Goal: Information Seeking & Learning: Check status

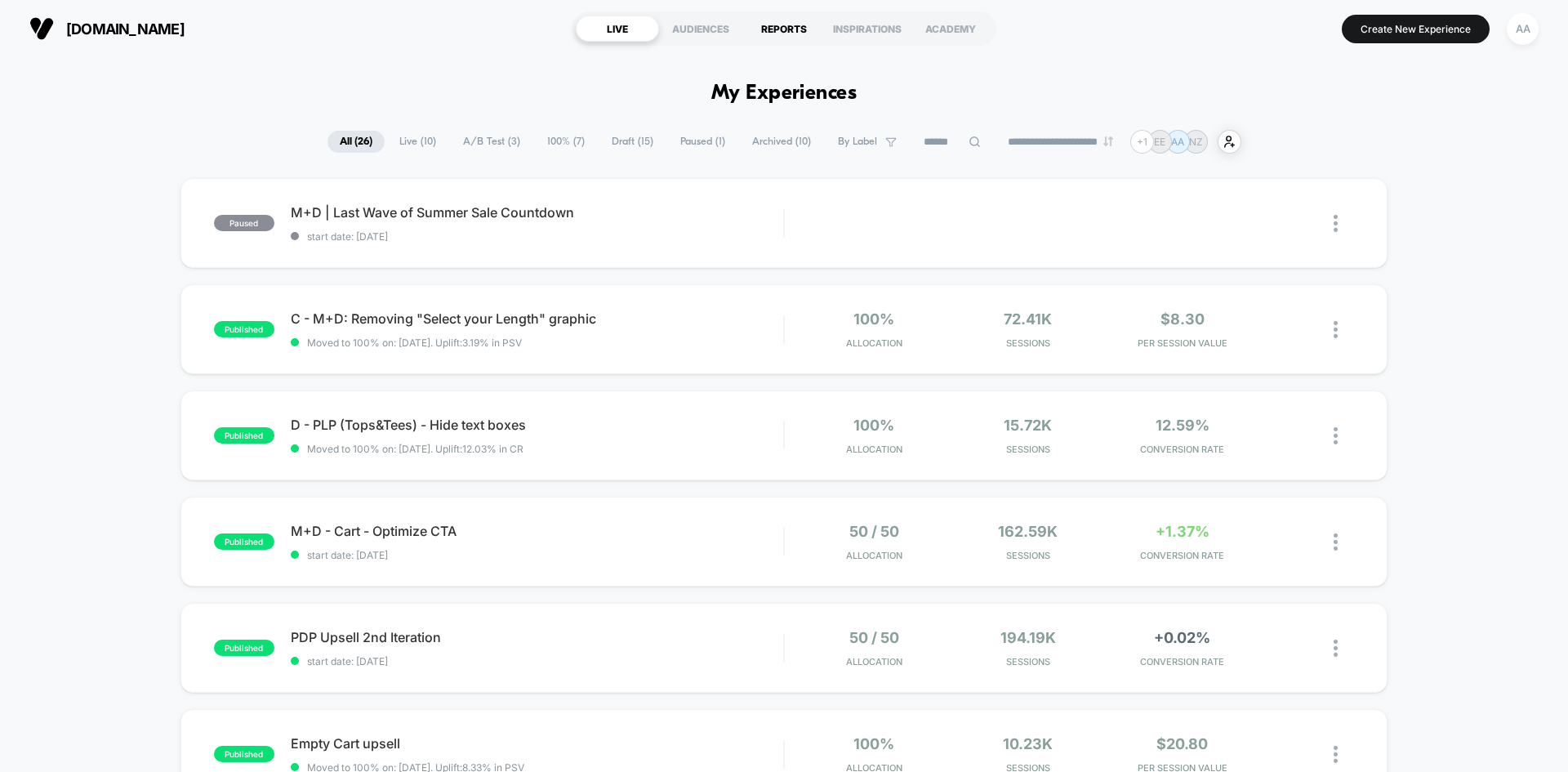
click at [801, 30] on div "REPORTS" at bounding box center [784, 28] width 84 height 26
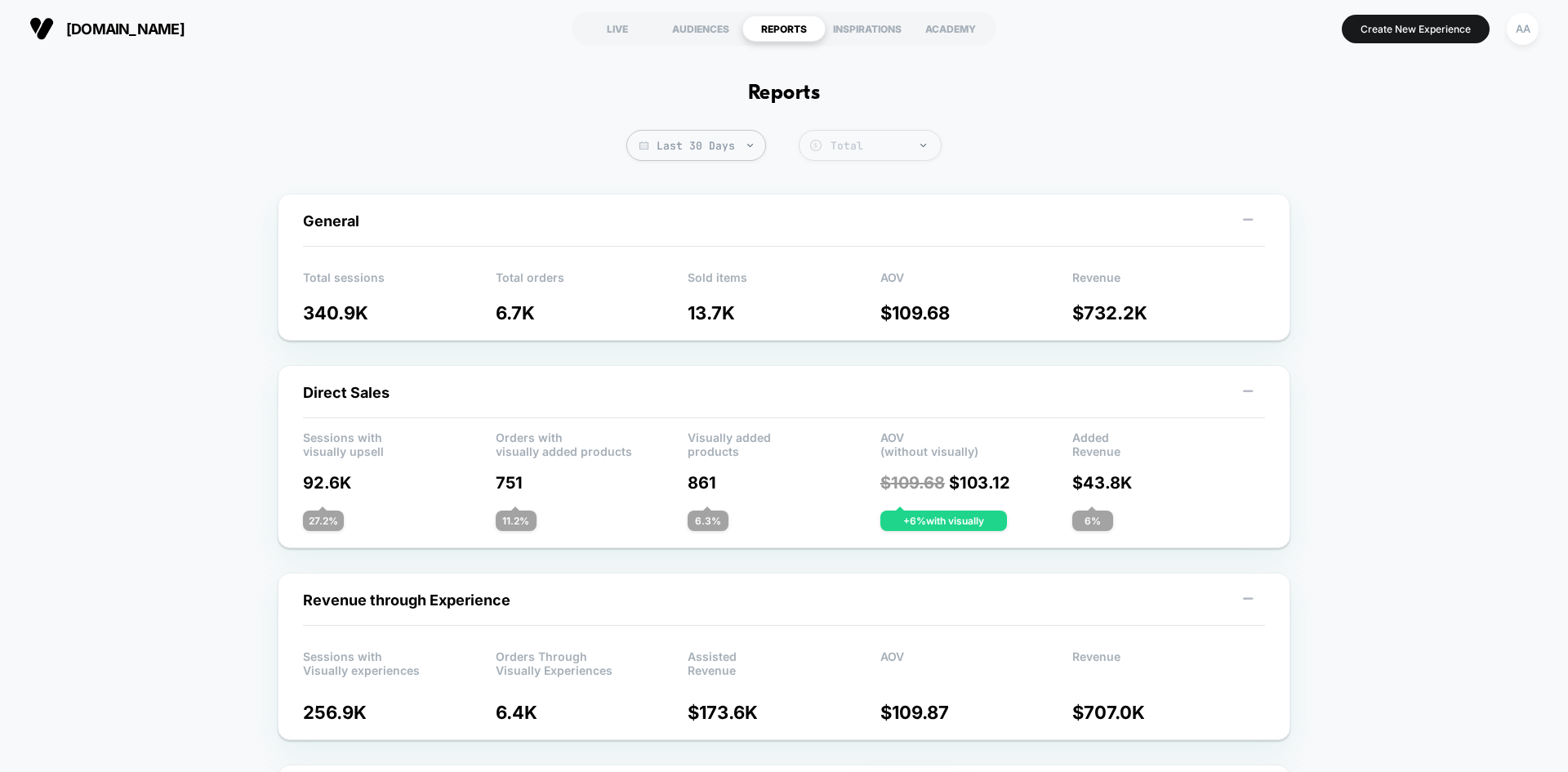
click at [862, 147] on div "Total" at bounding box center [881, 146] width 102 height 14
click at [860, 14] on section "LIVE AUDIENCES REPORTS INSPIRATIONS ACADEMY" at bounding box center [784, 28] width 498 height 40
click at [858, 27] on div "INSPIRATIONS" at bounding box center [867, 28] width 84 height 26
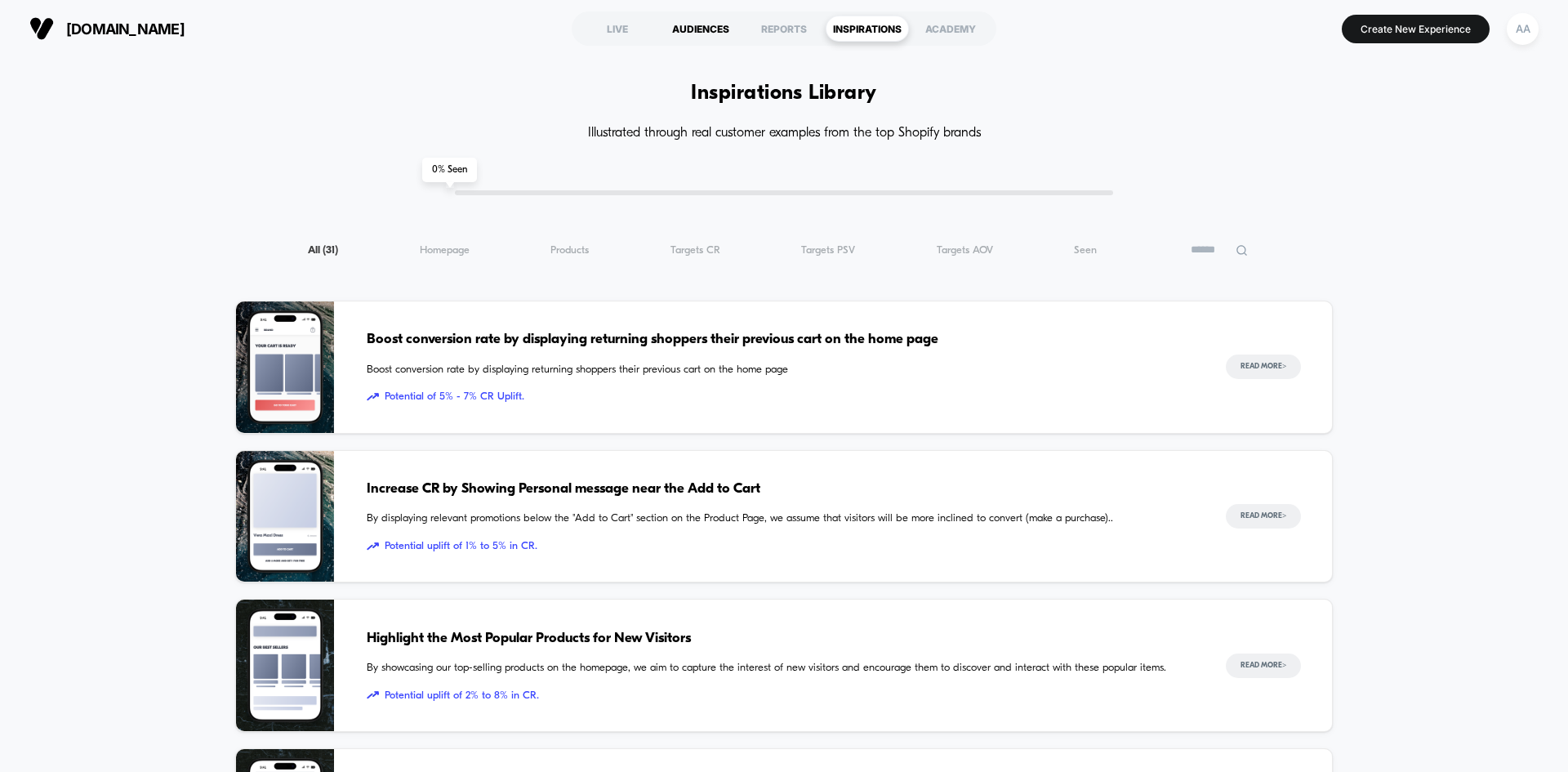
click at [716, 22] on div "AUDIENCES" at bounding box center [700, 28] width 84 height 26
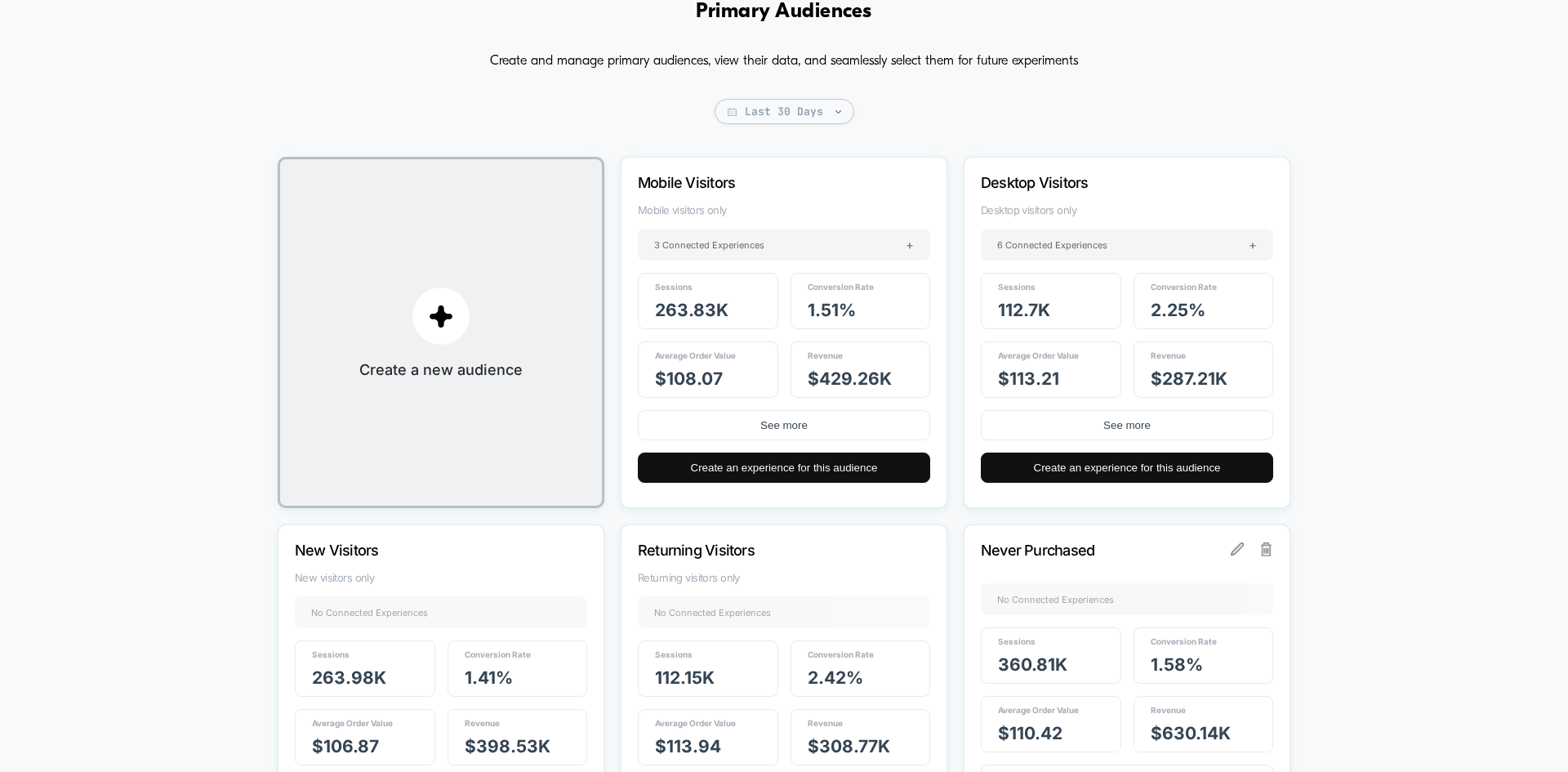
scroll to position [164, 0]
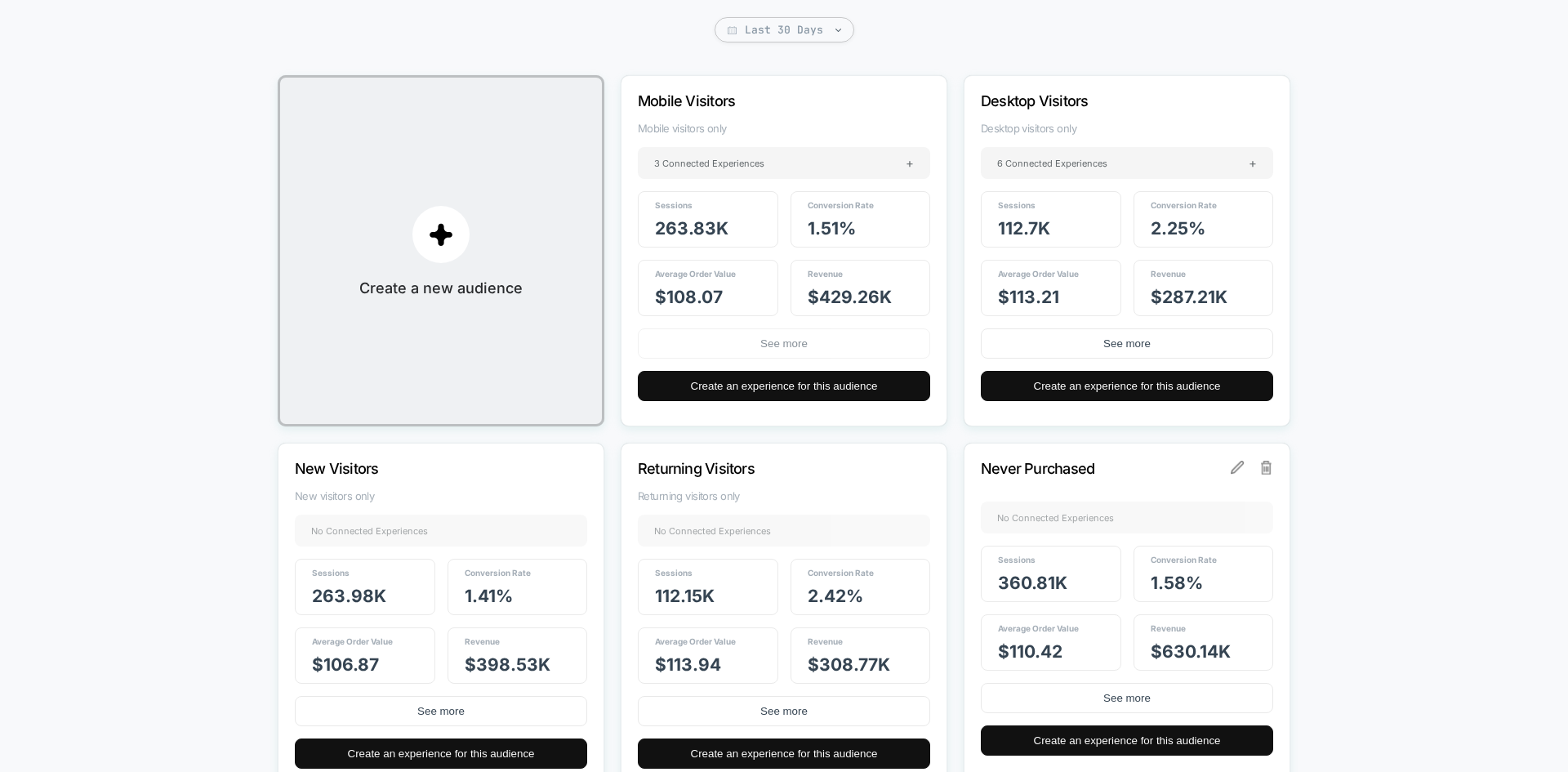
click at [849, 341] on button "See more" at bounding box center [784, 343] width 292 height 30
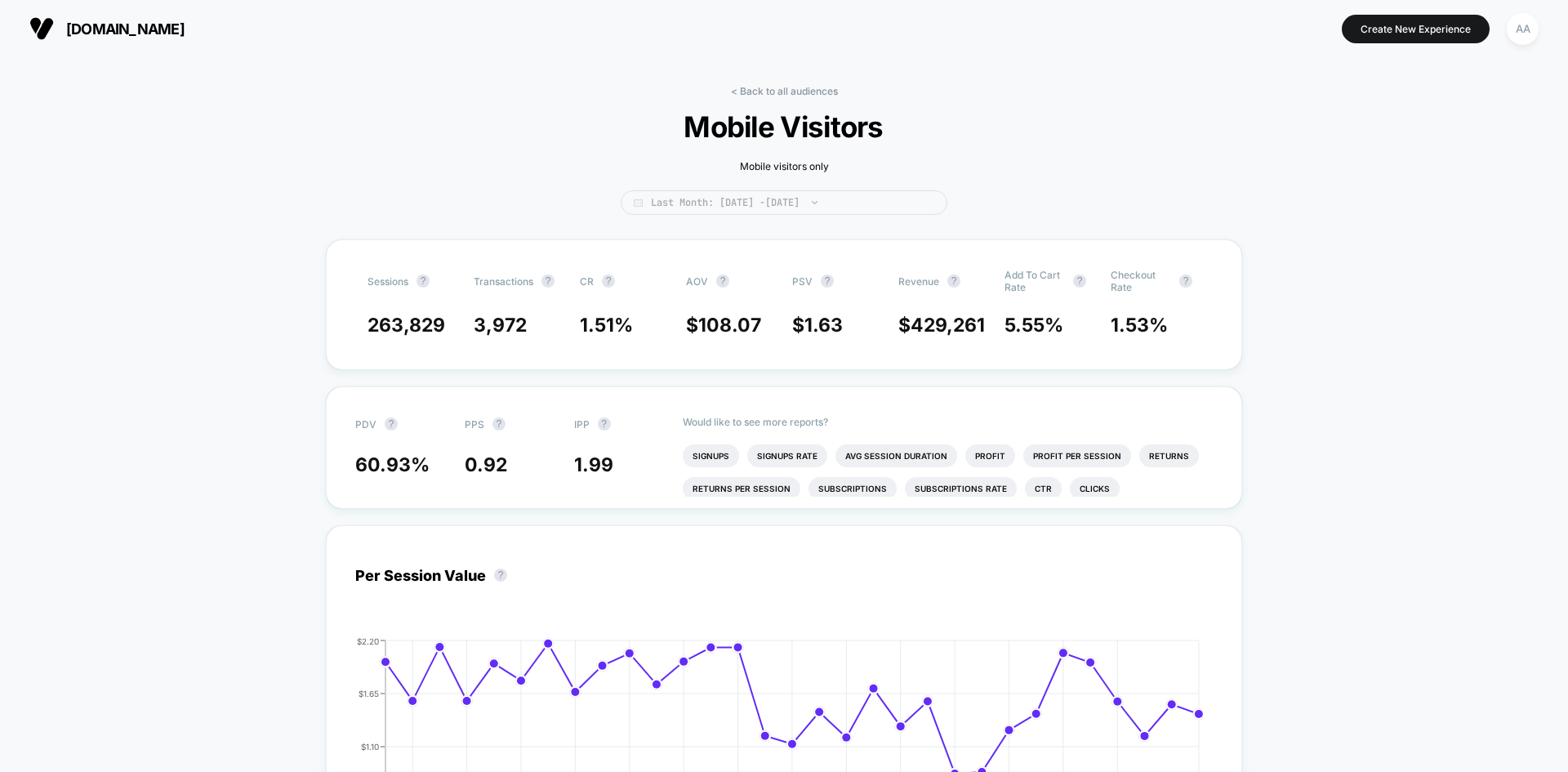
click at [779, 198] on span "Last Month: [DATE] - [DATE]" at bounding box center [784, 202] width 326 height 24
select select "*"
select select "****"
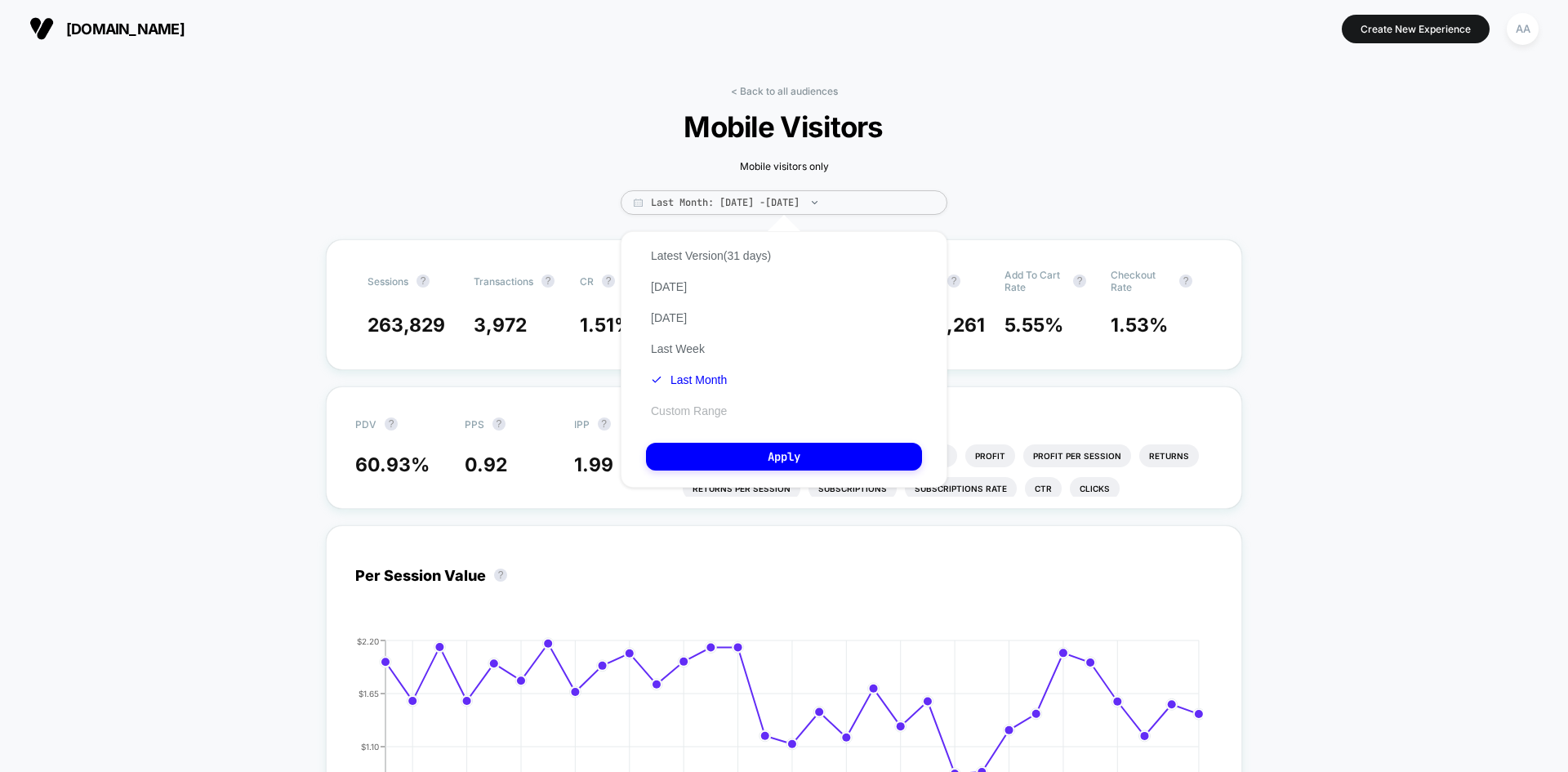
click at [723, 408] on button "Custom Range" at bounding box center [689, 410] width 86 height 15
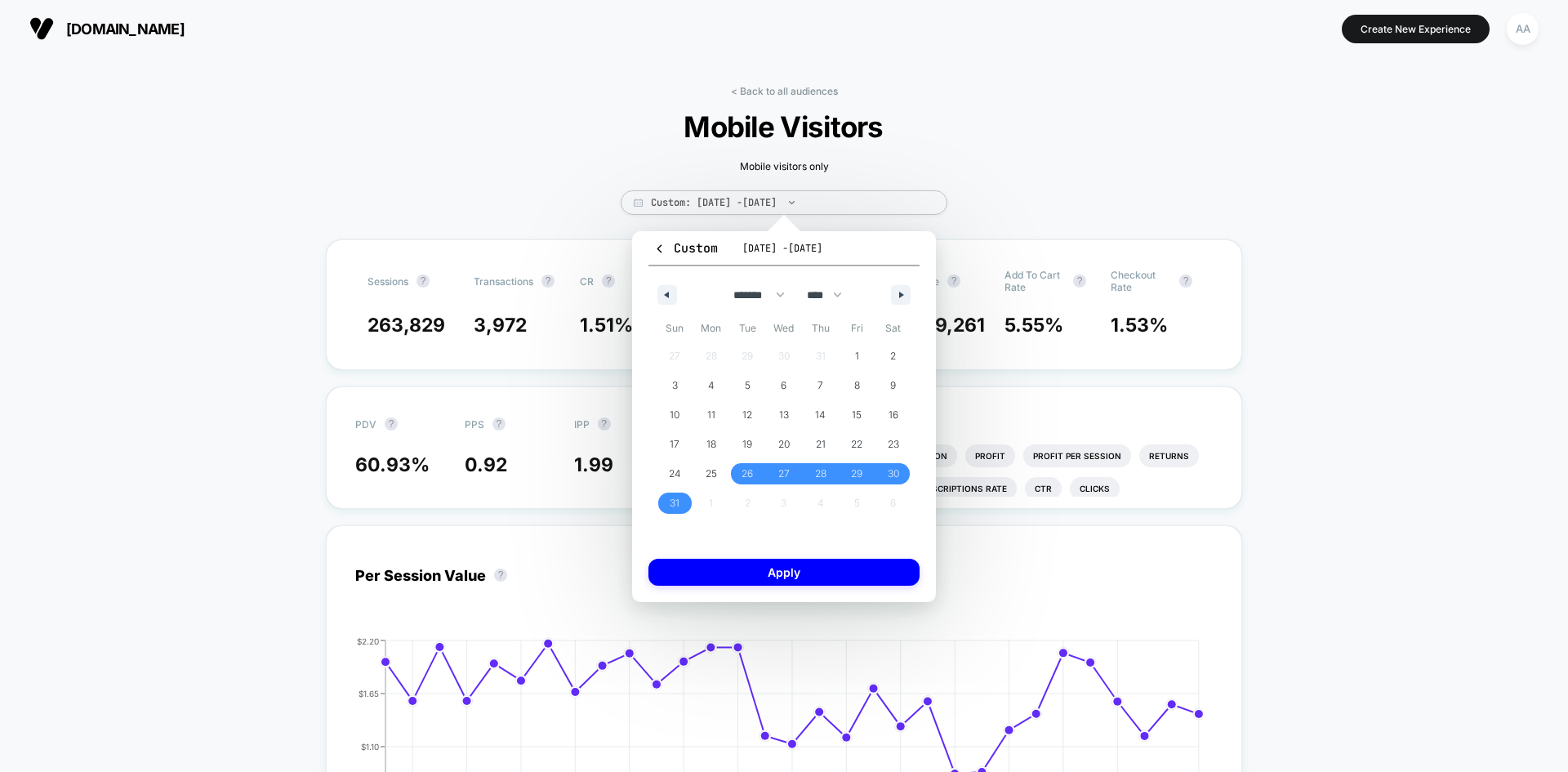
click at [789, 248] on span "[DATE] - [DATE]" at bounding box center [782, 248] width 80 height 13
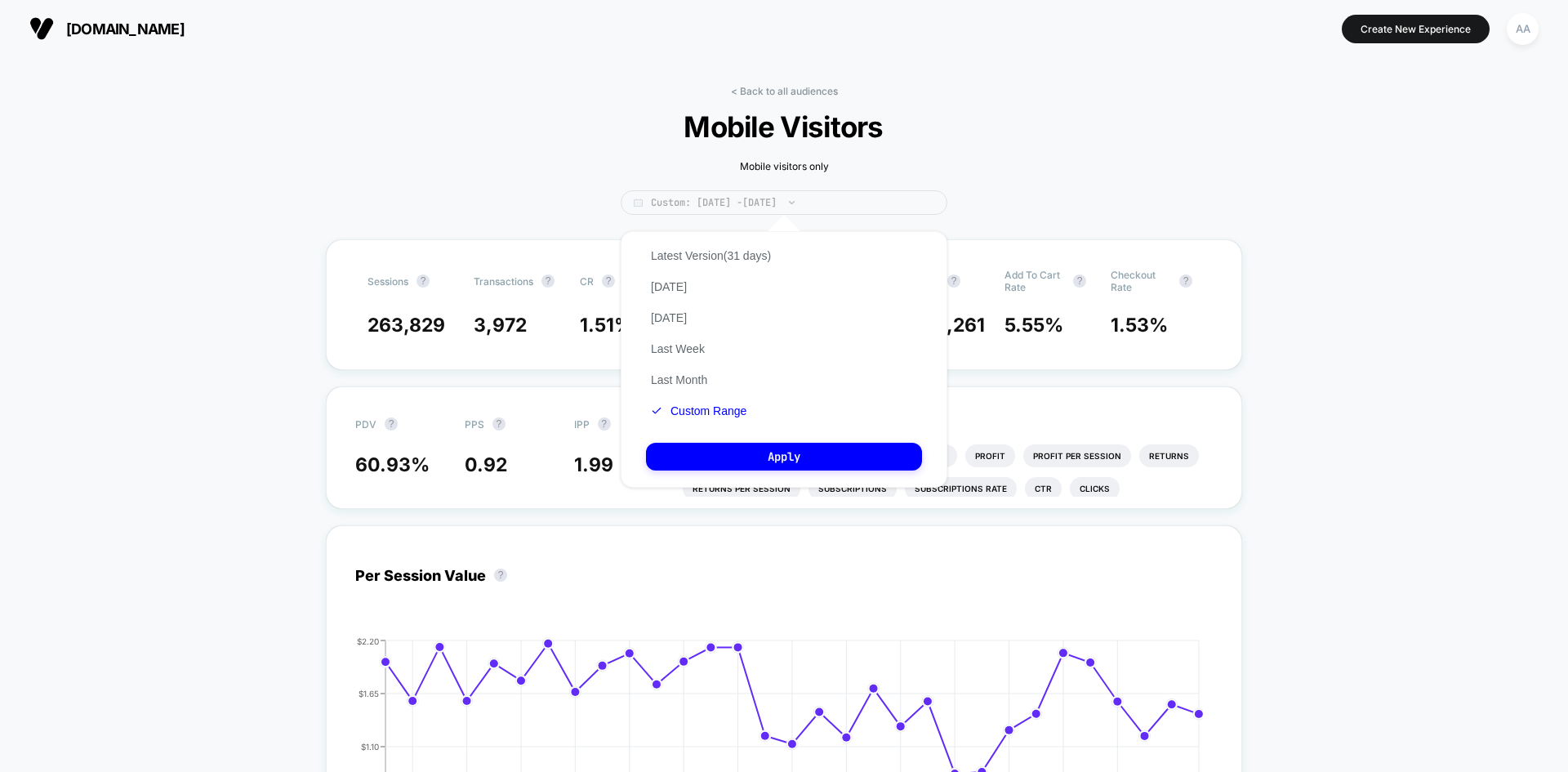
click at [728, 203] on span "Custom: [DATE] - [DATE]" at bounding box center [784, 202] width 326 height 24
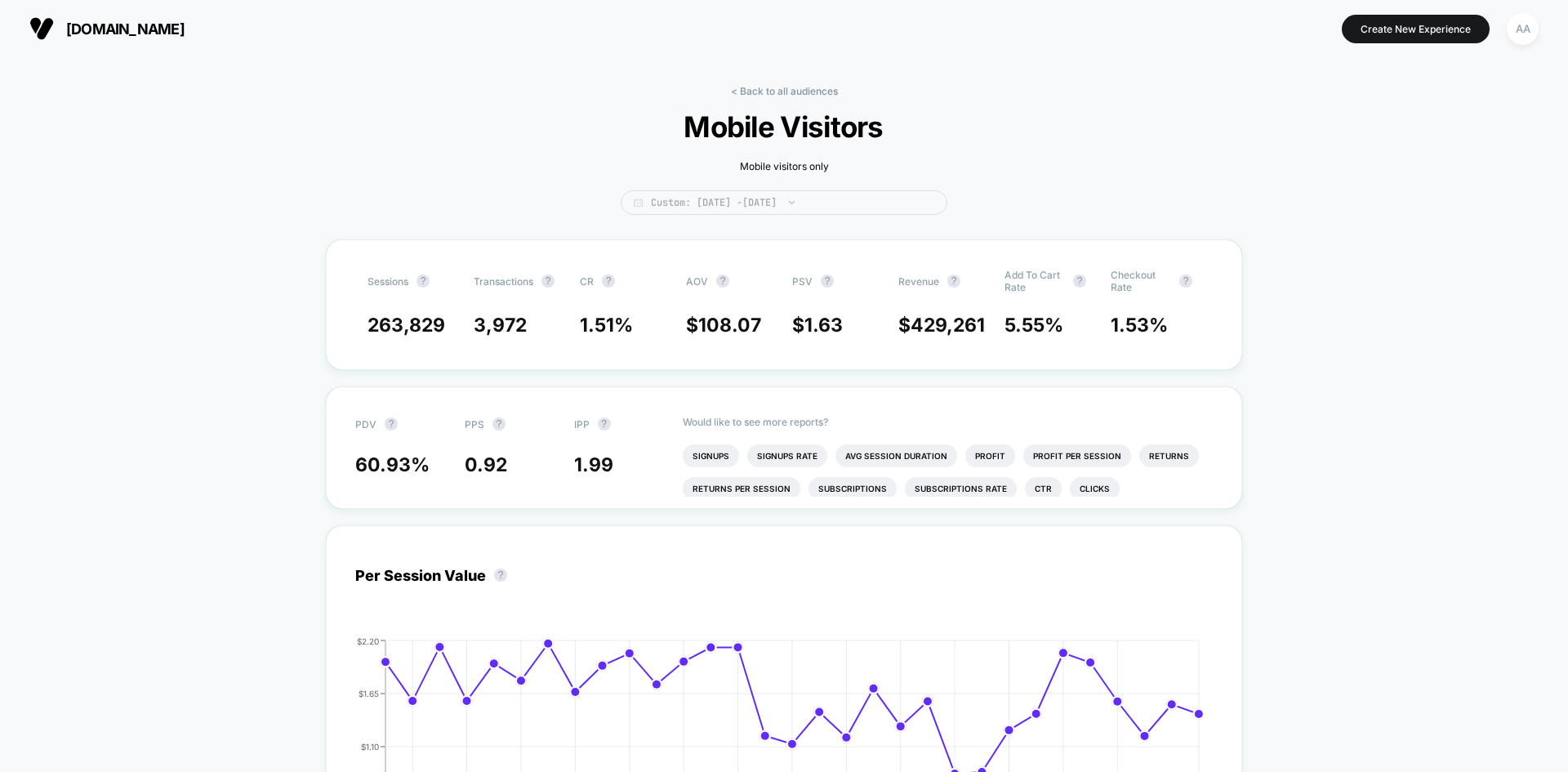
click at [728, 203] on span "Custom: [DATE] - [DATE]" at bounding box center [784, 202] width 326 height 24
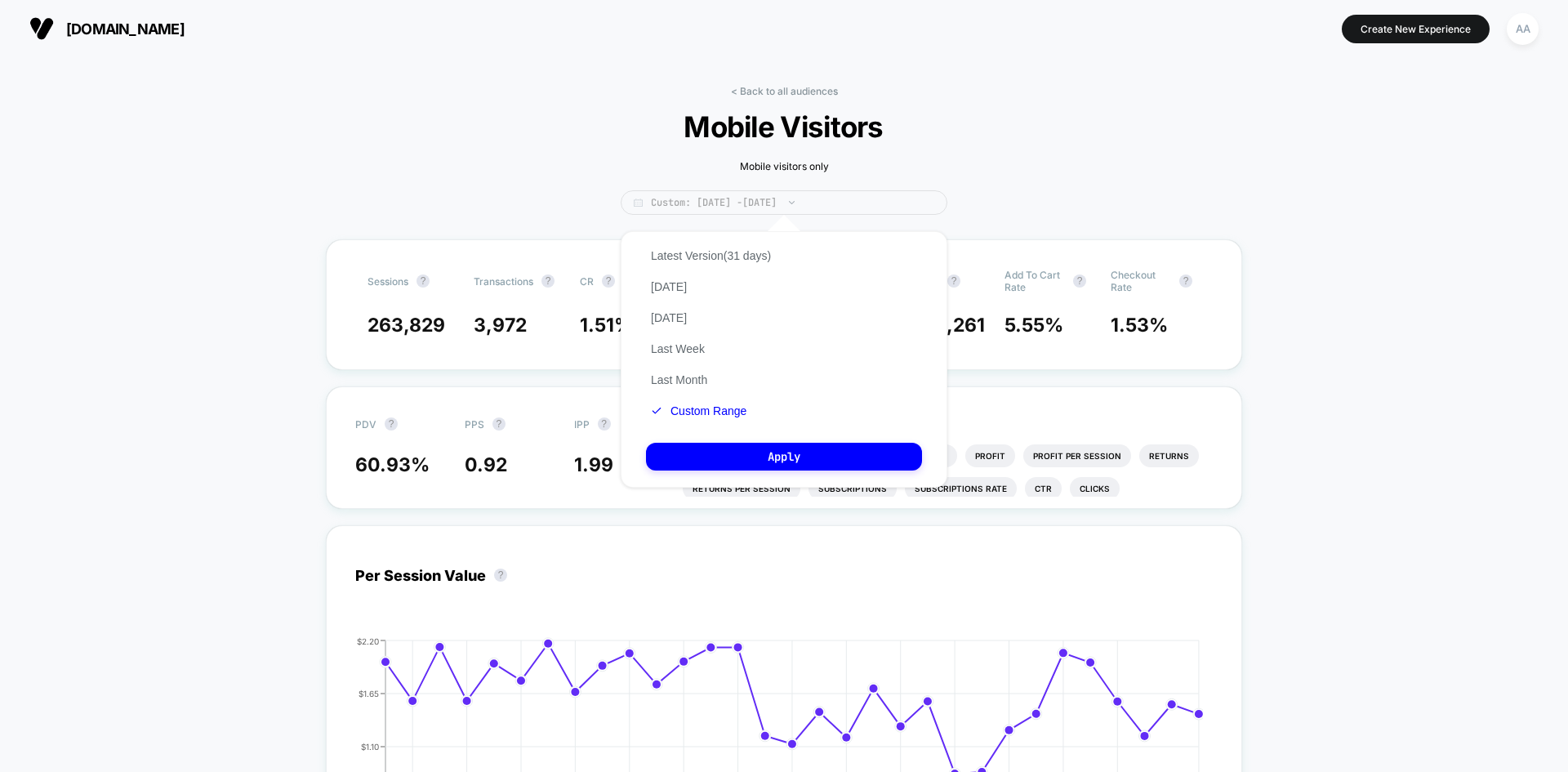
click at [747, 202] on span "Custom: [DATE] - [DATE]" at bounding box center [784, 202] width 326 height 24
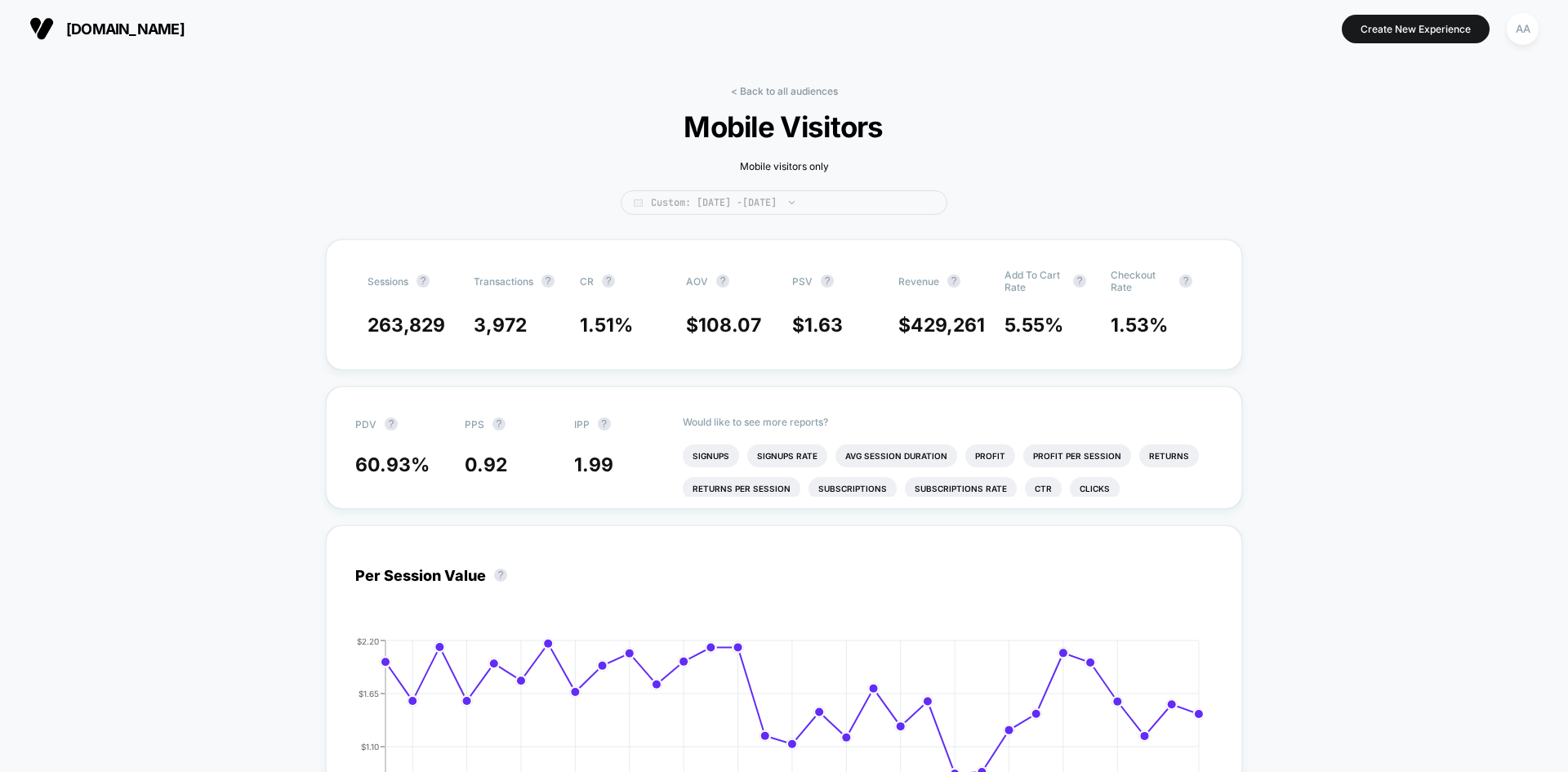
click at [747, 202] on span "Custom: [DATE] - [DATE]" at bounding box center [784, 202] width 326 height 24
select select "*"
select select "****"
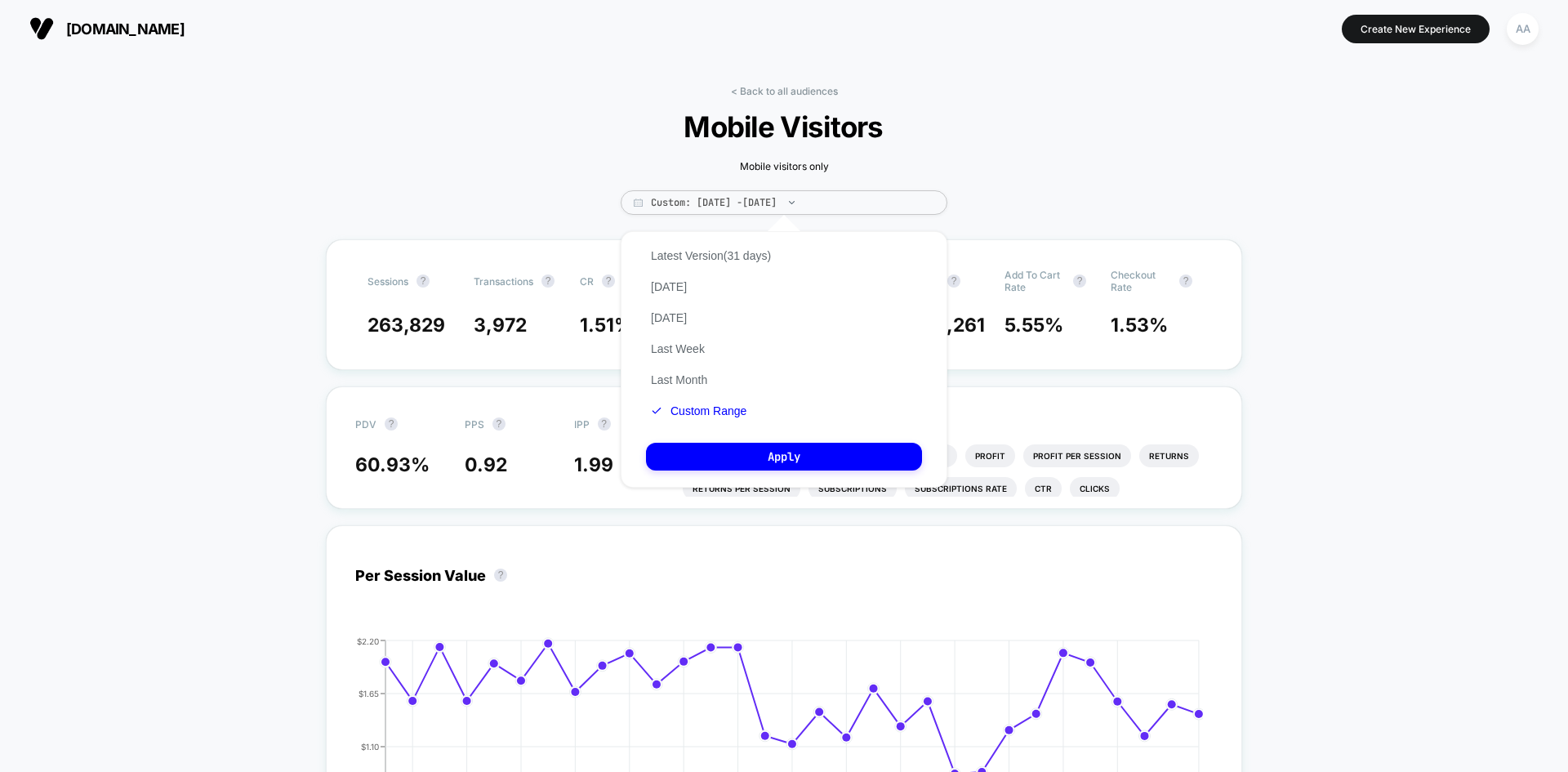
click at [722, 414] on button "Custom Range" at bounding box center [698, 410] width 105 height 15
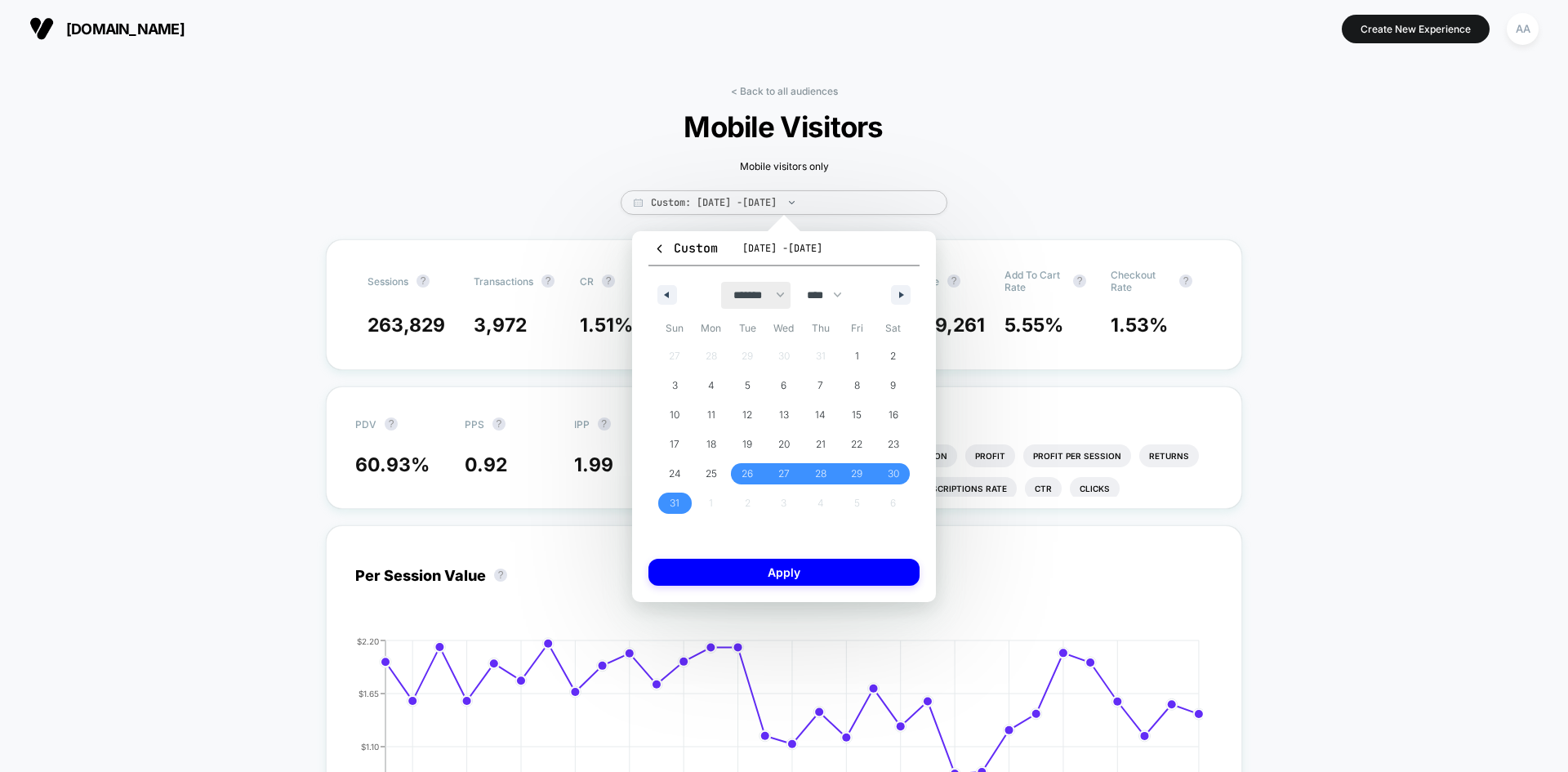
click at [729, 291] on select "******* ******** ***** ***** *** **** **** ****** ********* ******* ******** **…" at bounding box center [755, 295] width 70 height 27
select select "*"
click at [721, 282] on select "******* ******** ***** ***** *** **** **** ****** ********* ******* ******** **…" at bounding box center [755, 295] width 70 height 27
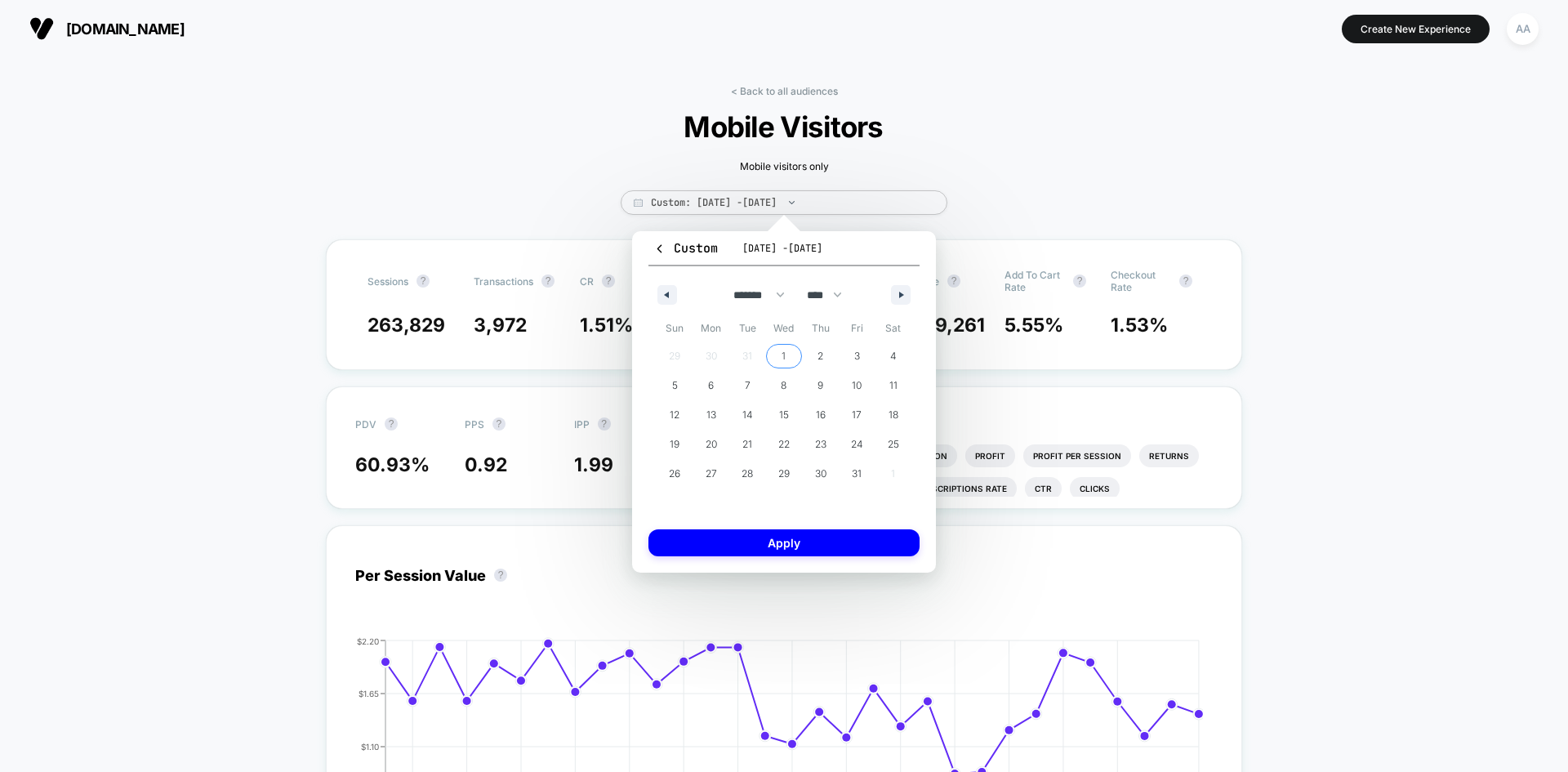
click at [789, 358] on span "1" at bounding box center [784, 356] width 37 height 22
click at [789, 355] on span "1" at bounding box center [784, 356] width 37 height 22
drag, startPoint x: 816, startPoint y: 352, endPoint x: 793, endPoint y: 349, distance: 23.2
click at [817, 352] on span "2" at bounding box center [820, 356] width 37 height 22
click at [767, 356] on span "1" at bounding box center [784, 356] width 37 height 22
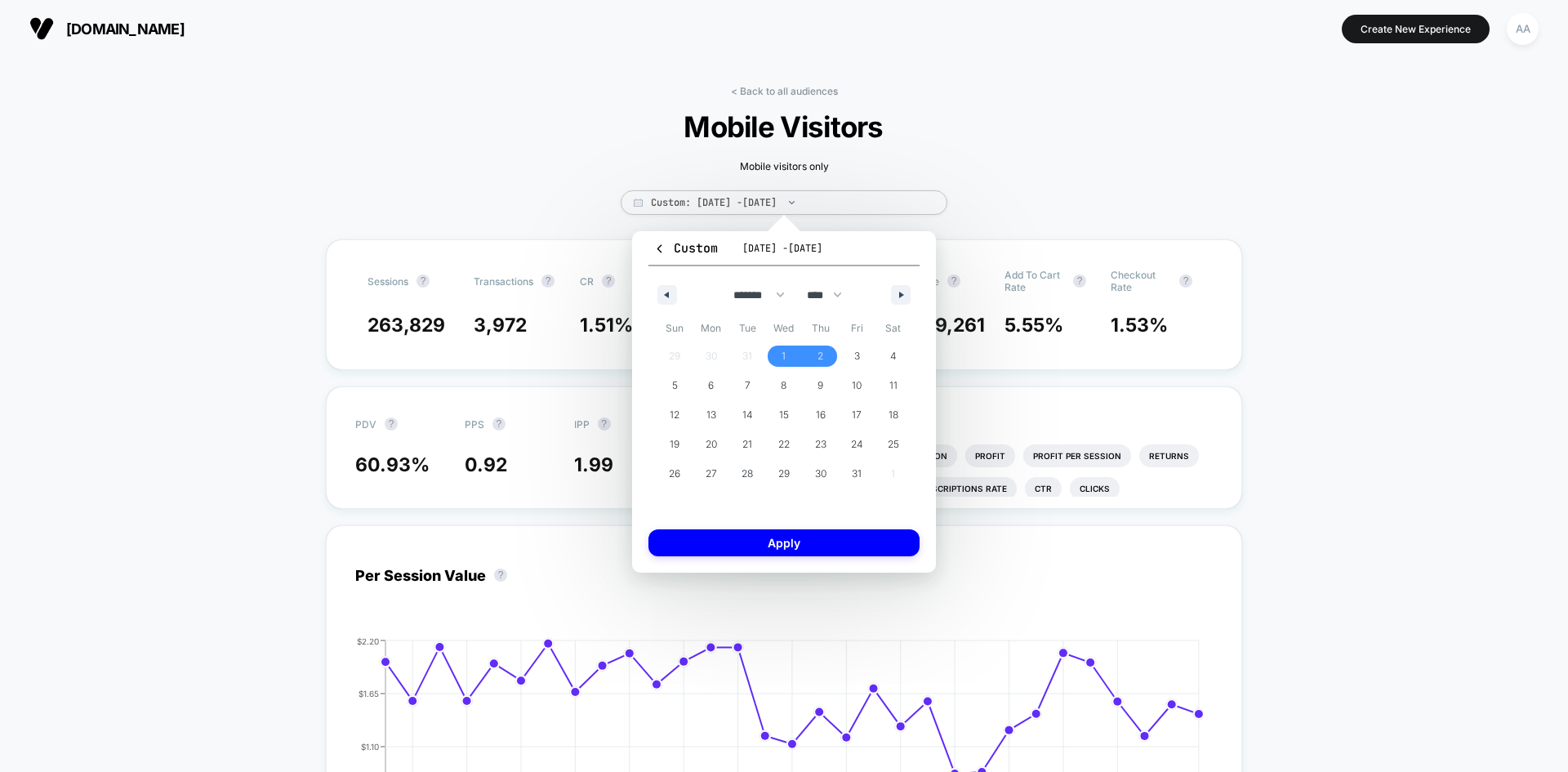
click at [777, 248] on span "[DATE] - [DATE]" at bounding box center [782, 248] width 80 height 13
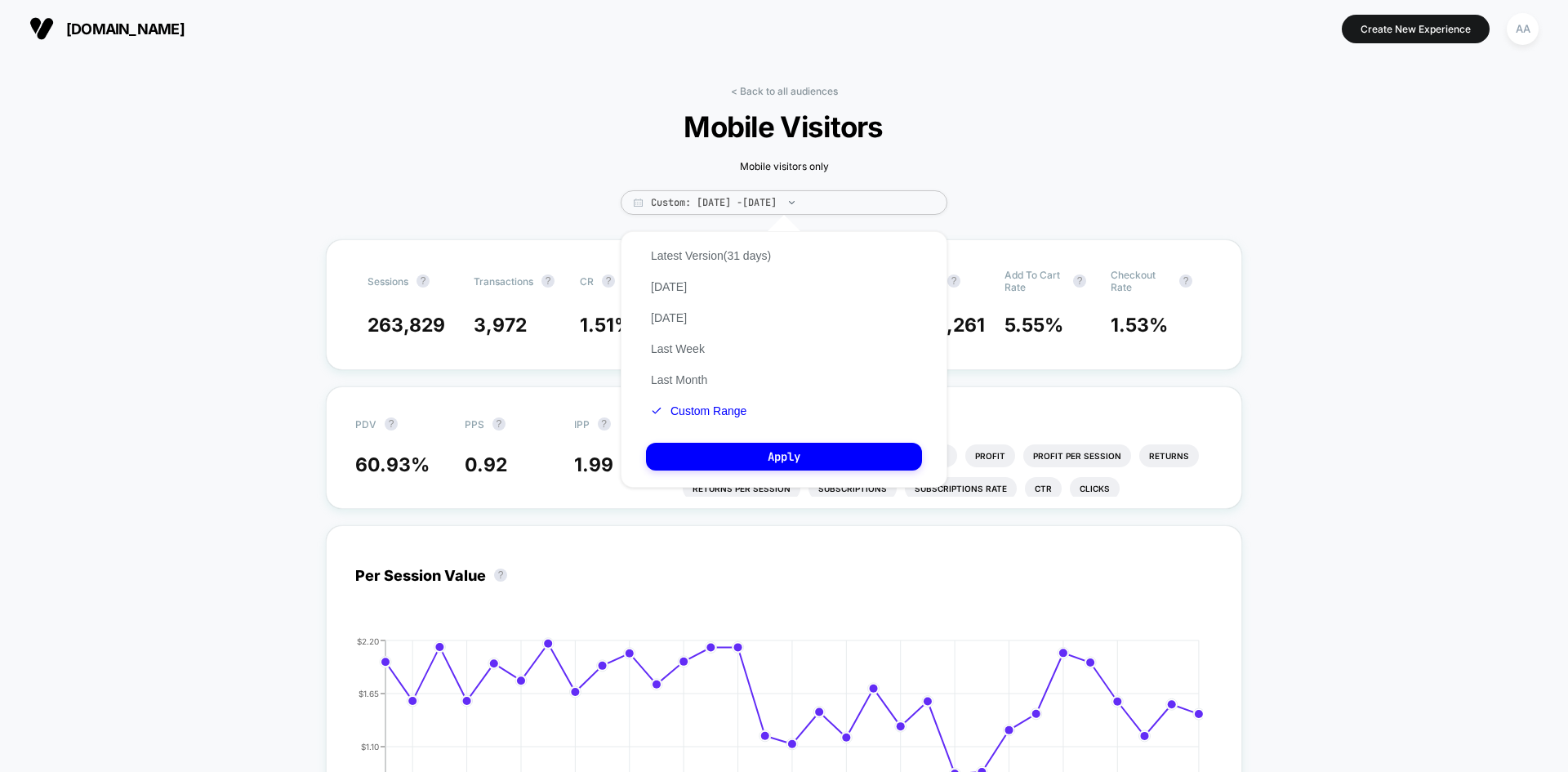
click at [712, 411] on button "Custom Range" at bounding box center [698, 410] width 105 height 15
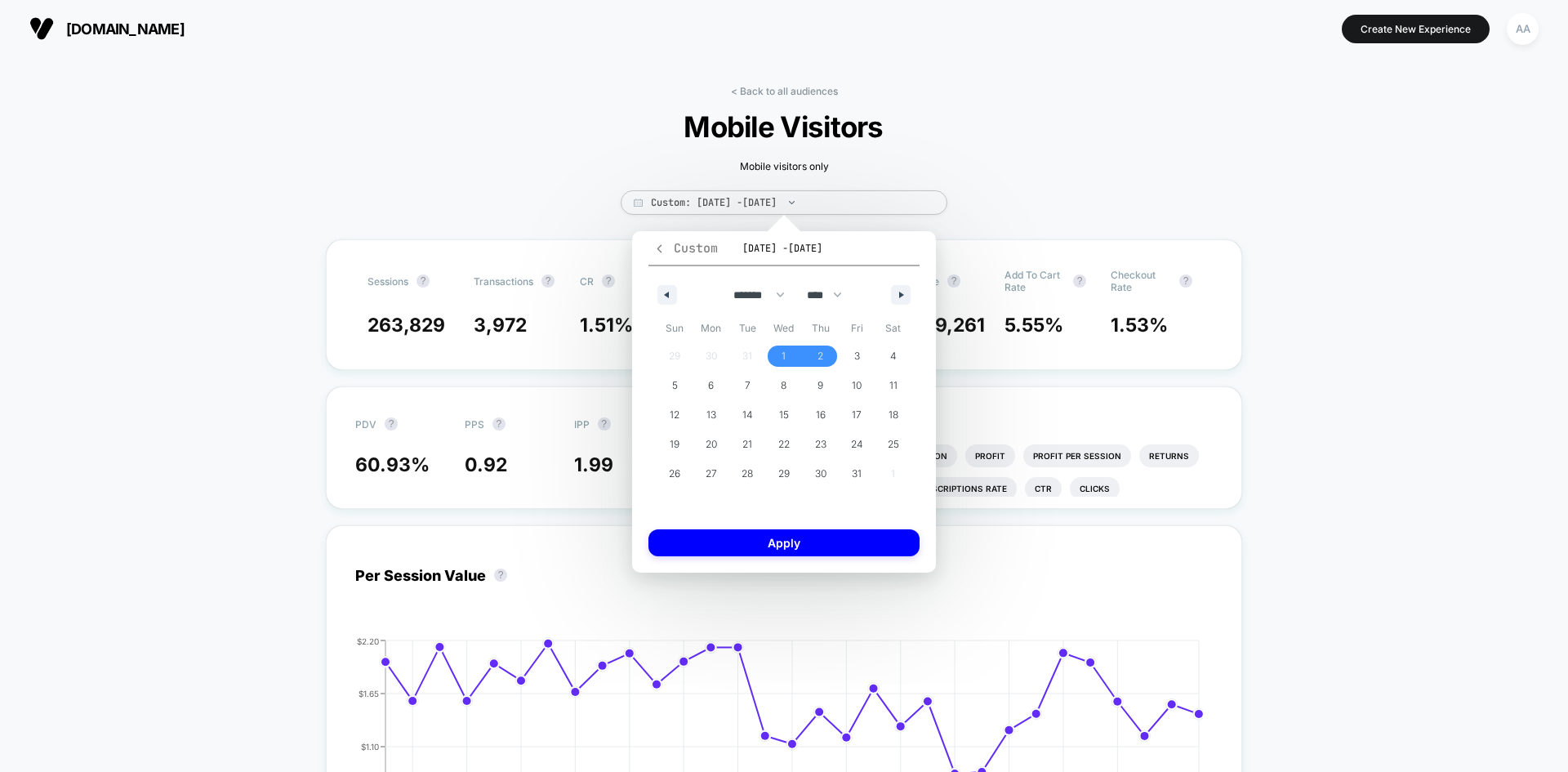
click at [686, 245] on span "Custom" at bounding box center [685, 248] width 65 height 16
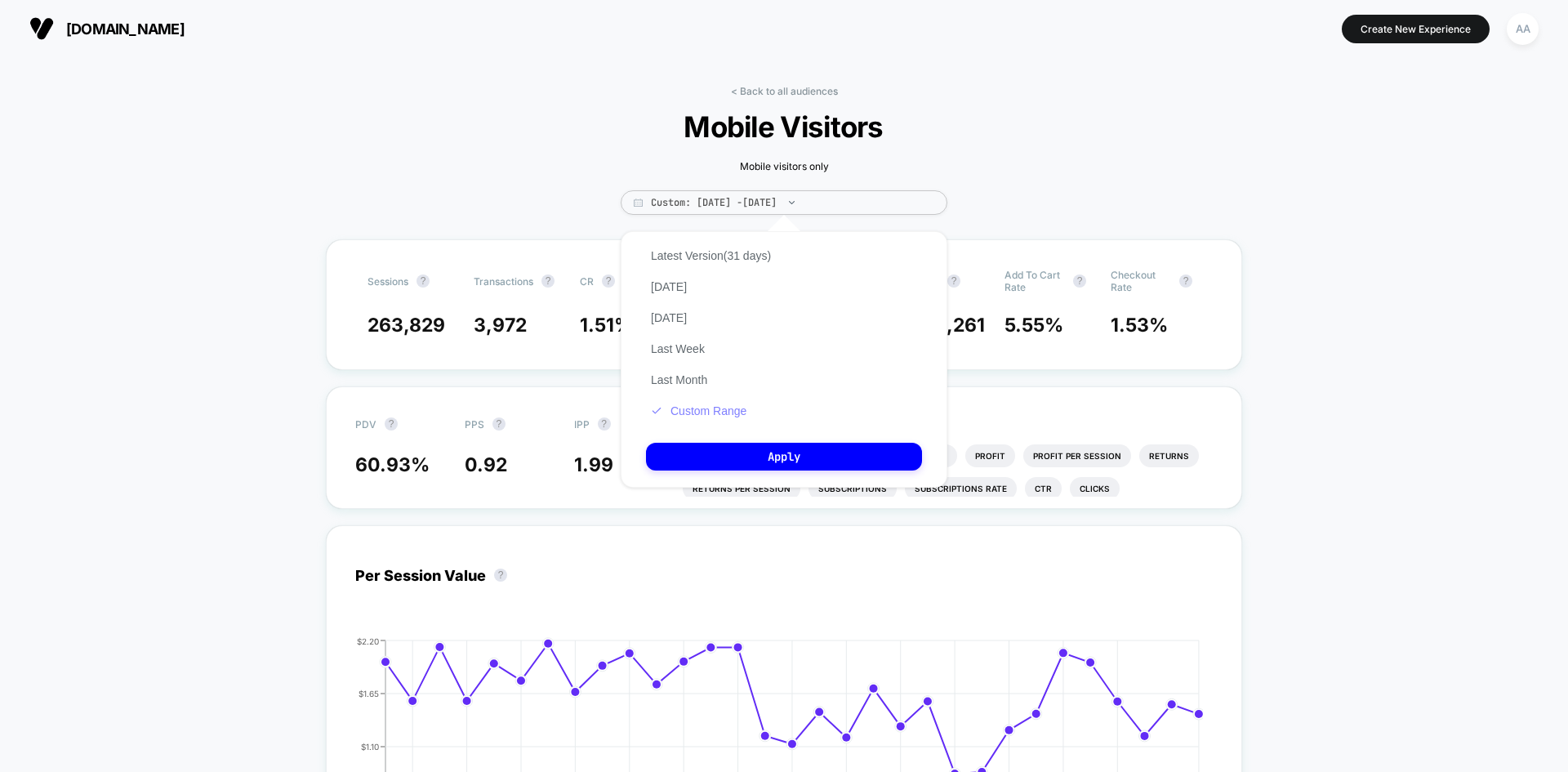
click at [728, 409] on button "Custom Range" at bounding box center [698, 410] width 105 height 15
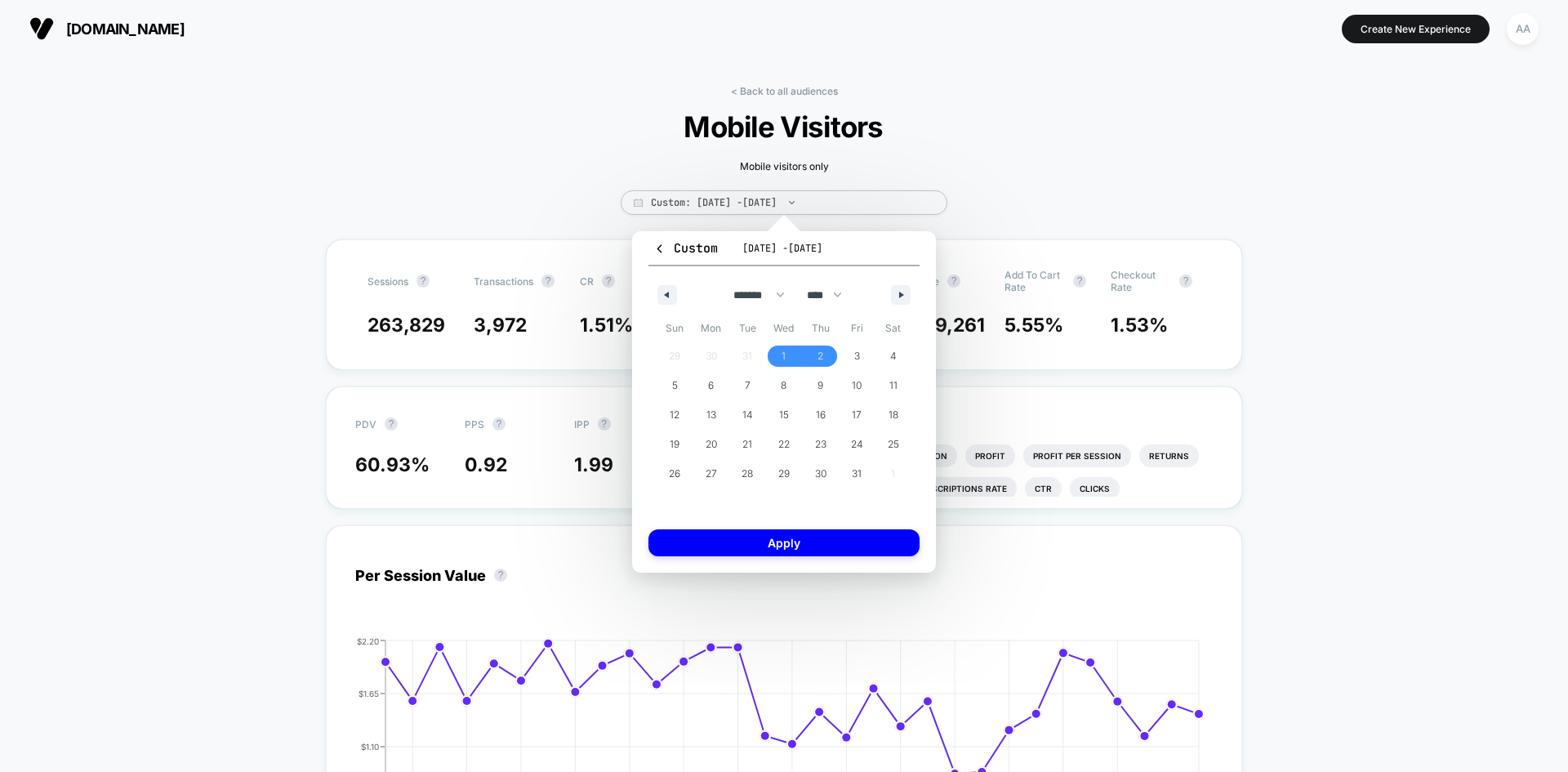
click at [760, 249] on span "[DATE] - [DATE]" at bounding box center [782, 248] width 80 height 13
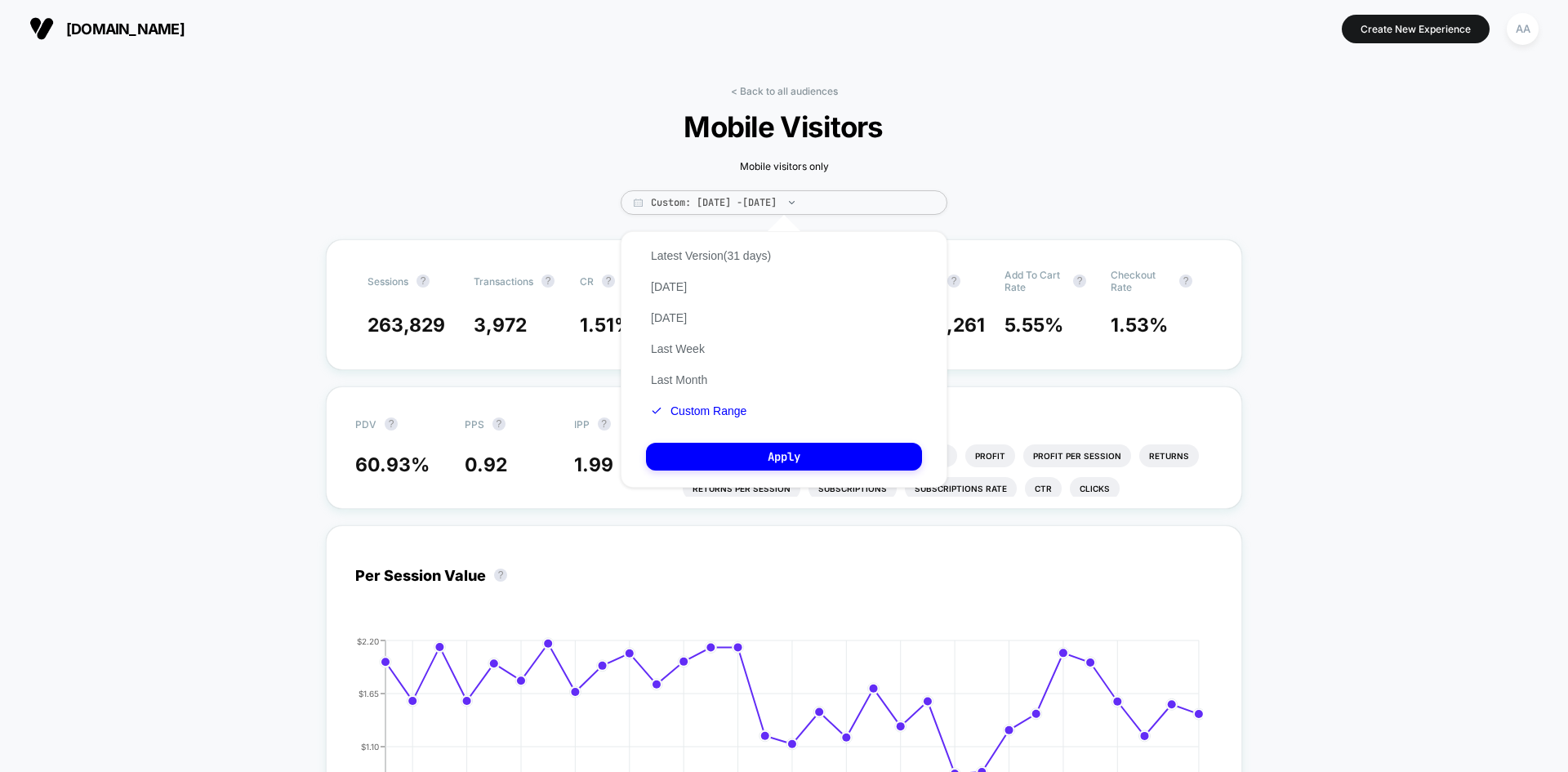
drag, startPoint x: 734, startPoint y: 412, endPoint x: 746, endPoint y: 397, distance: 19.2
click at [734, 413] on button "Custom Range" at bounding box center [698, 410] width 105 height 15
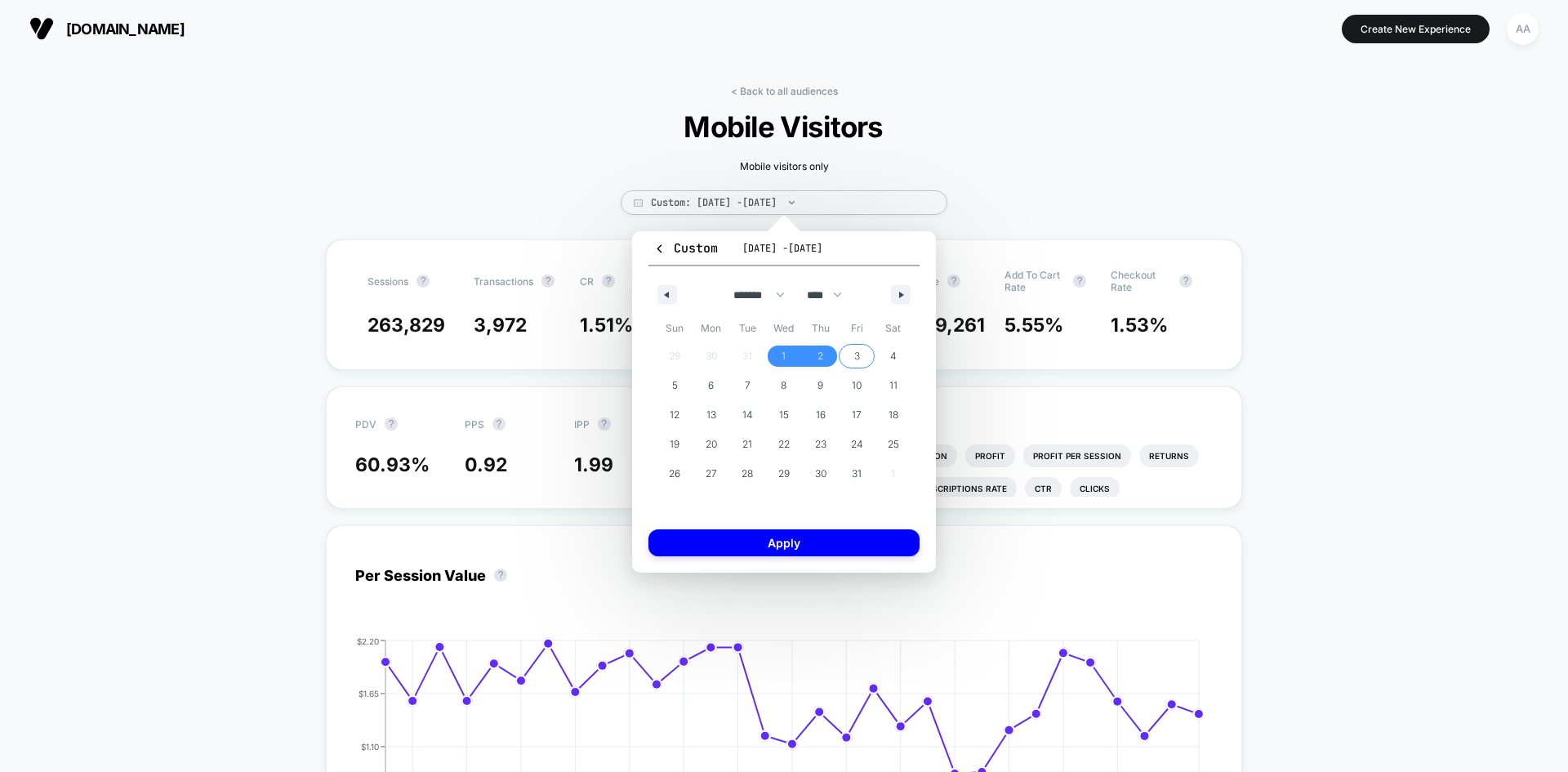
click at [850, 352] on span "3" at bounding box center [857, 356] width 37 height 22
click at [762, 247] on span "[DATE] - [DATE]" at bounding box center [782, 248] width 80 height 13
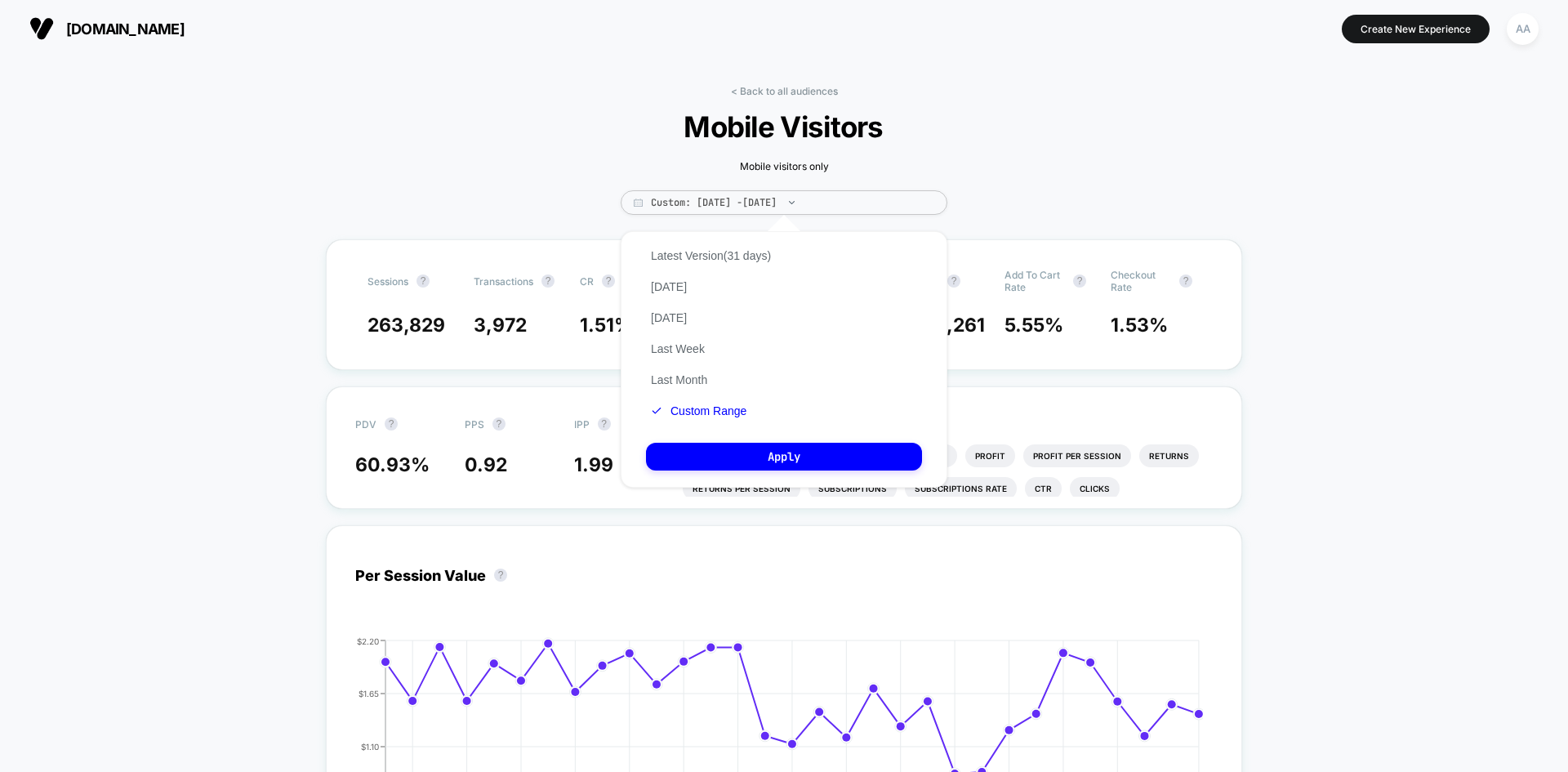
click at [762, 246] on div "Latest Version (31 days) [DATE] [DATE] Last Week Last Month Custom Range" at bounding box center [710, 333] width 130 height 186
drag, startPoint x: 738, startPoint y: 197, endPoint x: 741, endPoint y: 214, distance: 17.3
click at [738, 200] on span "Custom: [DATE] - [DATE]" at bounding box center [784, 202] width 326 height 24
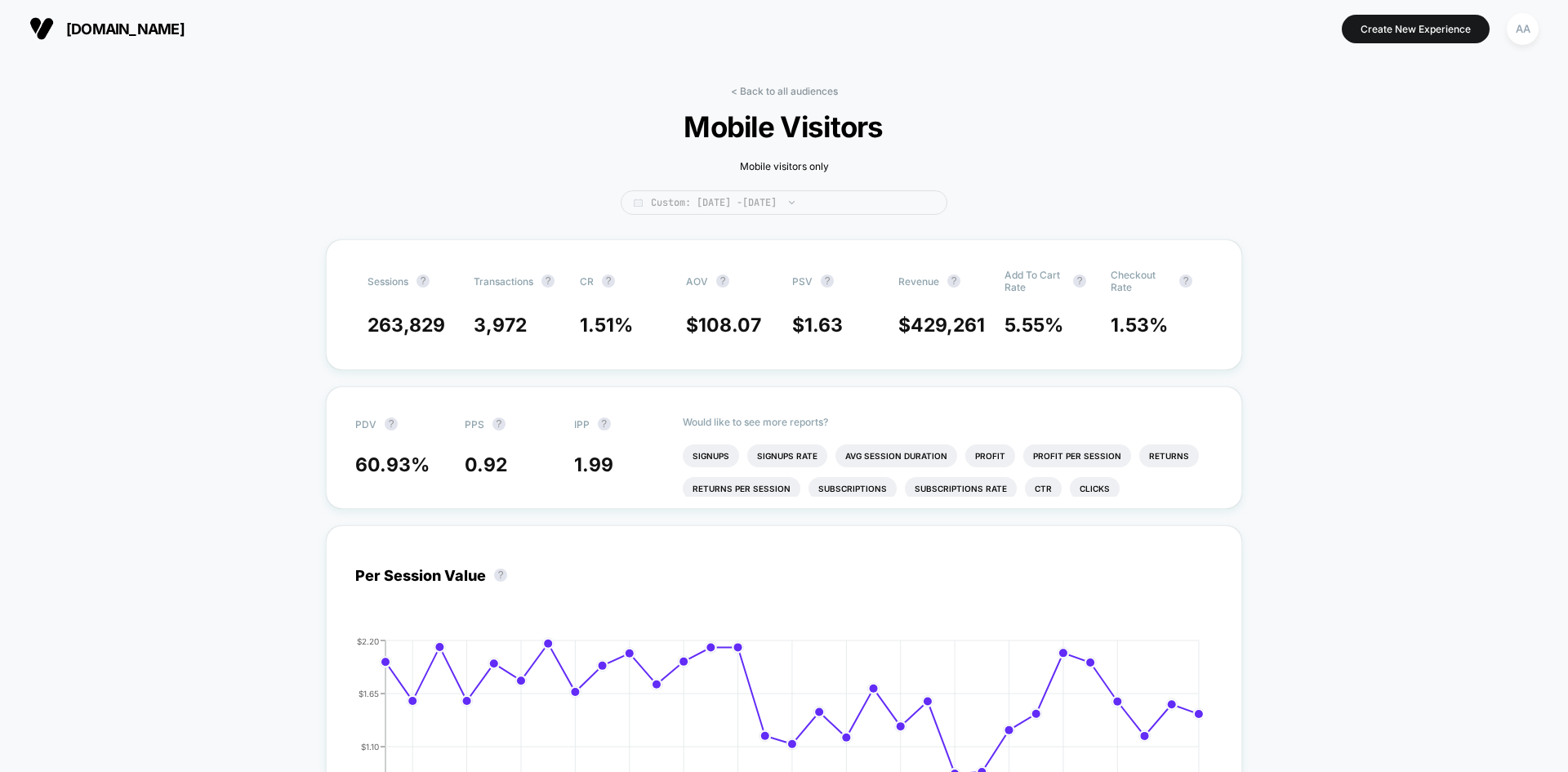
click at [749, 197] on span "Custom: [DATE] - [DATE]" at bounding box center [784, 202] width 326 height 24
select select "*"
select select "****"
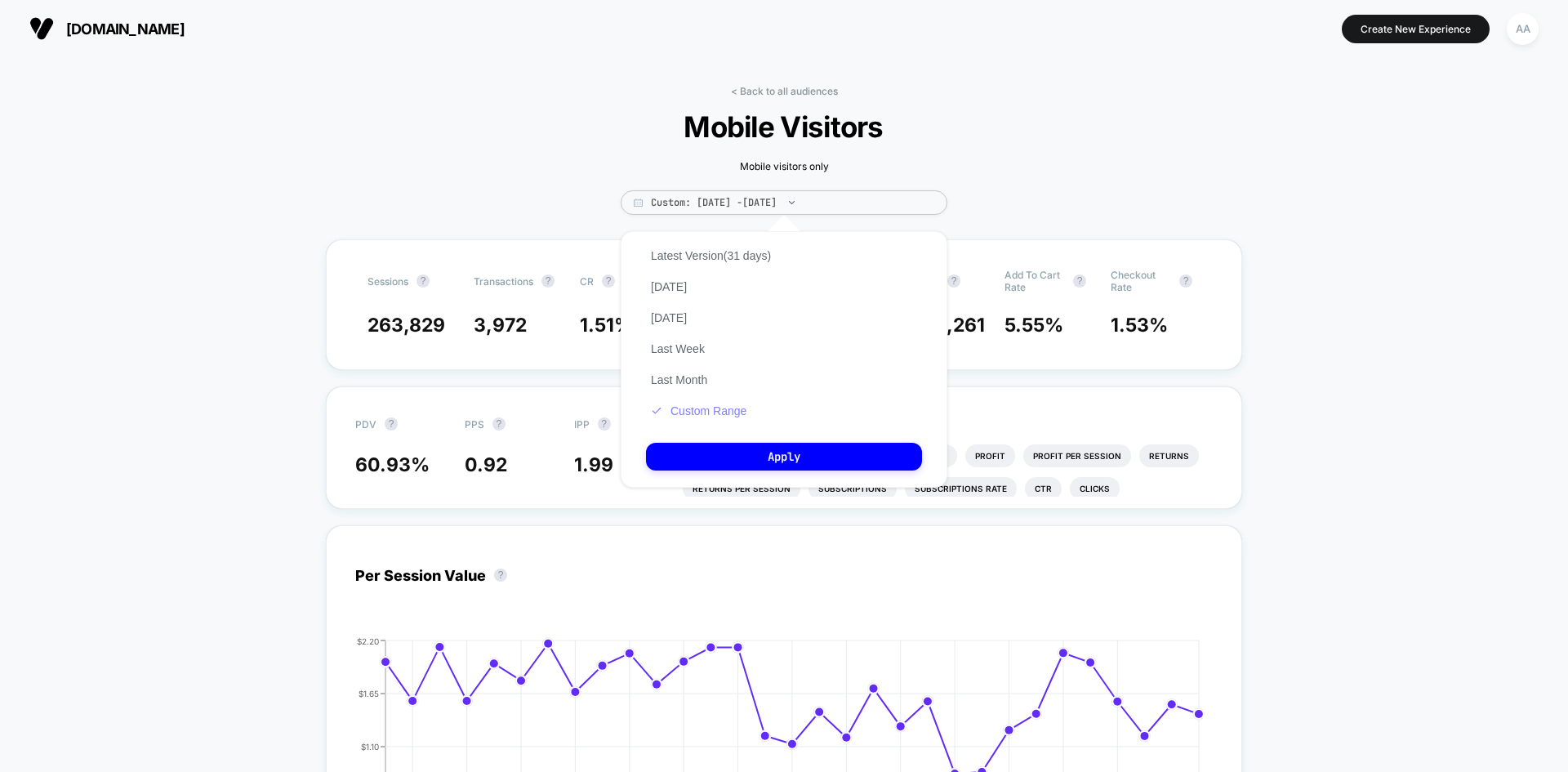
click at [725, 416] on button "Custom Range" at bounding box center [698, 410] width 105 height 15
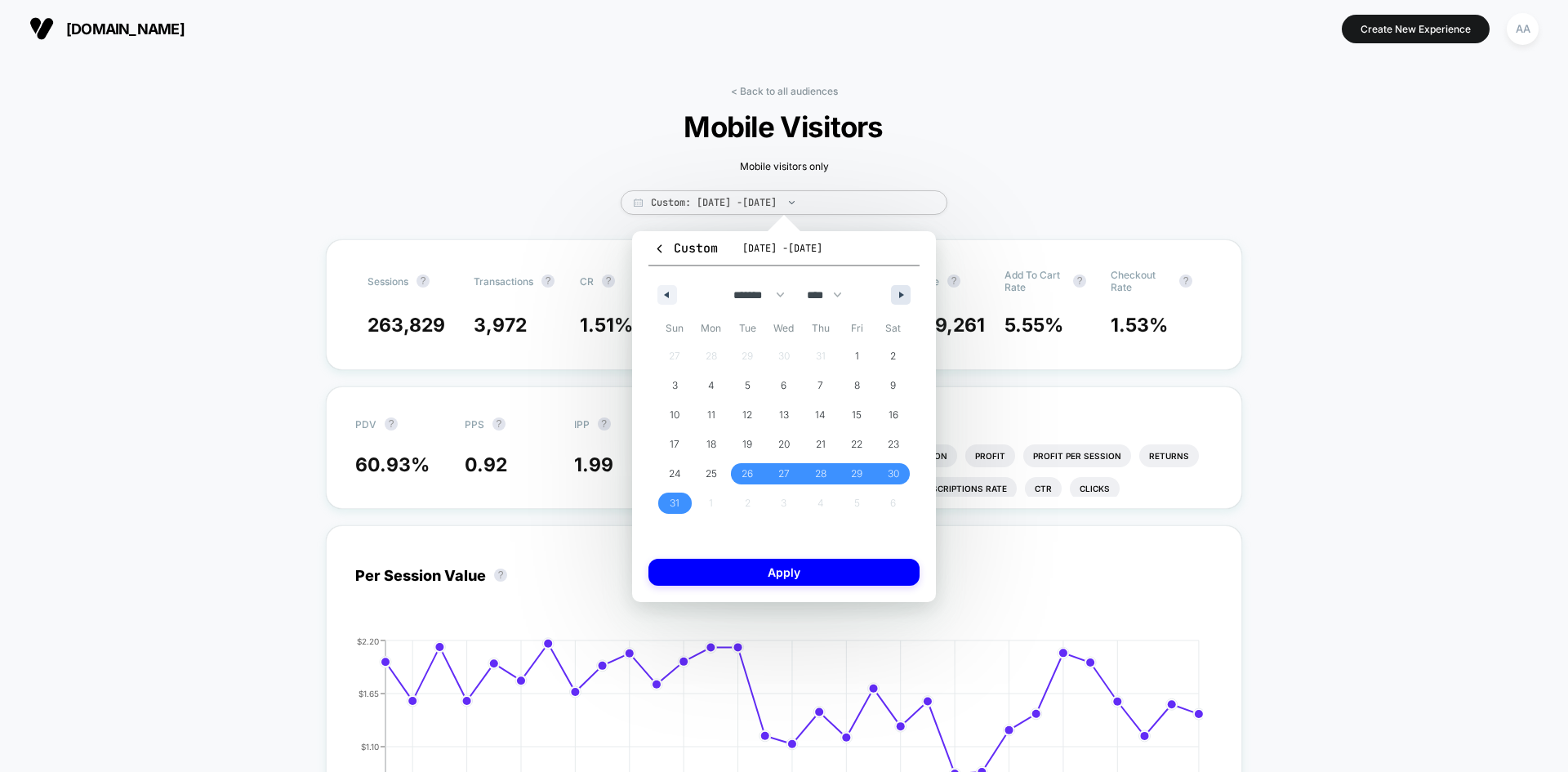
click at [899, 290] on button "button" at bounding box center [901, 295] width 20 height 20
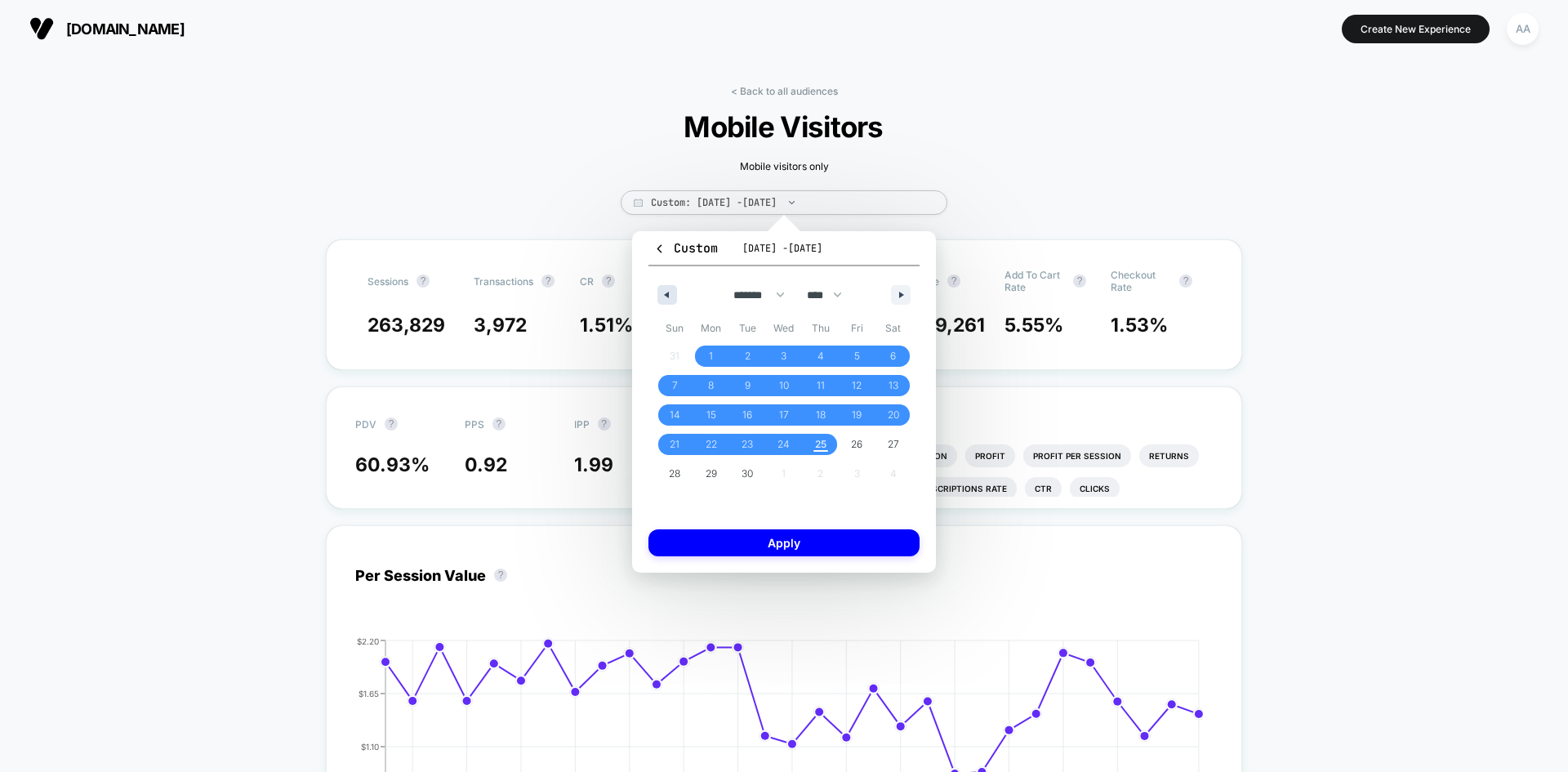
click at [662, 293] on icon "button" at bounding box center [664, 296] width 8 height 7
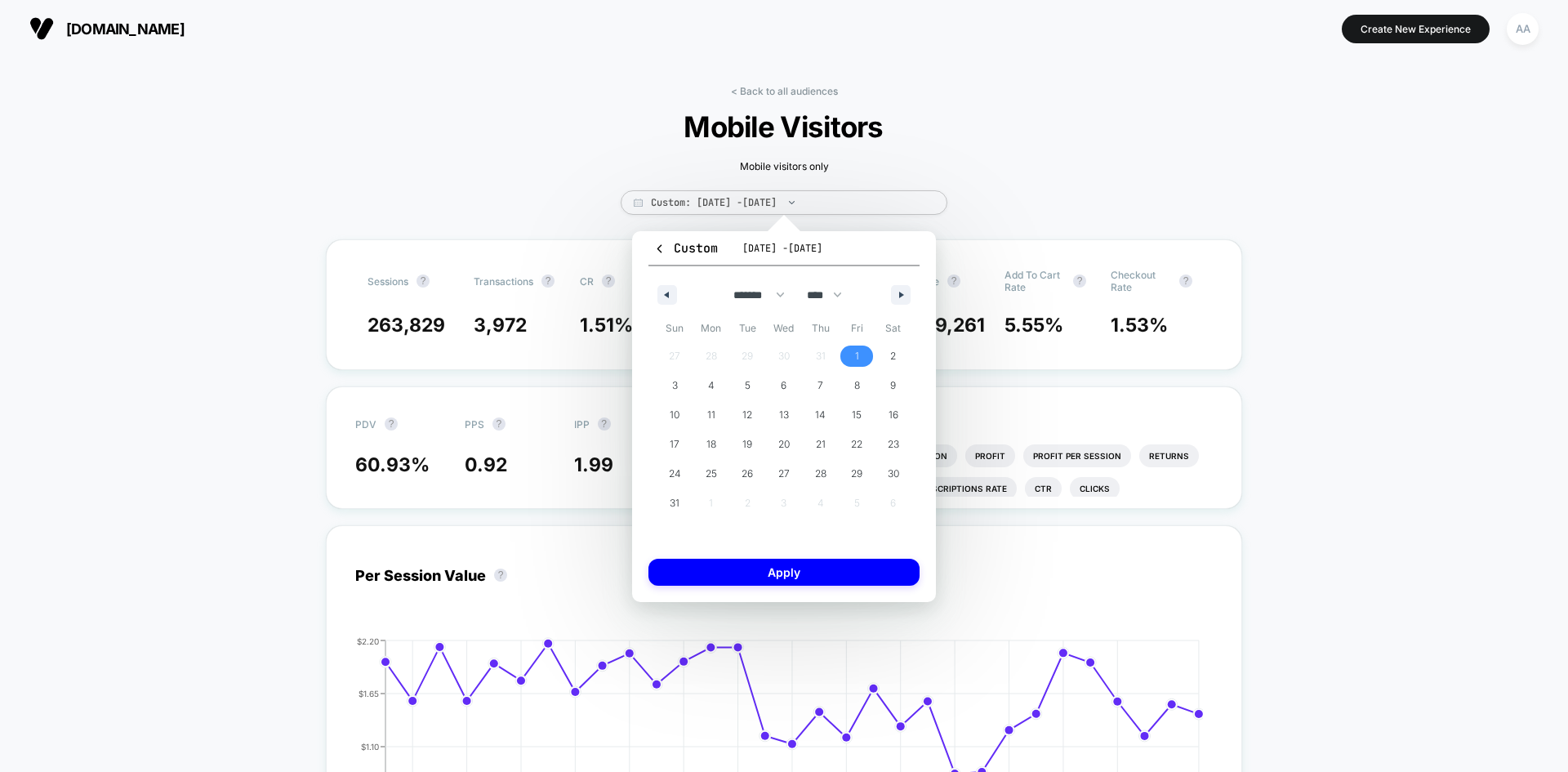
click at [859, 347] on span "1" at bounding box center [857, 356] width 37 height 22
click at [660, 292] on button "button" at bounding box center [666, 295] width 20 height 20
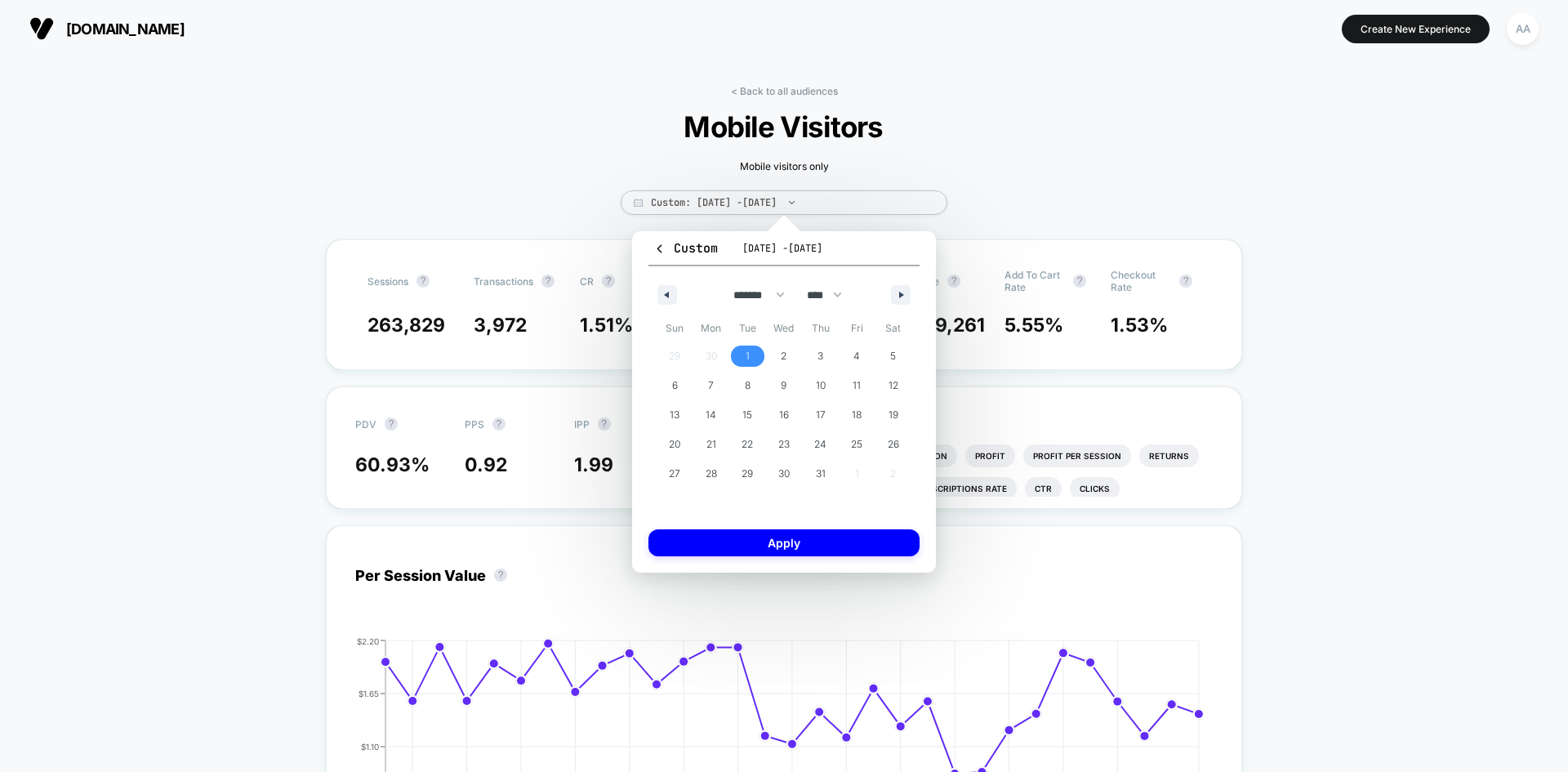
click at [756, 350] on span "1" at bounding box center [747, 356] width 37 height 22
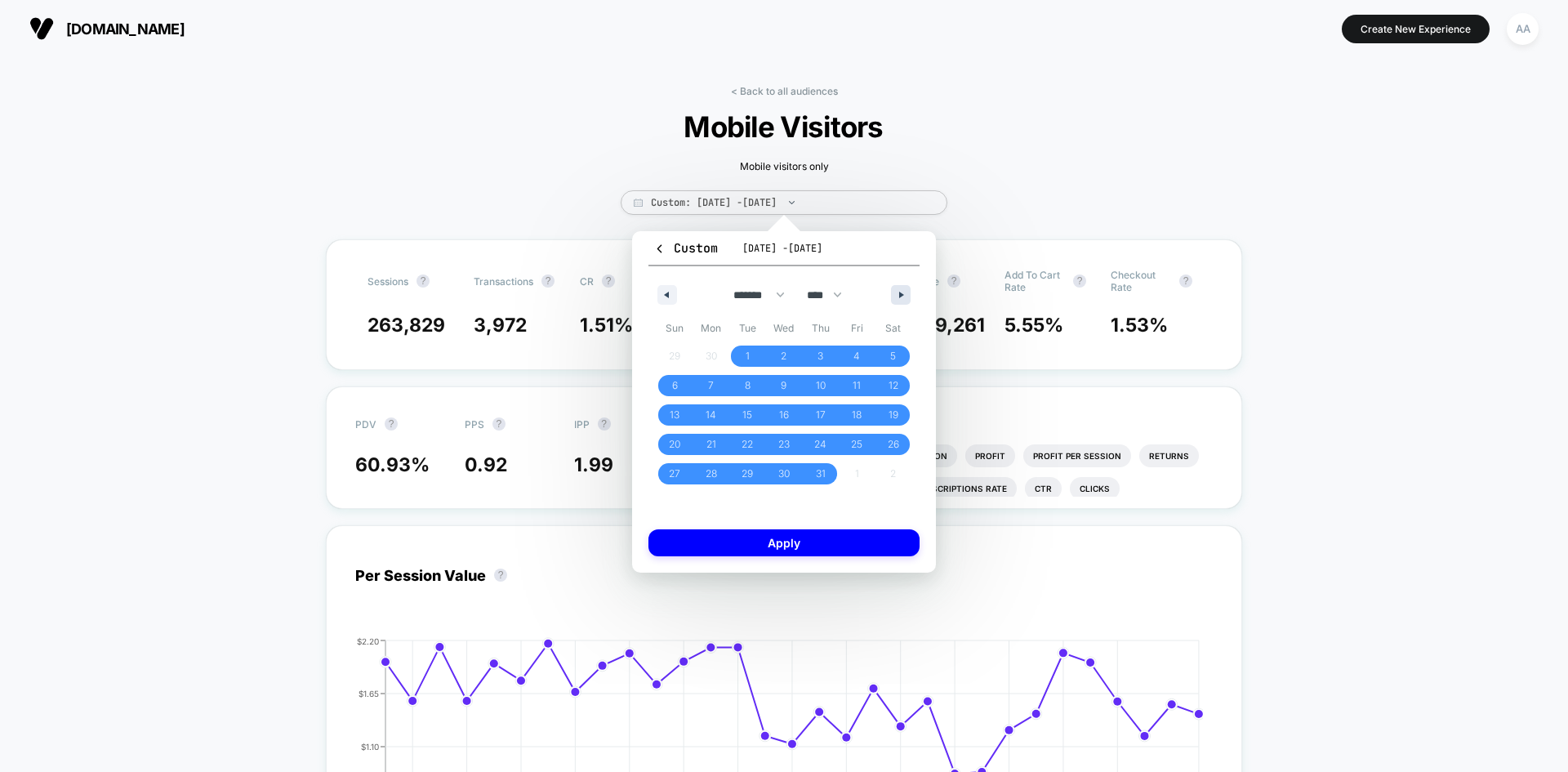
click at [900, 293] on icon "button" at bounding box center [902, 296] width 8 height 7
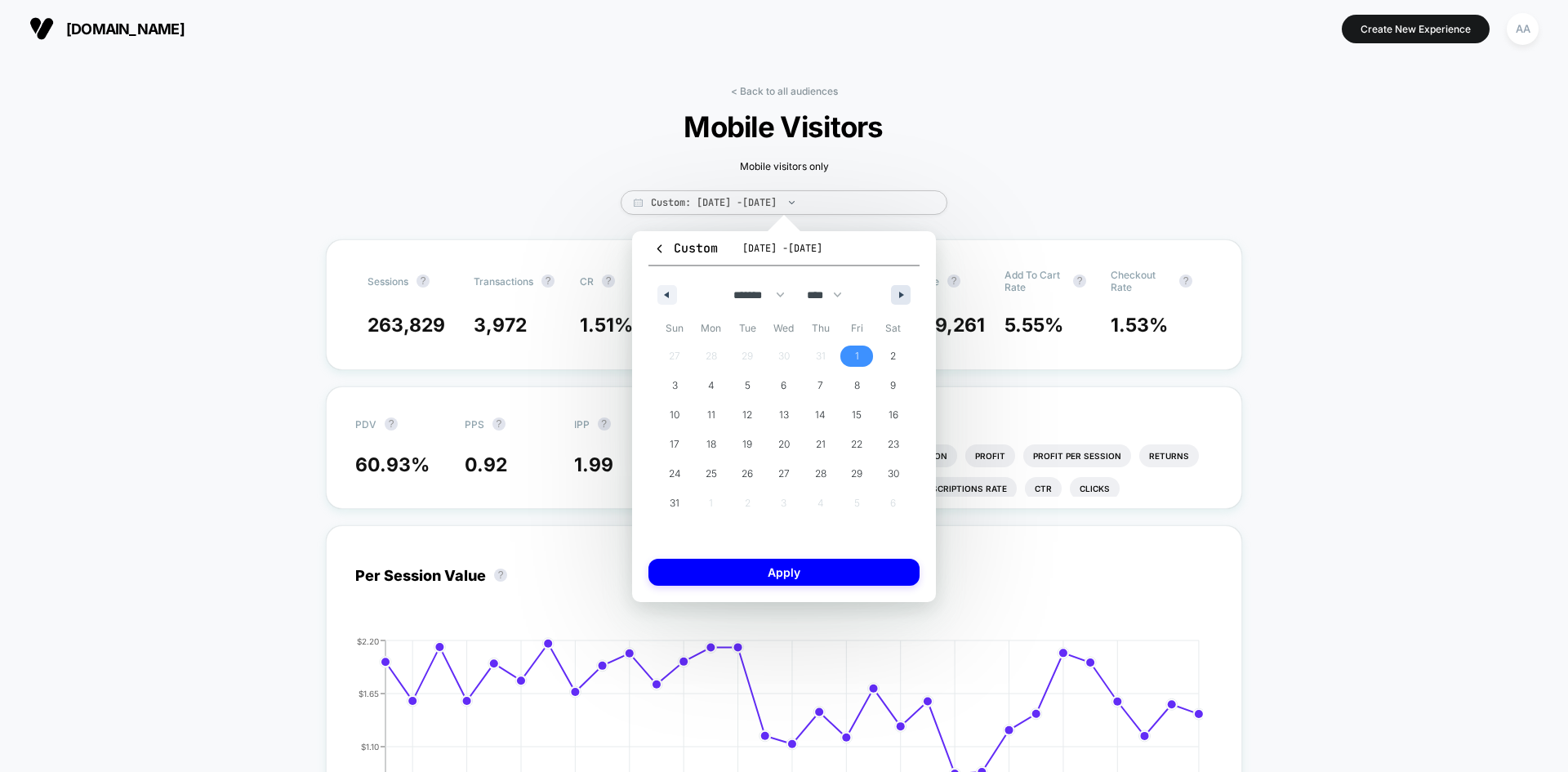
click at [900, 293] on icon "button" at bounding box center [902, 296] width 8 height 7
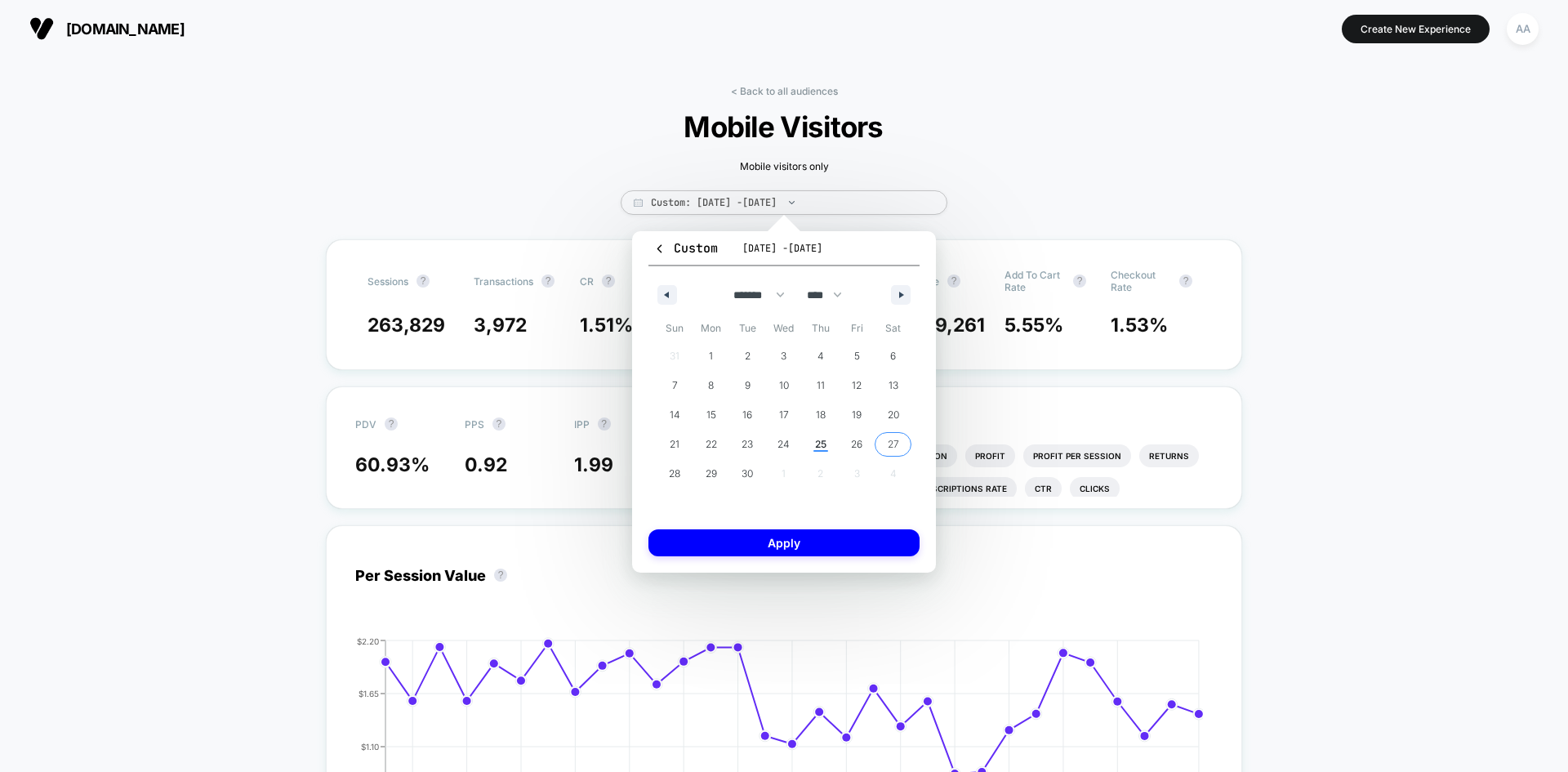
click at [886, 440] on span "27" at bounding box center [893, 445] width 37 height 22
click at [821, 445] on span "25" at bounding box center [820, 445] width 11 height 29
click at [666, 294] on icon "button" at bounding box center [664, 296] width 8 height 7
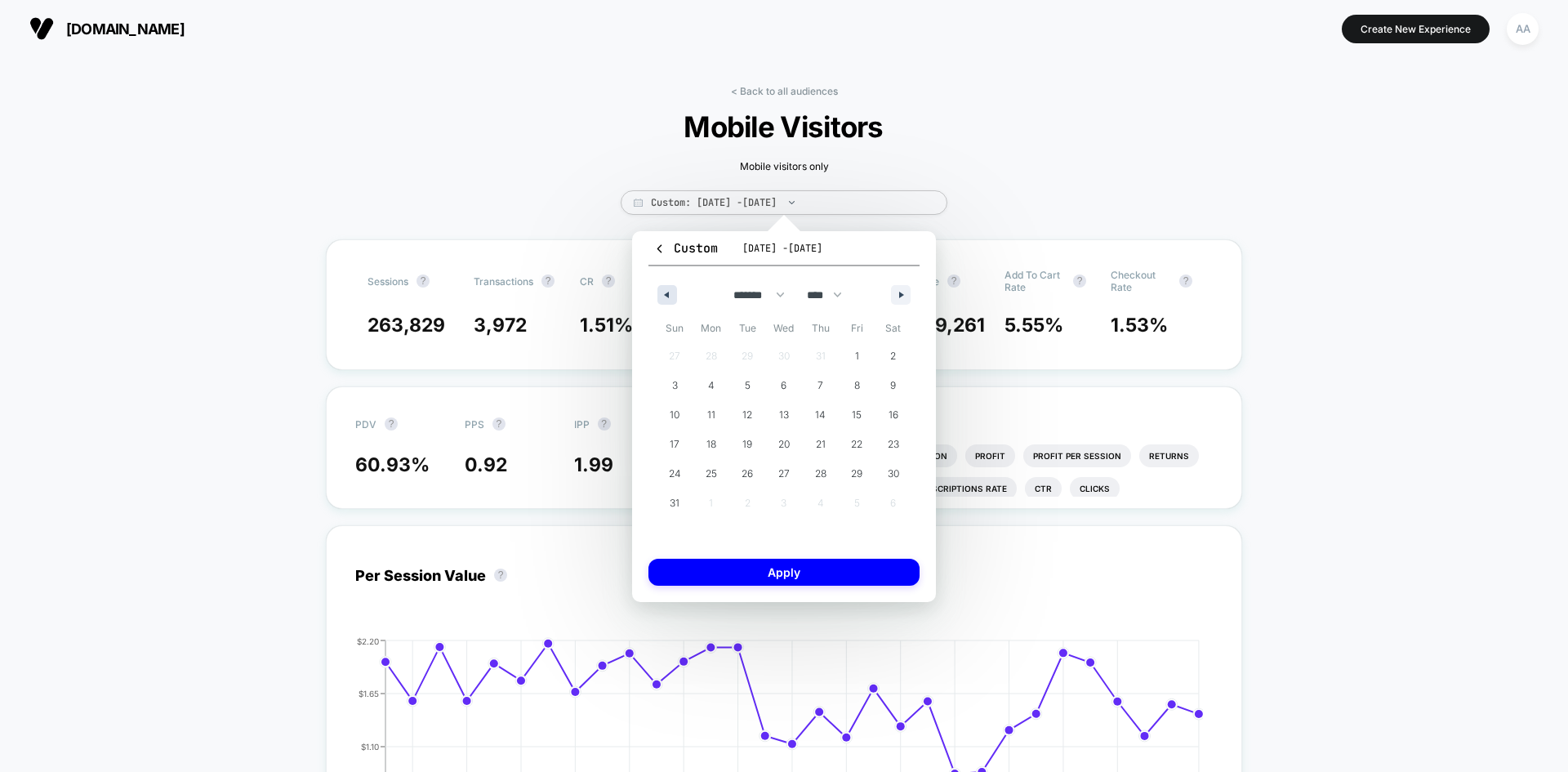
click at [666, 294] on icon "button" at bounding box center [664, 296] width 8 height 7
select select "*"
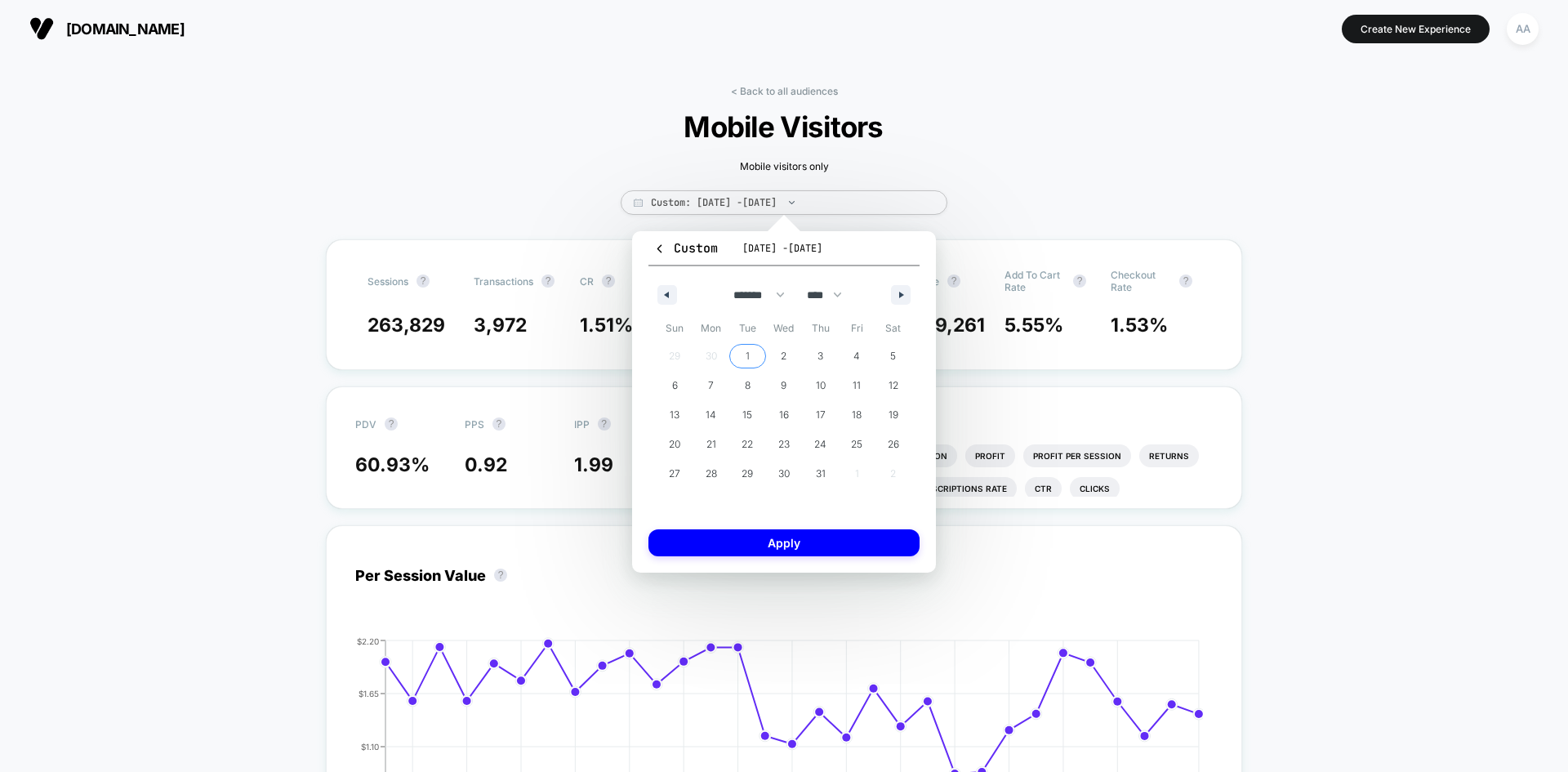
click at [743, 356] on span "1" at bounding box center [747, 356] width 37 height 22
click at [816, 470] on span "31" at bounding box center [820, 474] width 9 height 29
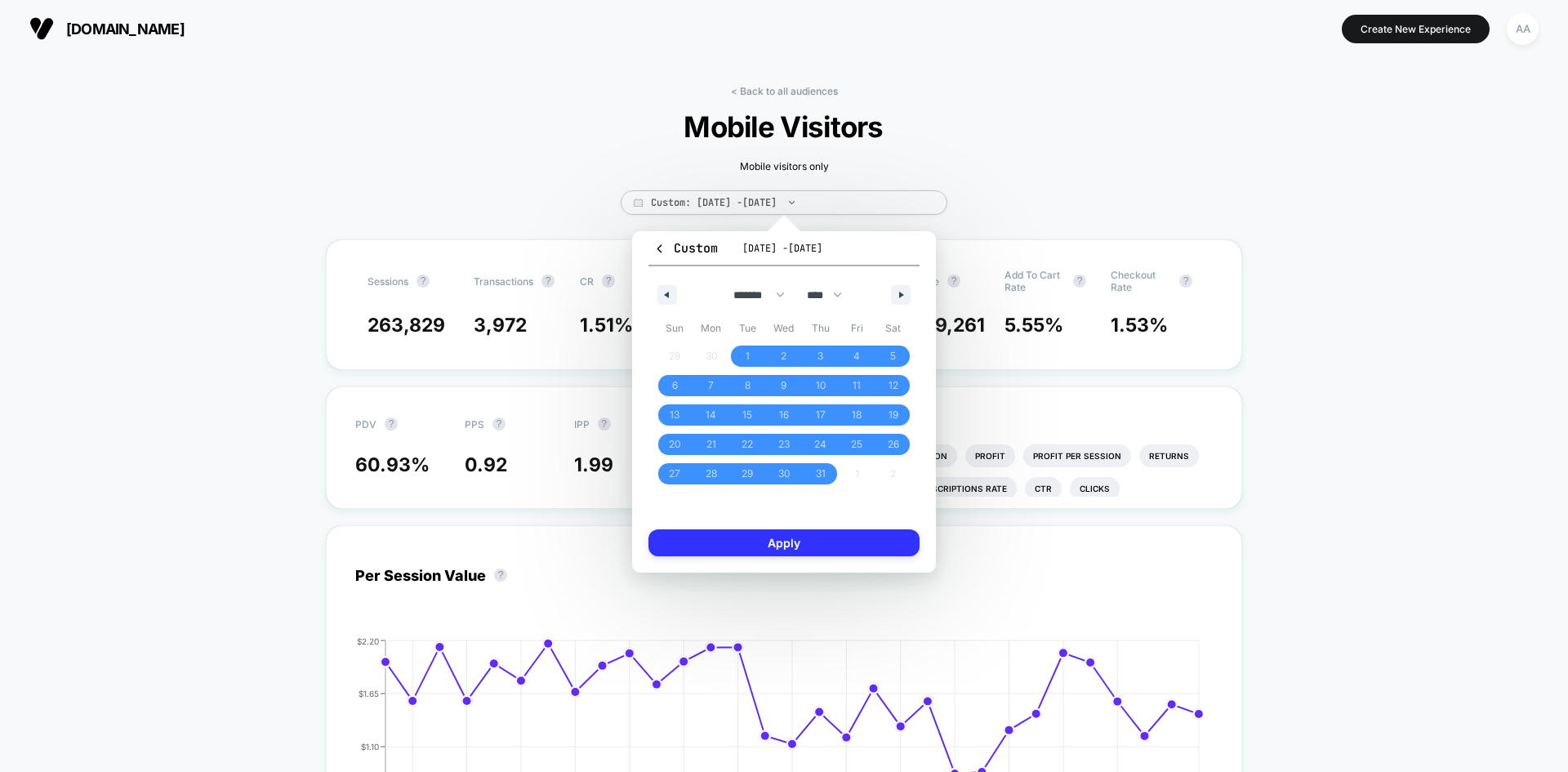
click at [840, 534] on button "Apply" at bounding box center [784, 542] width 271 height 27
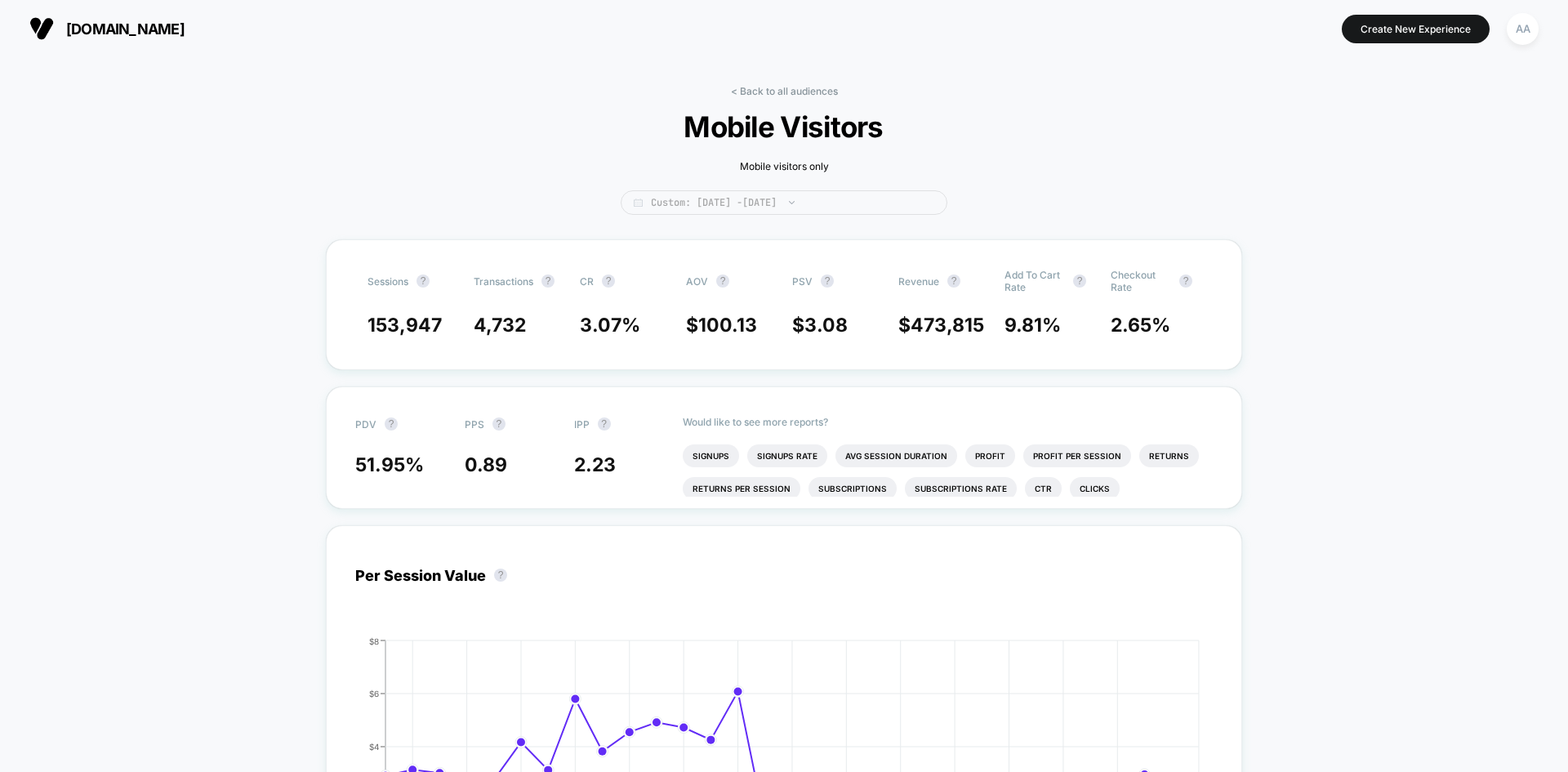
click at [734, 197] on span "Custom: [DATE] - [DATE]" at bounding box center [784, 202] width 326 height 24
select select "*"
select select "****"
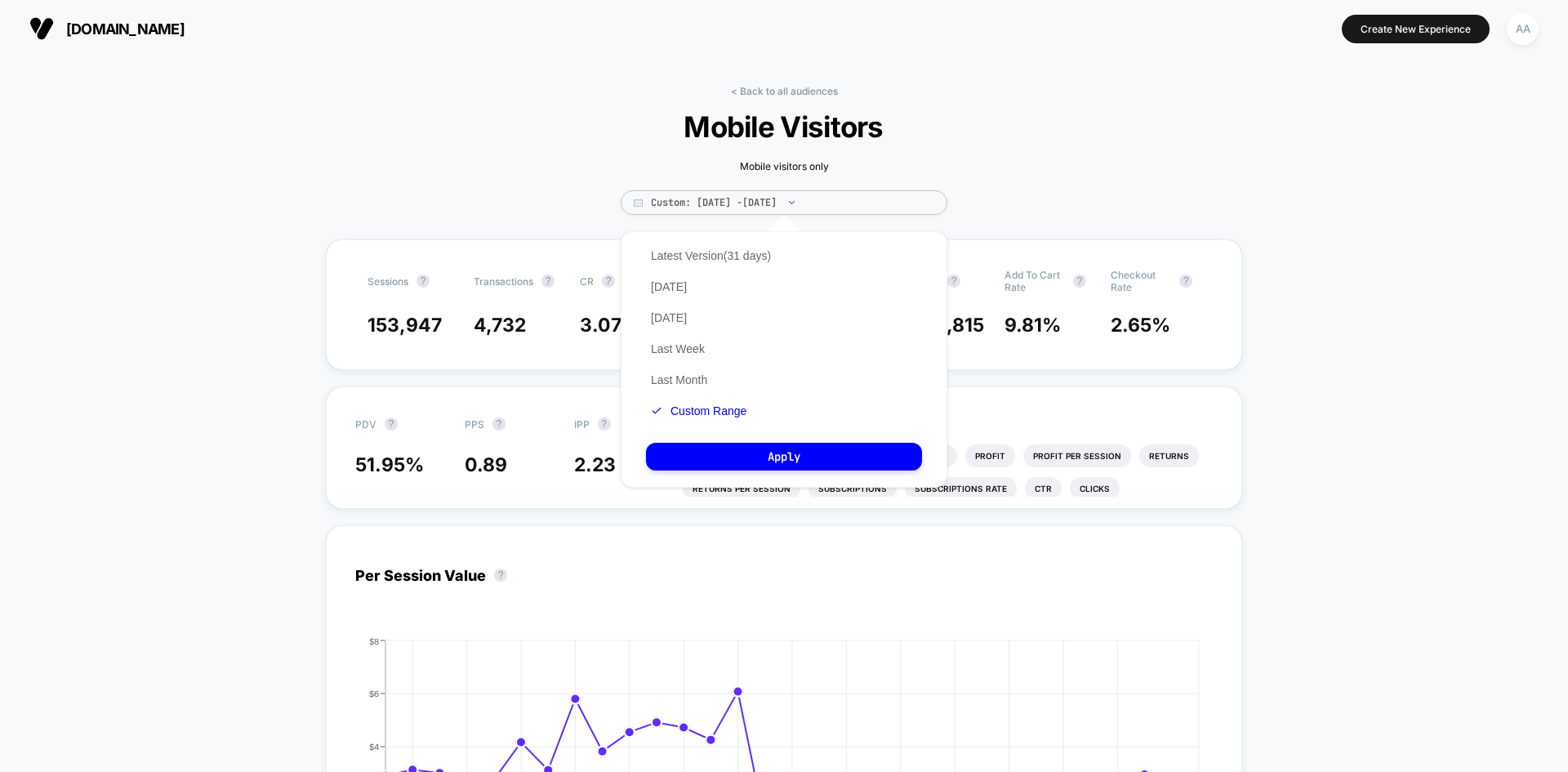
click at [716, 411] on button "Custom Range" at bounding box center [698, 410] width 105 height 15
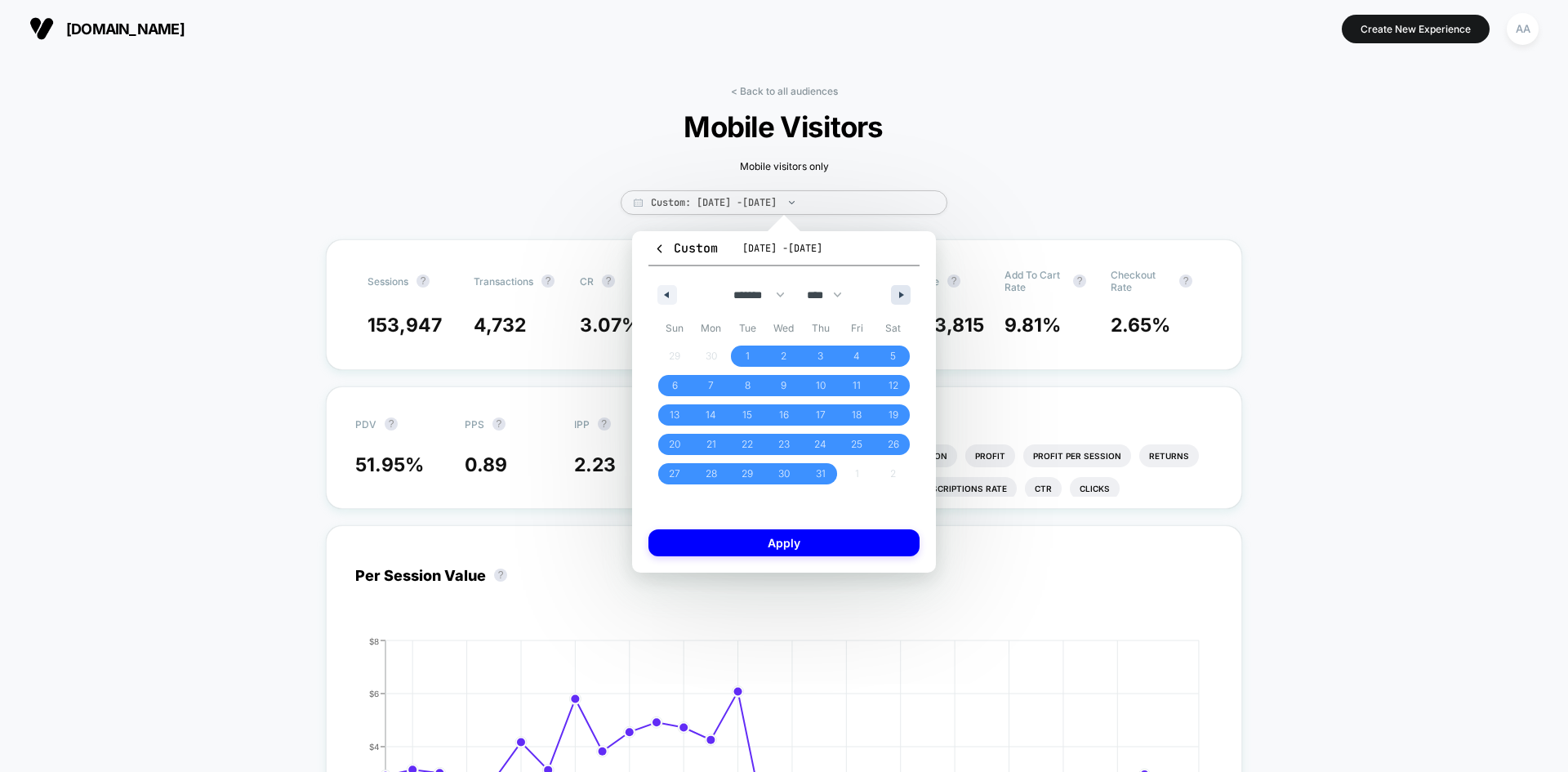
click at [899, 290] on button "button" at bounding box center [901, 295] width 20 height 20
select select "*"
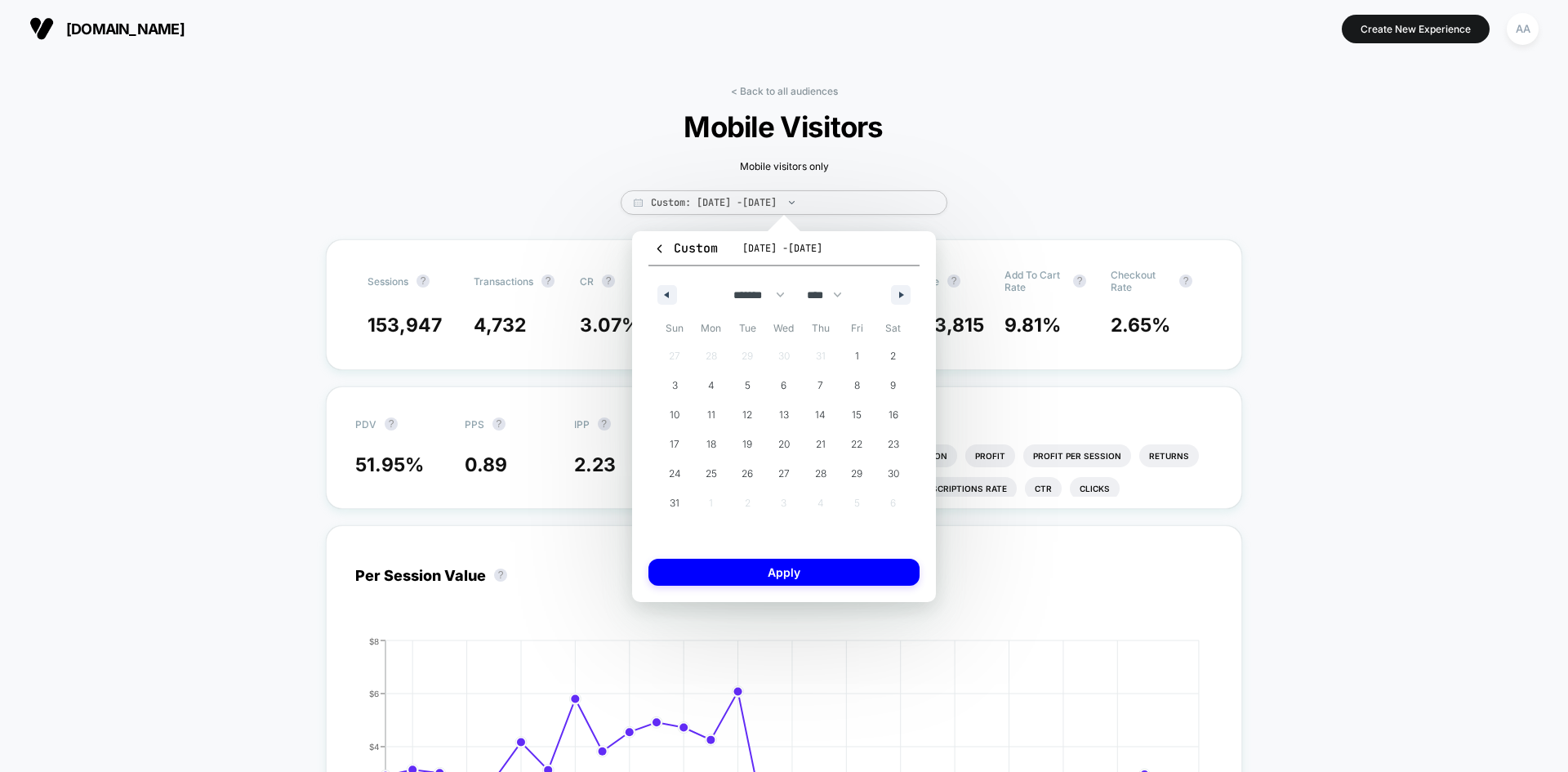
click at [822, 250] on span "[DATE] - [DATE]" at bounding box center [782, 248] width 80 height 13
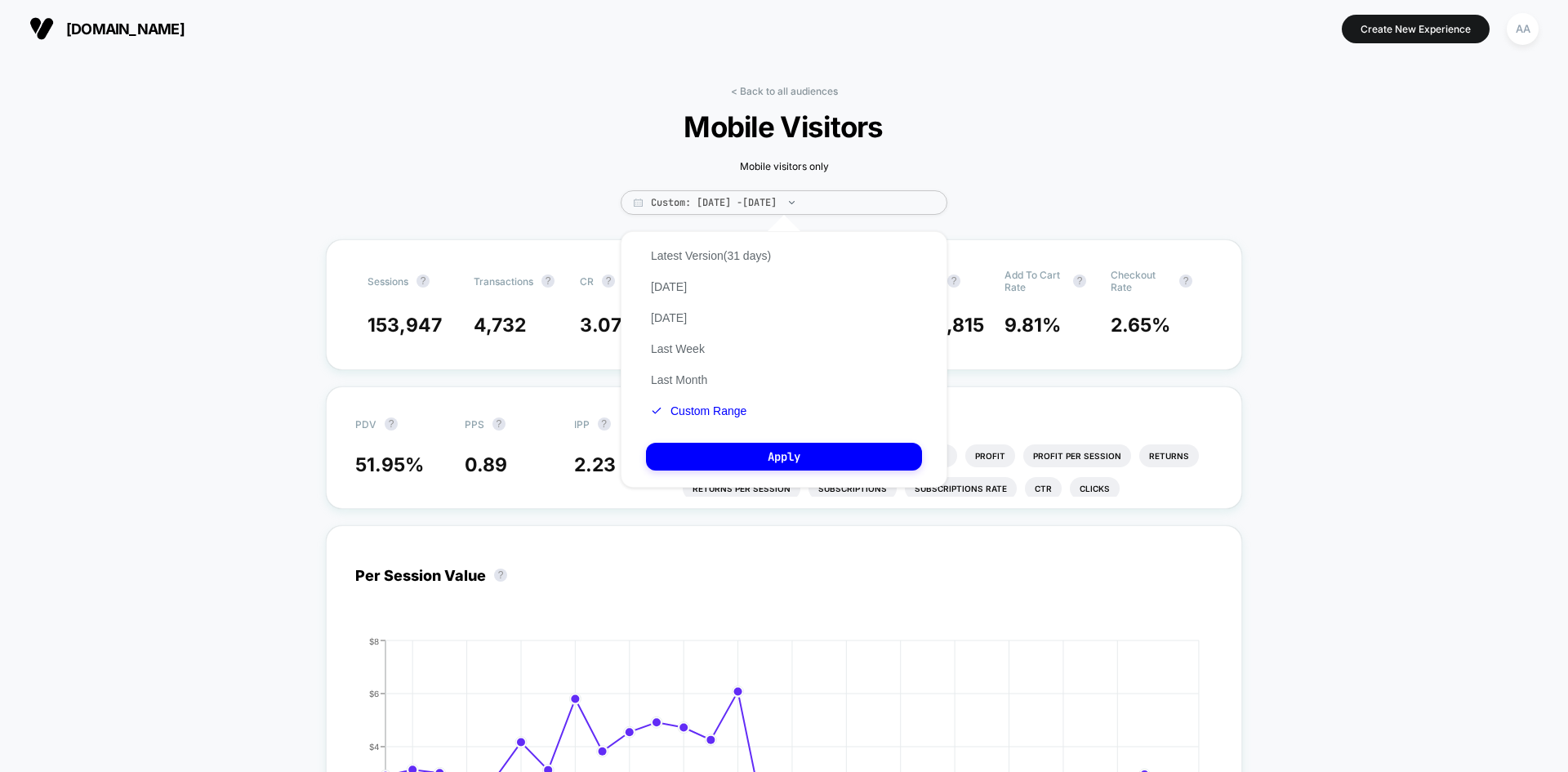
drag, startPoint x: 728, startPoint y: 417, endPoint x: 730, endPoint y: 367, distance: 50.0
click at [727, 417] on button "Custom Range" at bounding box center [698, 410] width 105 height 15
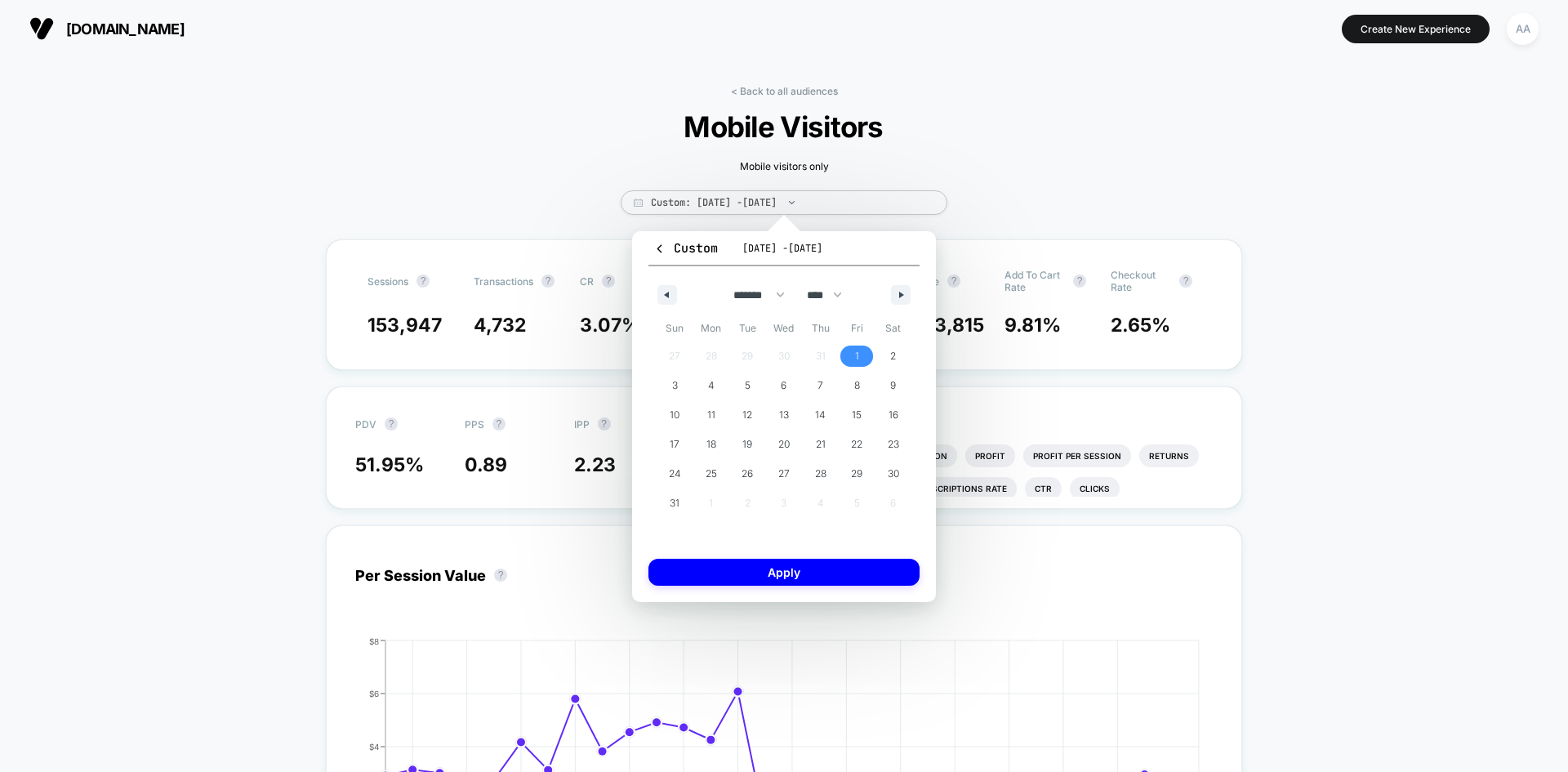
drag, startPoint x: 864, startPoint y: 360, endPoint x: 768, endPoint y: 456, distance: 135.8
click at [863, 360] on span "1" at bounding box center [857, 356] width 37 height 22
click at [681, 498] on span "31" at bounding box center [674, 503] width 37 height 22
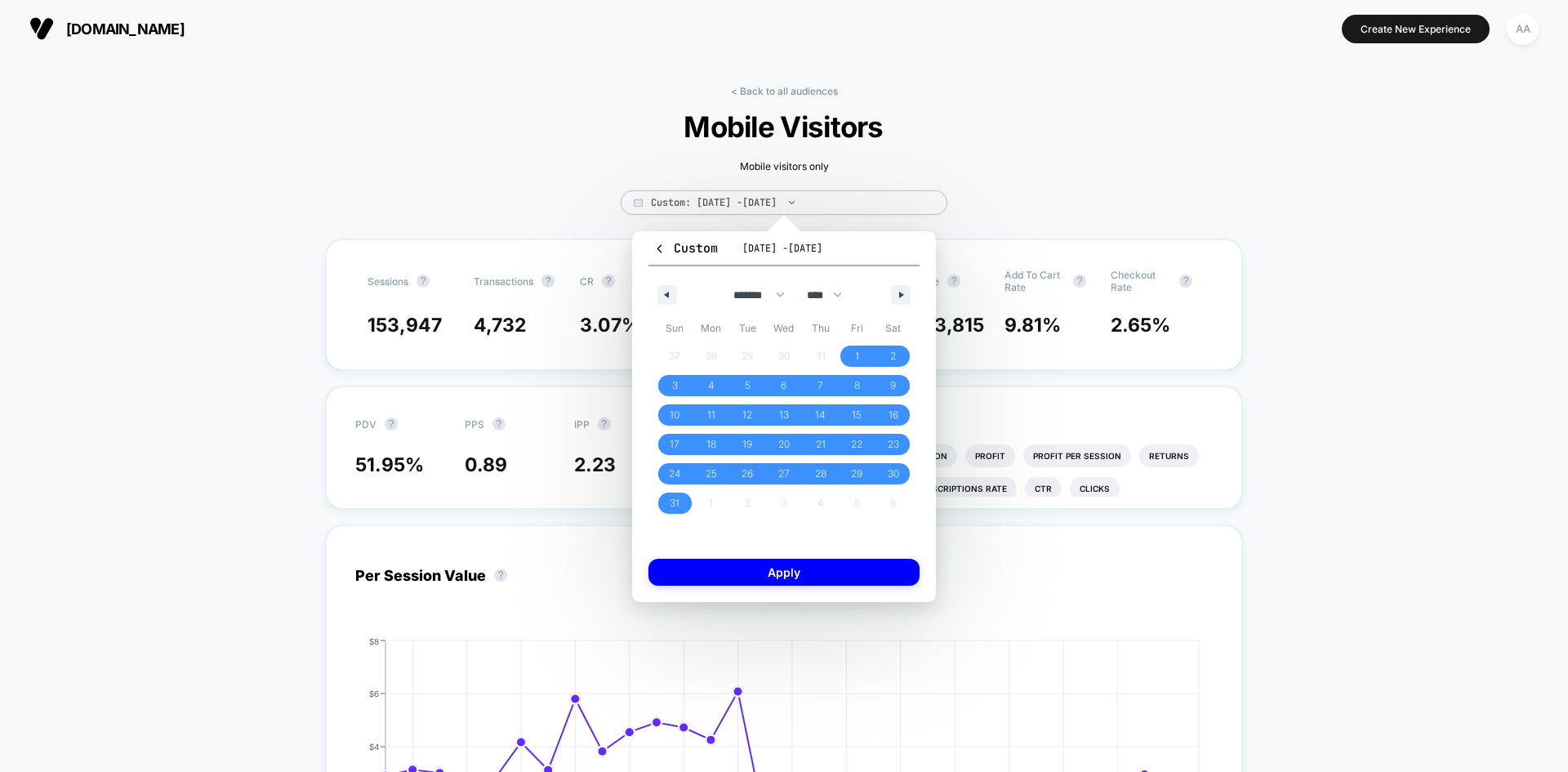
click at [796, 554] on div "Custom [DATE] - [DATE] ******* ******** ***** ***** *** **** **** ****** ******…" at bounding box center [784, 416] width 304 height 371
click at [799, 564] on button "Apply" at bounding box center [784, 572] width 271 height 27
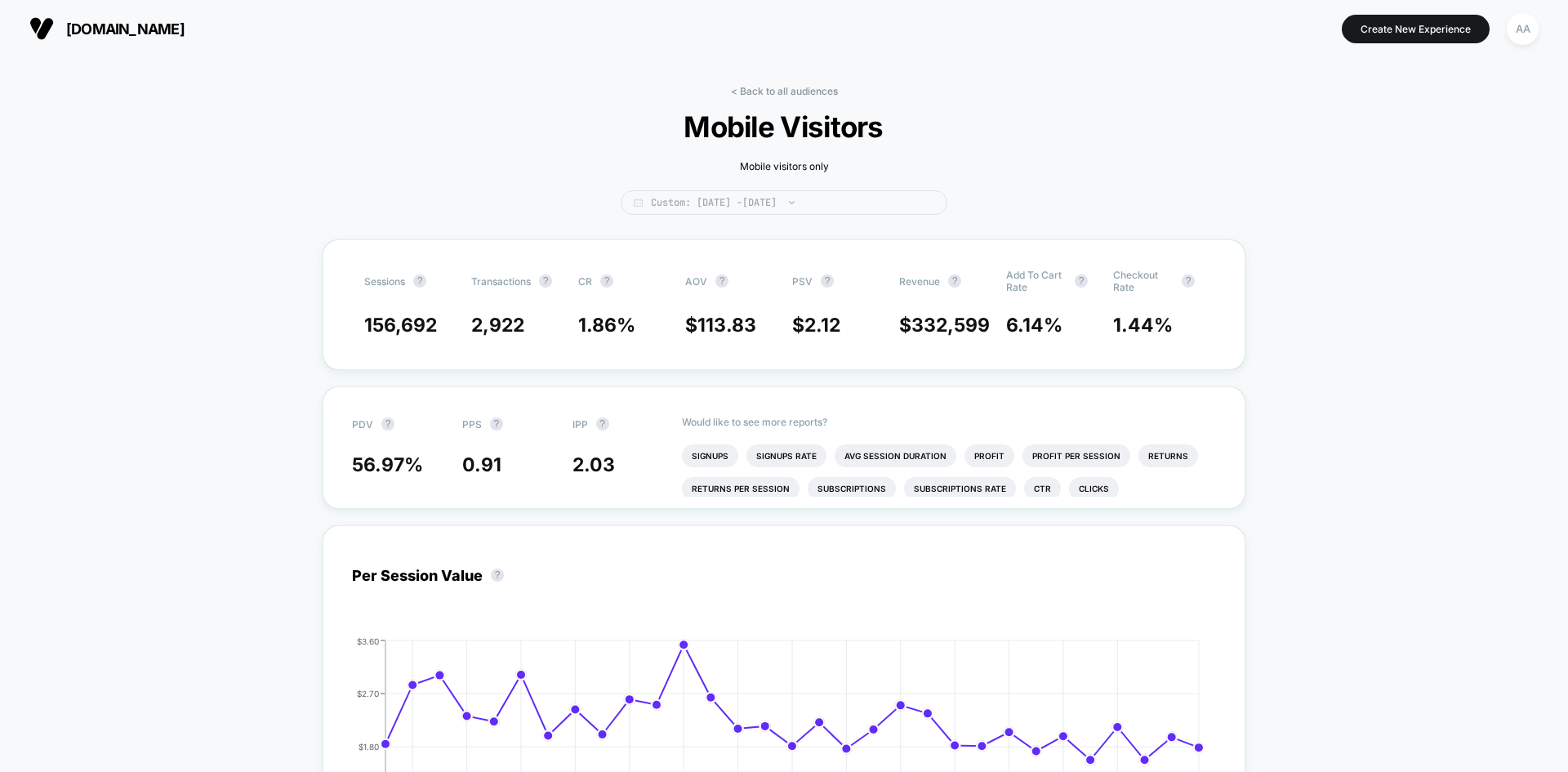
click at [739, 196] on span "Custom: [DATE] - [DATE]" at bounding box center [784, 202] width 326 height 24
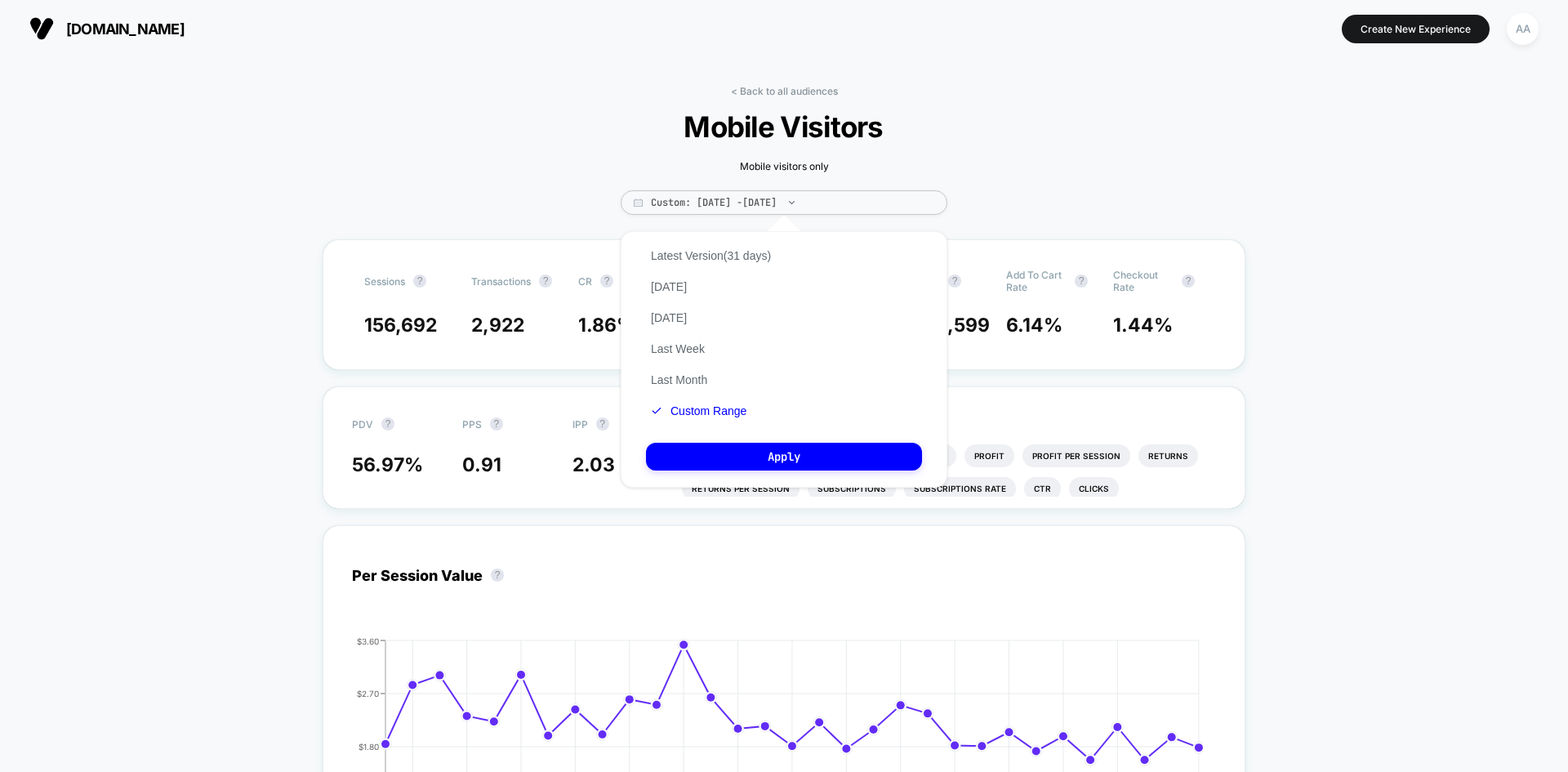
click at [701, 409] on button "Custom Range" at bounding box center [698, 410] width 105 height 15
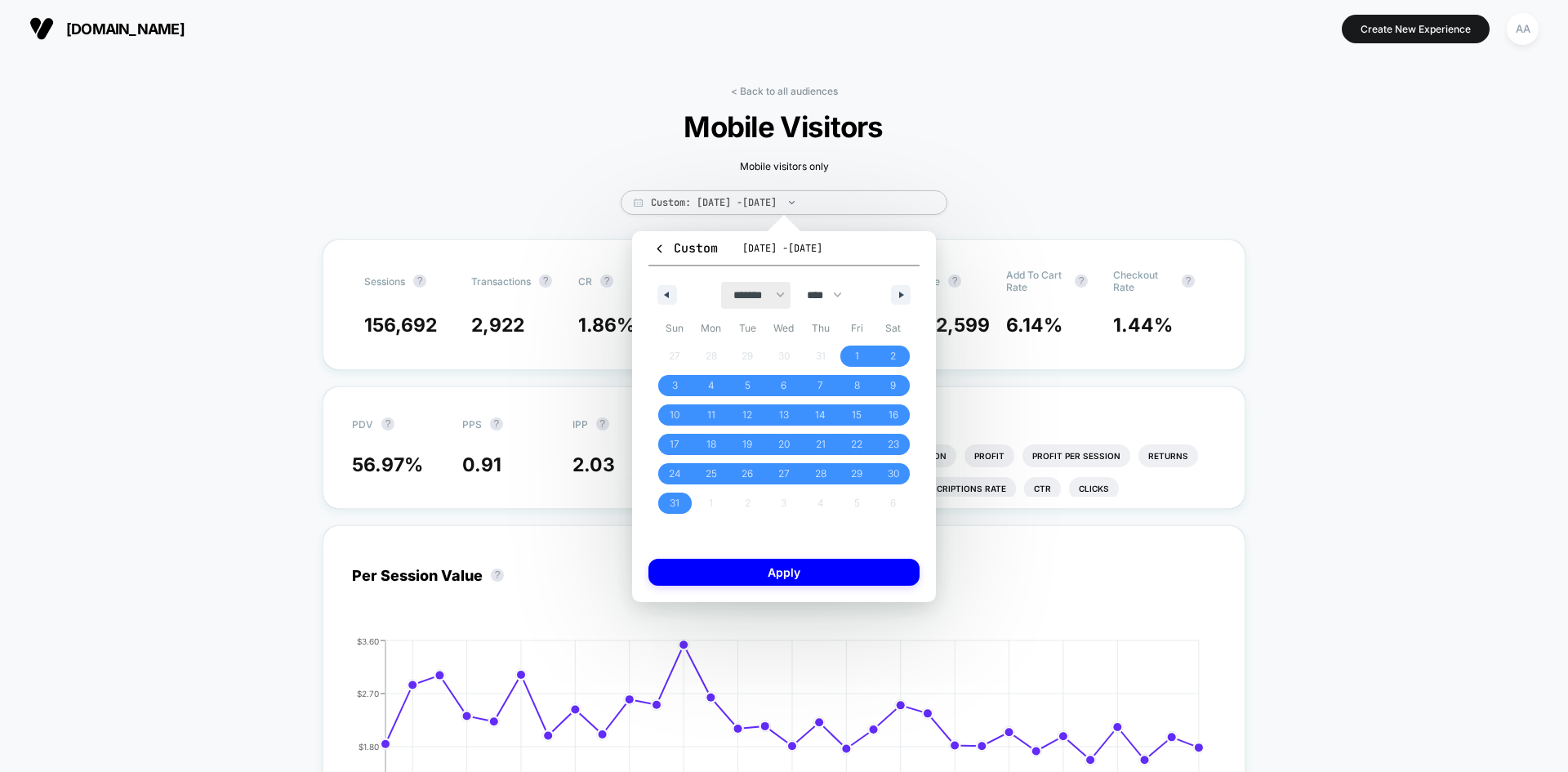
click at [753, 287] on select "******* ******** ***** ***** *** **** **** ****** ********* ******* ******** **…" at bounding box center [755, 295] width 70 height 27
click at [721, 282] on select "******* ******** ***** ***** *** **** **** ****** ********* ******* ******** **…" at bounding box center [755, 295] width 70 height 27
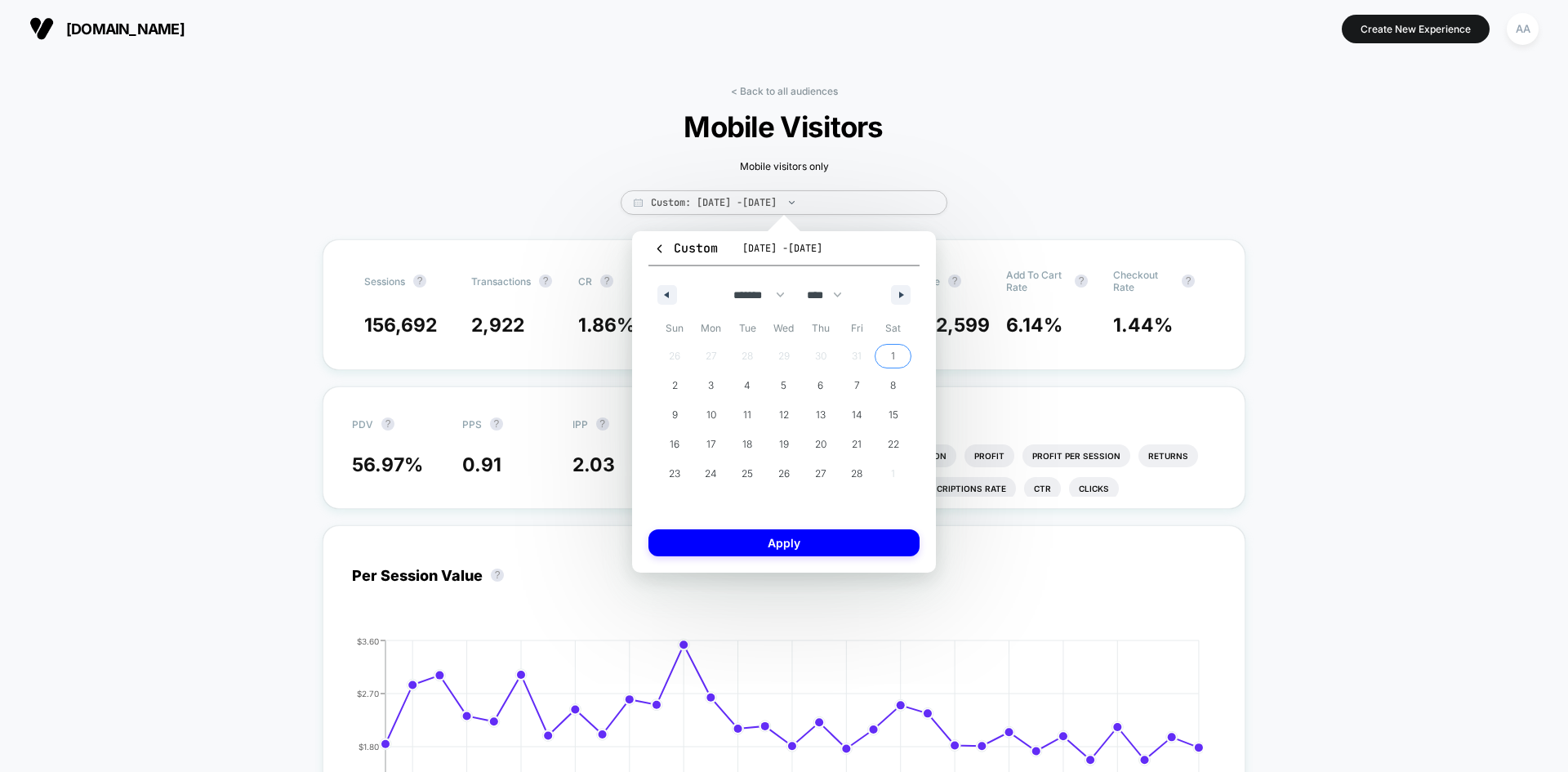
click at [889, 352] on span "1" at bounding box center [893, 356] width 37 height 22
click at [893, 348] on span "1" at bounding box center [893, 356] width 4 height 29
click at [892, 379] on span "8" at bounding box center [893, 386] width 6 height 29
click at [889, 346] on div "Sun Mon Tue Wed Thu Fri Sat 26 27 28 29 30 31 1 2 3 4 5 6 7 8 9 10 11 12 13 14 …" at bounding box center [784, 410] width 271 height 190
click at [907, 292] on button "button" at bounding box center [901, 295] width 20 height 20
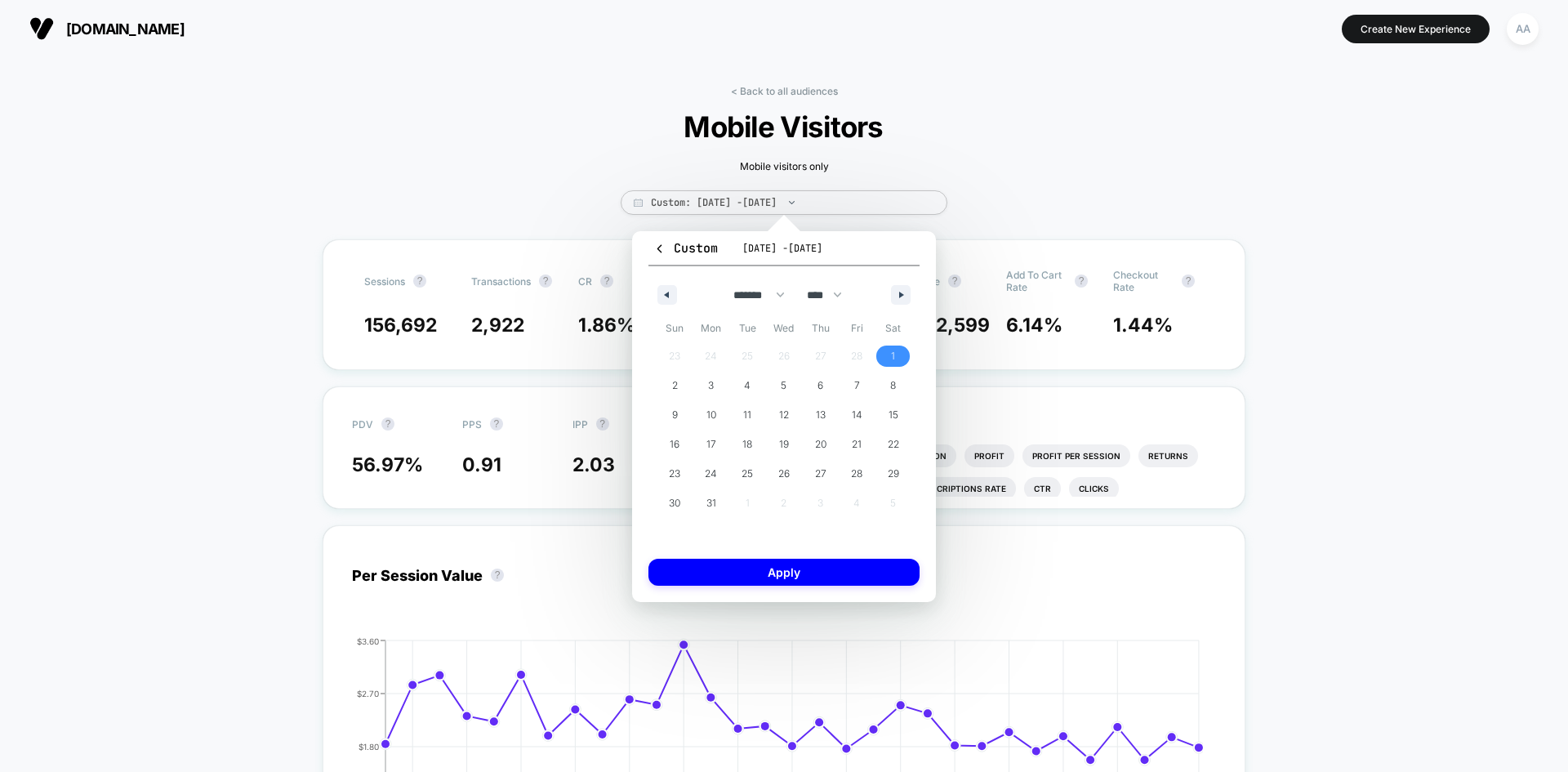
click at [883, 360] on span "1" at bounding box center [893, 356] width 37 height 22
drag, startPoint x: 658, startPoint y: 289, endPoint x: 678, endPoint y: 296, distance: 21.2
click at [661, 290] on button "button" at bounding box center [666, 295] width 20 height 20
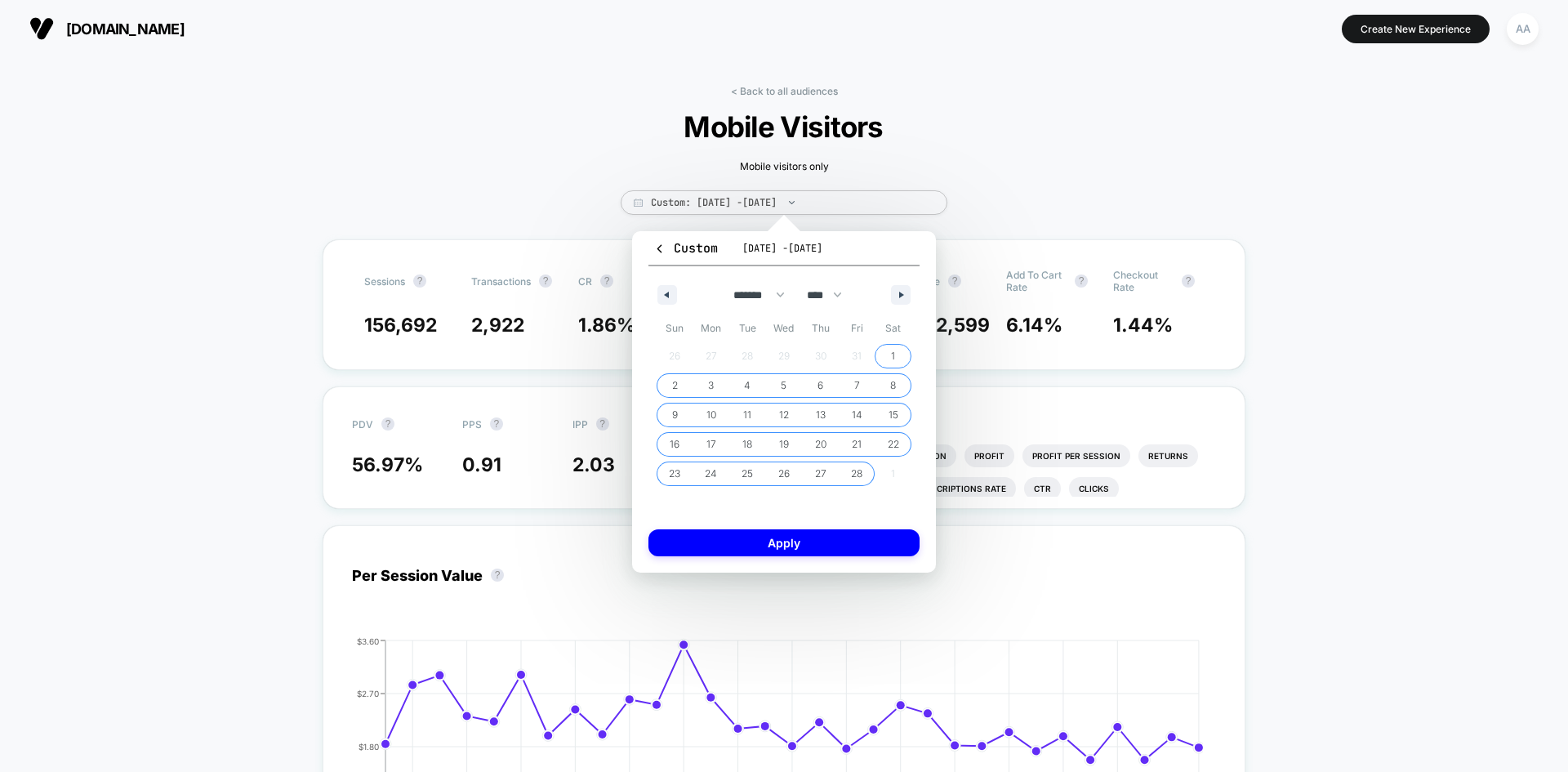
click at [891, 355] on span "1" at bounding box center [893, 356] width 4 height 29
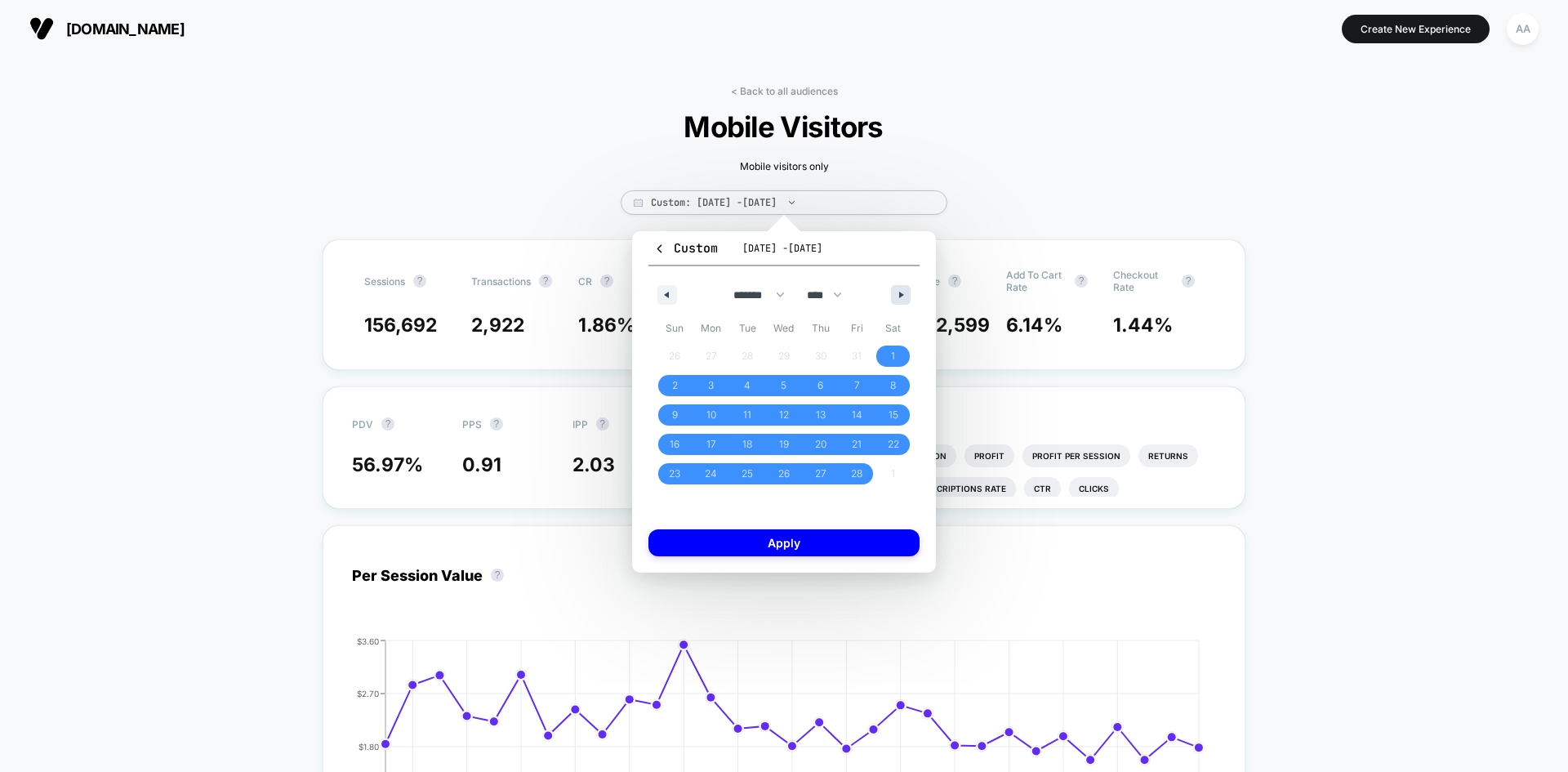
click at [896, 295] on button "button" at bounding box center [901, 295] width 20 height 20
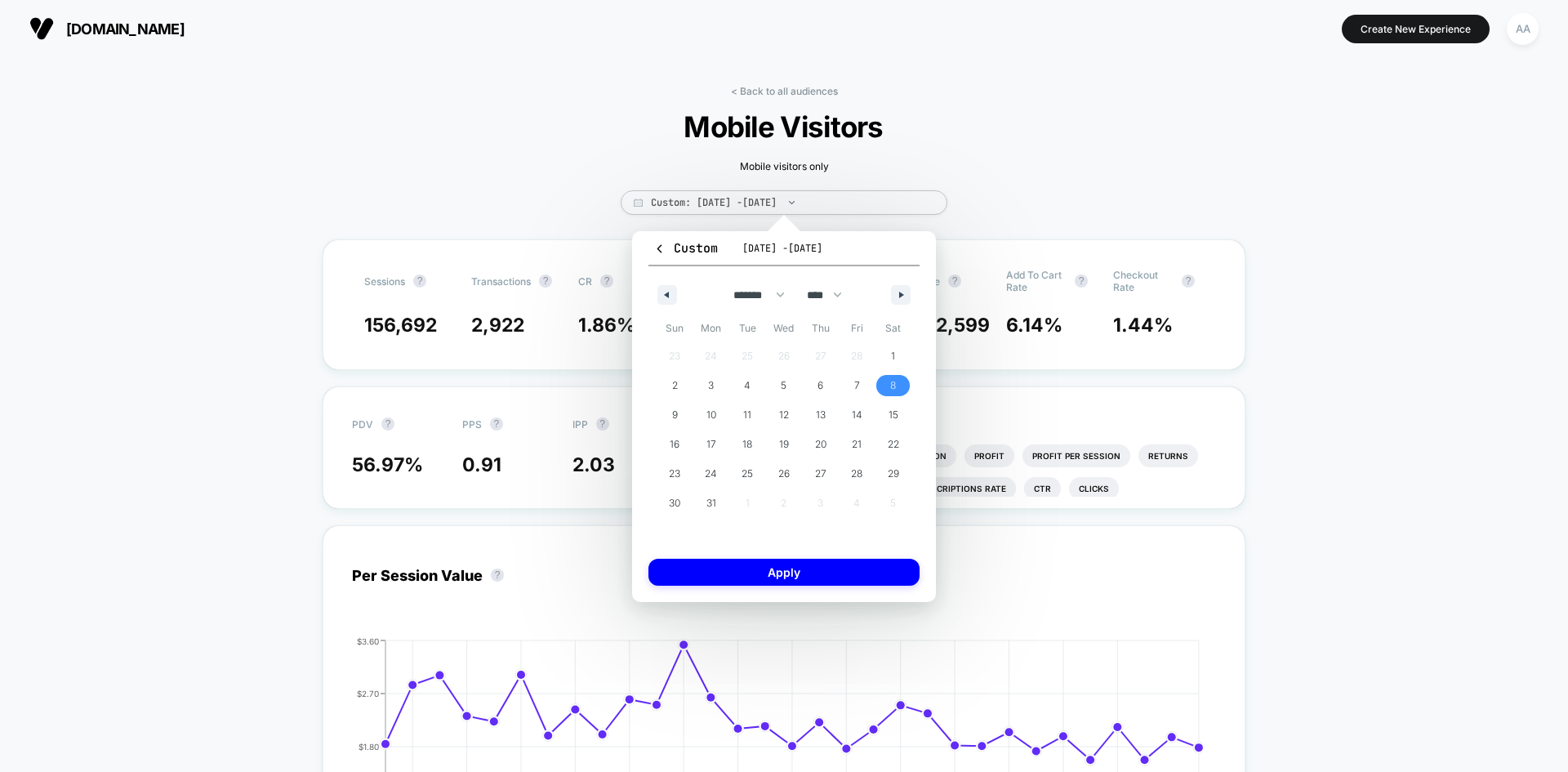
drag, startPoint x: 899, startPoint y: 384, endPoint x: 868, endPoint y: 363, distance: 37.4
click at [899, 383] on span "8" at bounding box center [893, 385] width 37 height 22
drag, startPoint x: 661, startPoint y: 288, endPoint x: 719, endPoint y: 325, distance: 68.8
click at [665, 290] on button "button" at bounding box center [666, 295] width 20 height 20
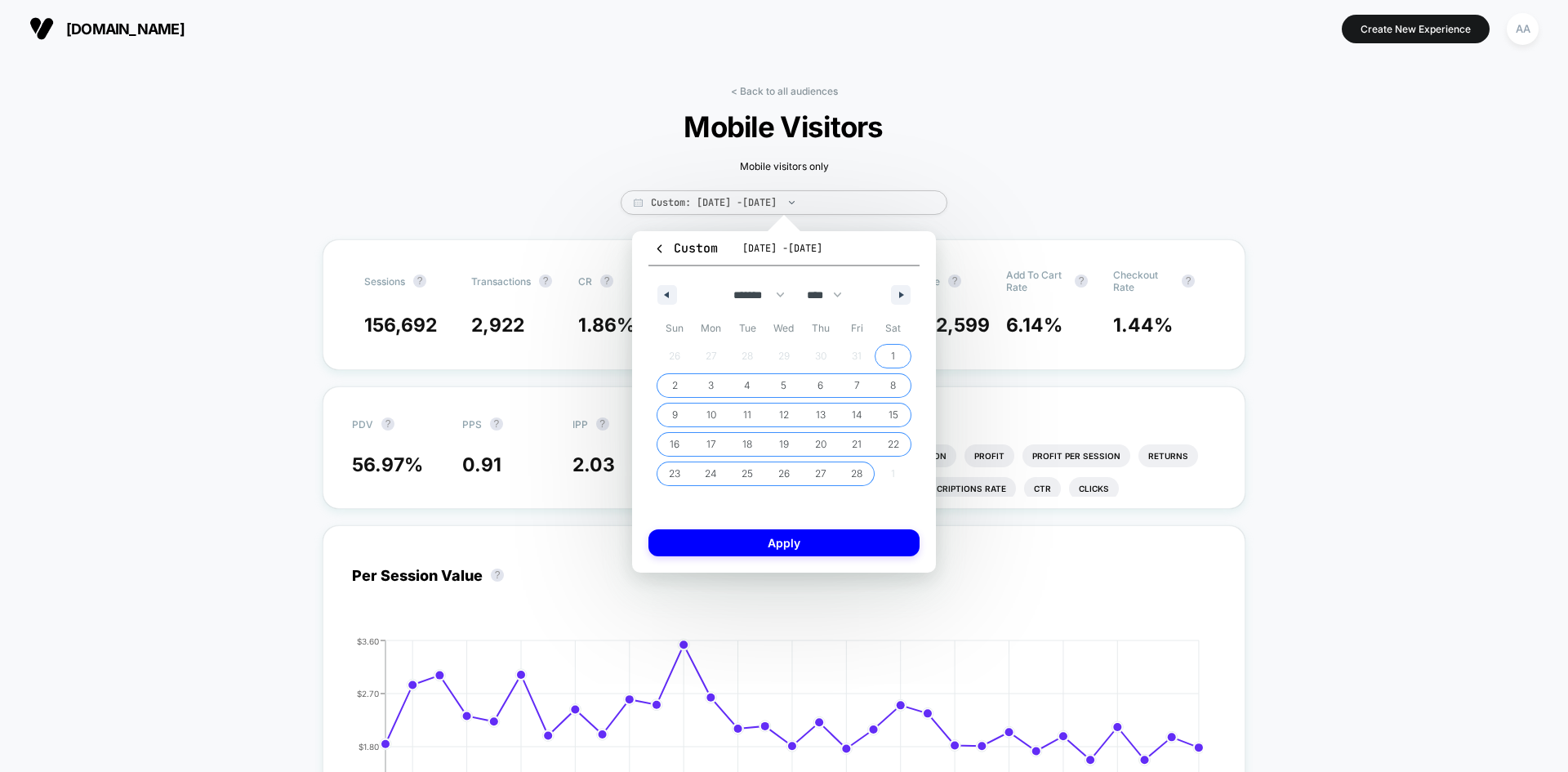
click at [892, 350] on span "1" at bounding box center [893, 356] width 4 height 29
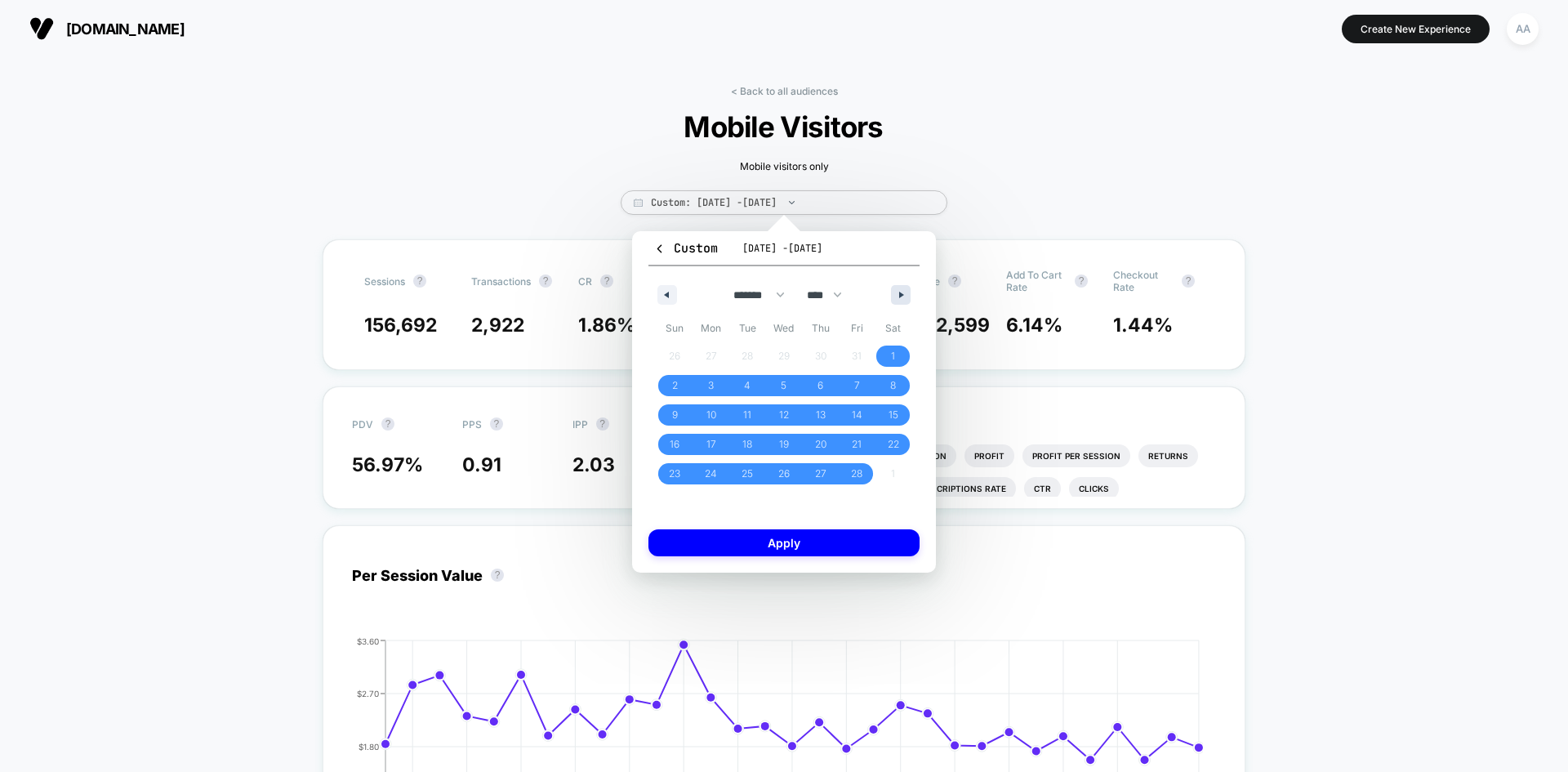
click at [902, 283] on div "******* ******** ***** ***** *** **** **** ****** ********* ******* ******** **…" at bounding box center [784, 290] width 271 height 49
click at [900, 293] on icon "button" at bounding box center [902, 296] width 8 height 7
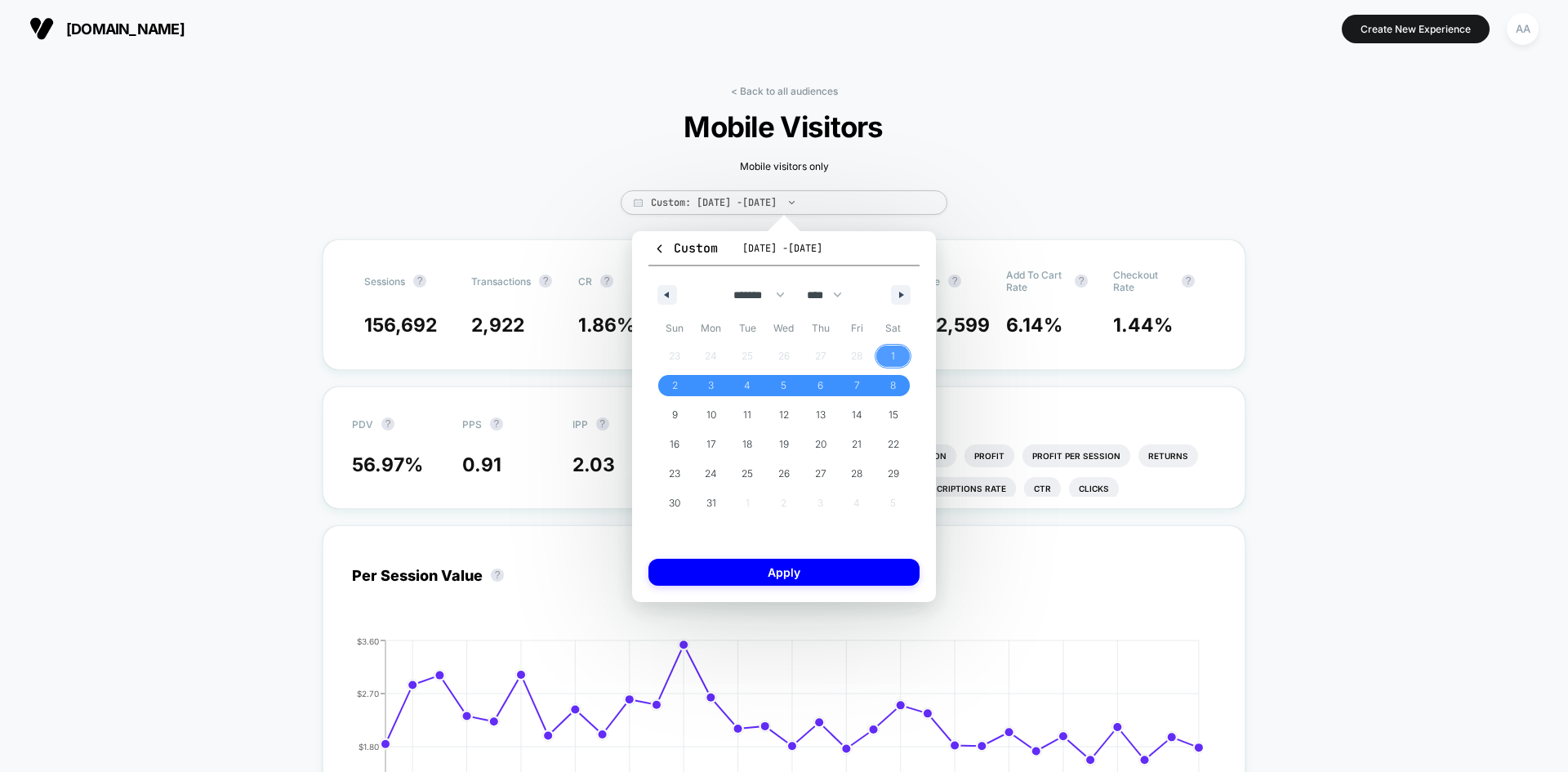
click at [886, 351] on span "1" at bounding box center [893, 356] width 37 height 22
drag, startPoint x: 661, startPoint y: 296, endPoint x: 670, endPoint y: 299, distance: 9.5
click at [663, 296] on icon "button" at bounding box center [664, 296] width 8 height 7
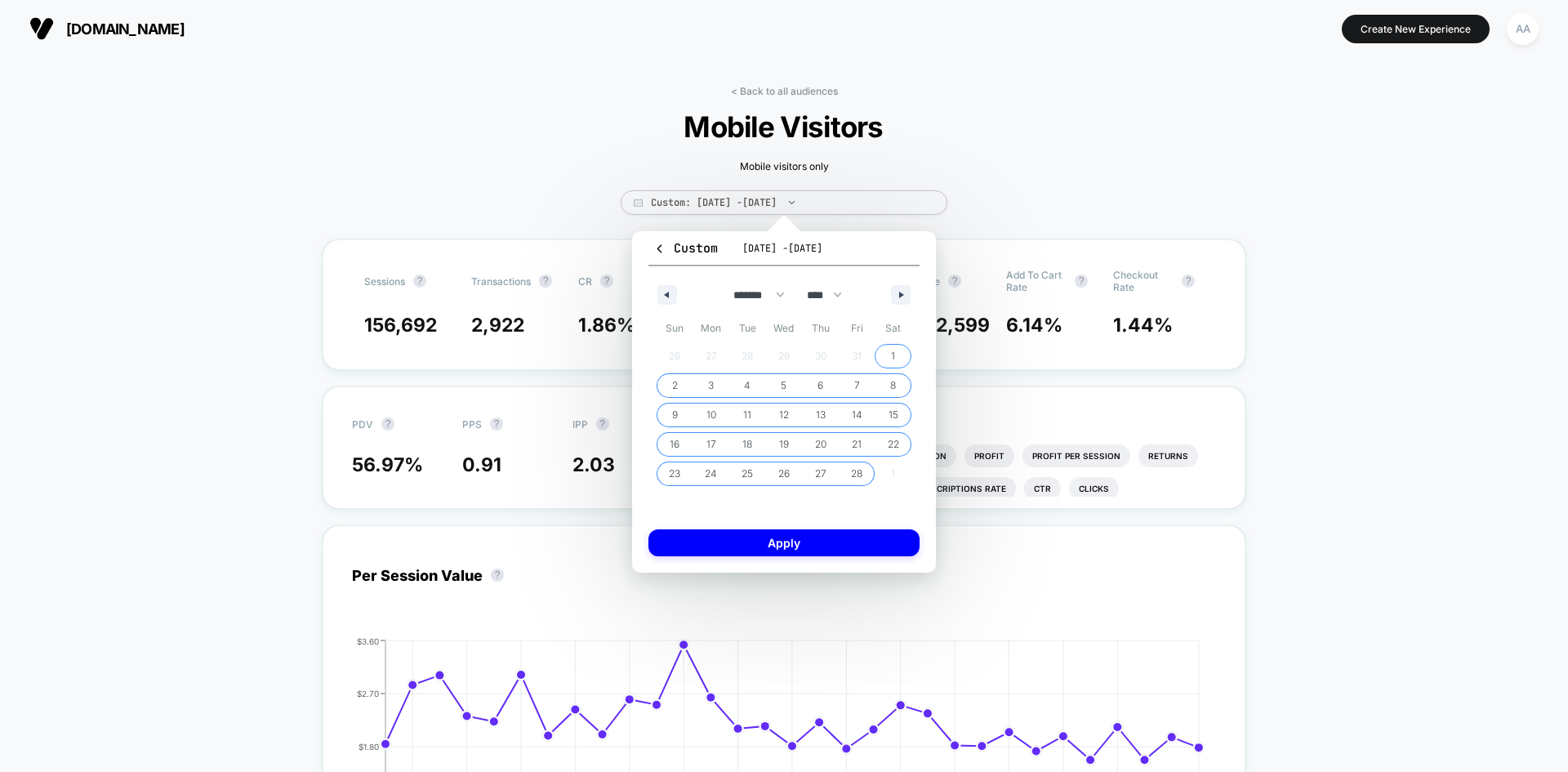
click at [889, 346] on button "1" at bounding box center [893, 356] width 37 height 29
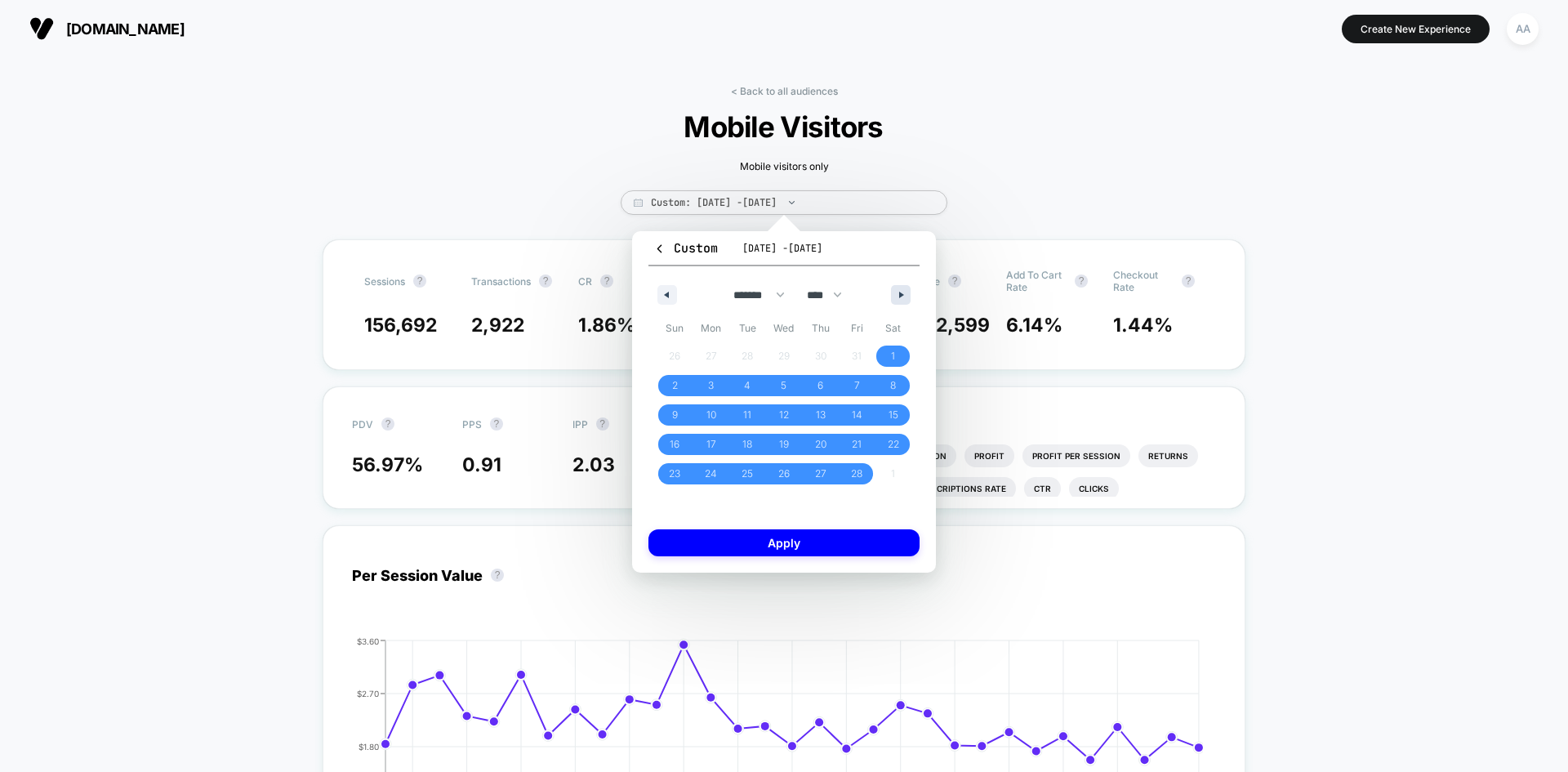
click at [896, 296] on button "button" at bounding box center [901, 295] width 20 height 20
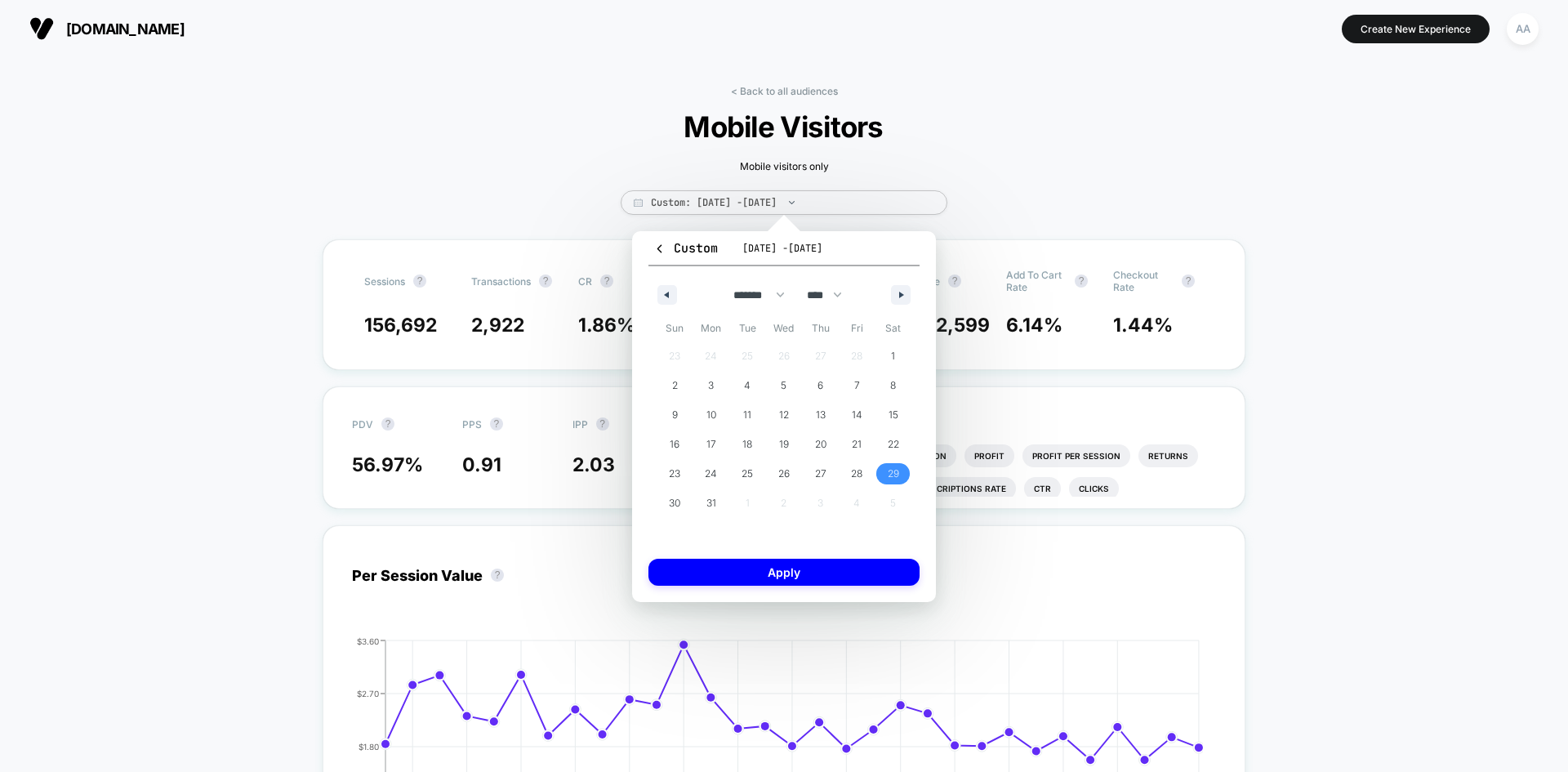
click at [895, 478] on span "29" at bounding box center [893, 474] width 11 height 29
click at [661, 290] on button "button" at bounding box center [666, 295] width 20 height 20
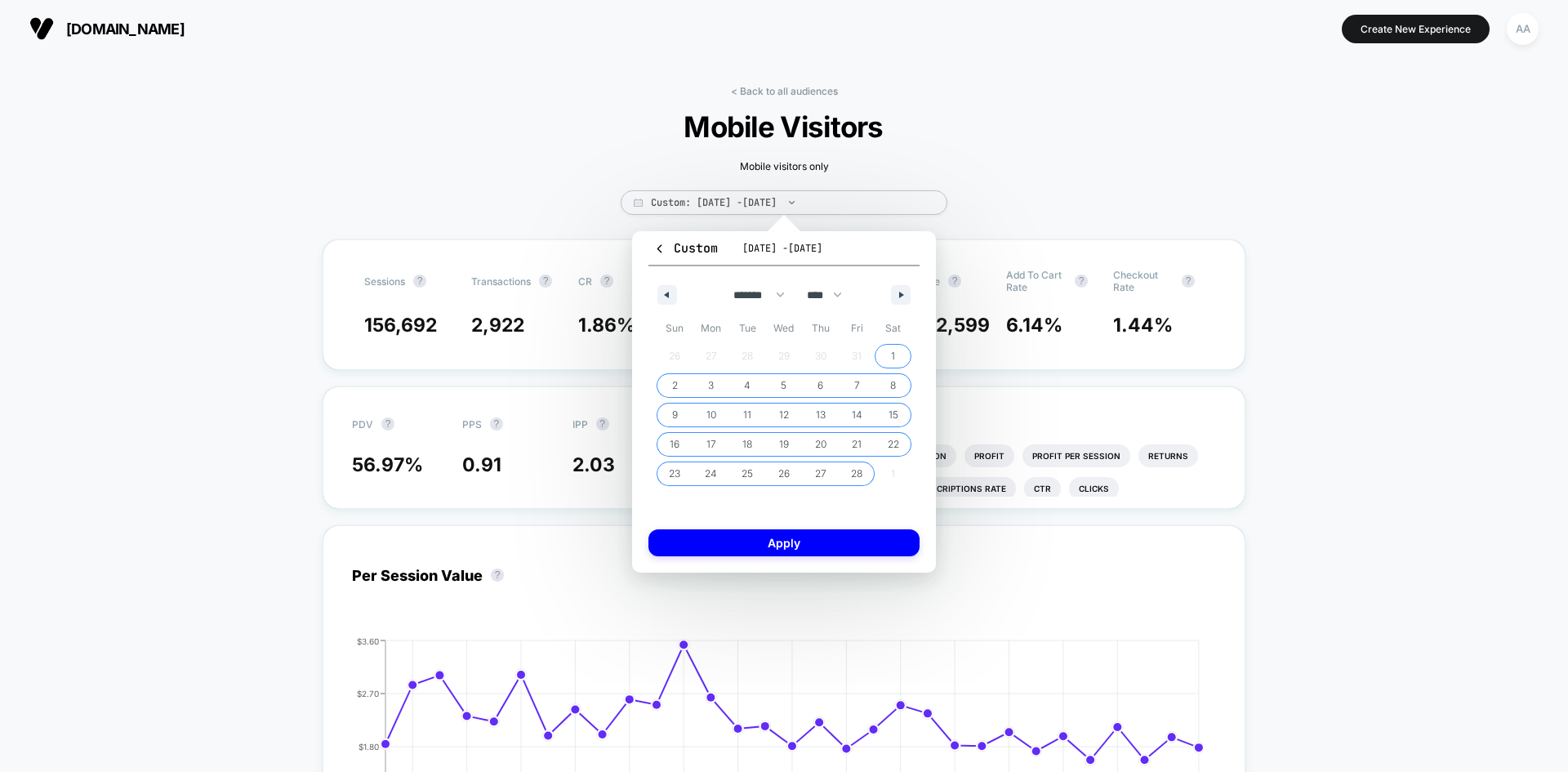
click at [887, 354] on span "1" at bounding box center [893, 356] width 37 height 22
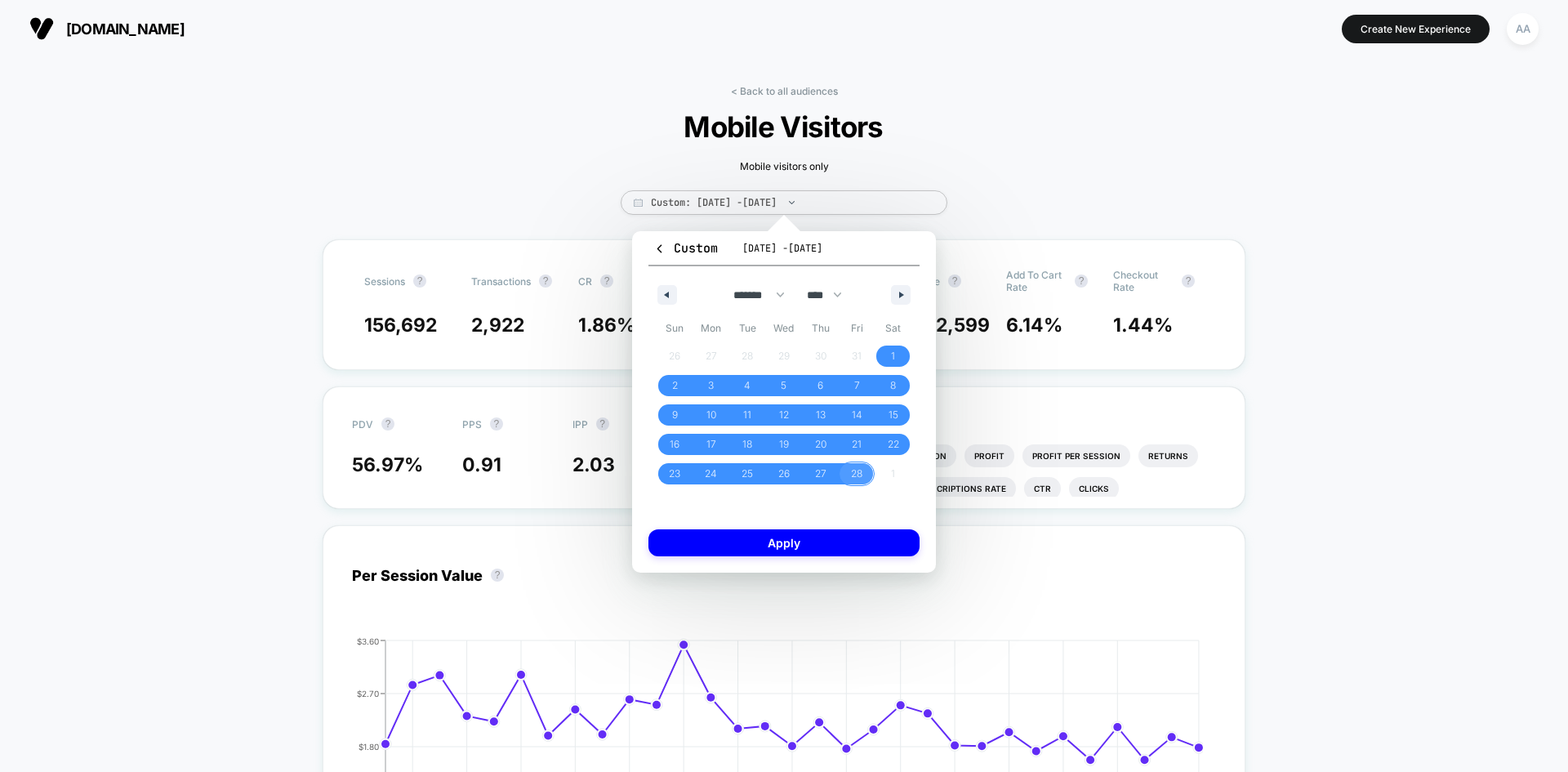
click at [861, 471] on span "28" at bounding box center [856, 474] width 11 height 29
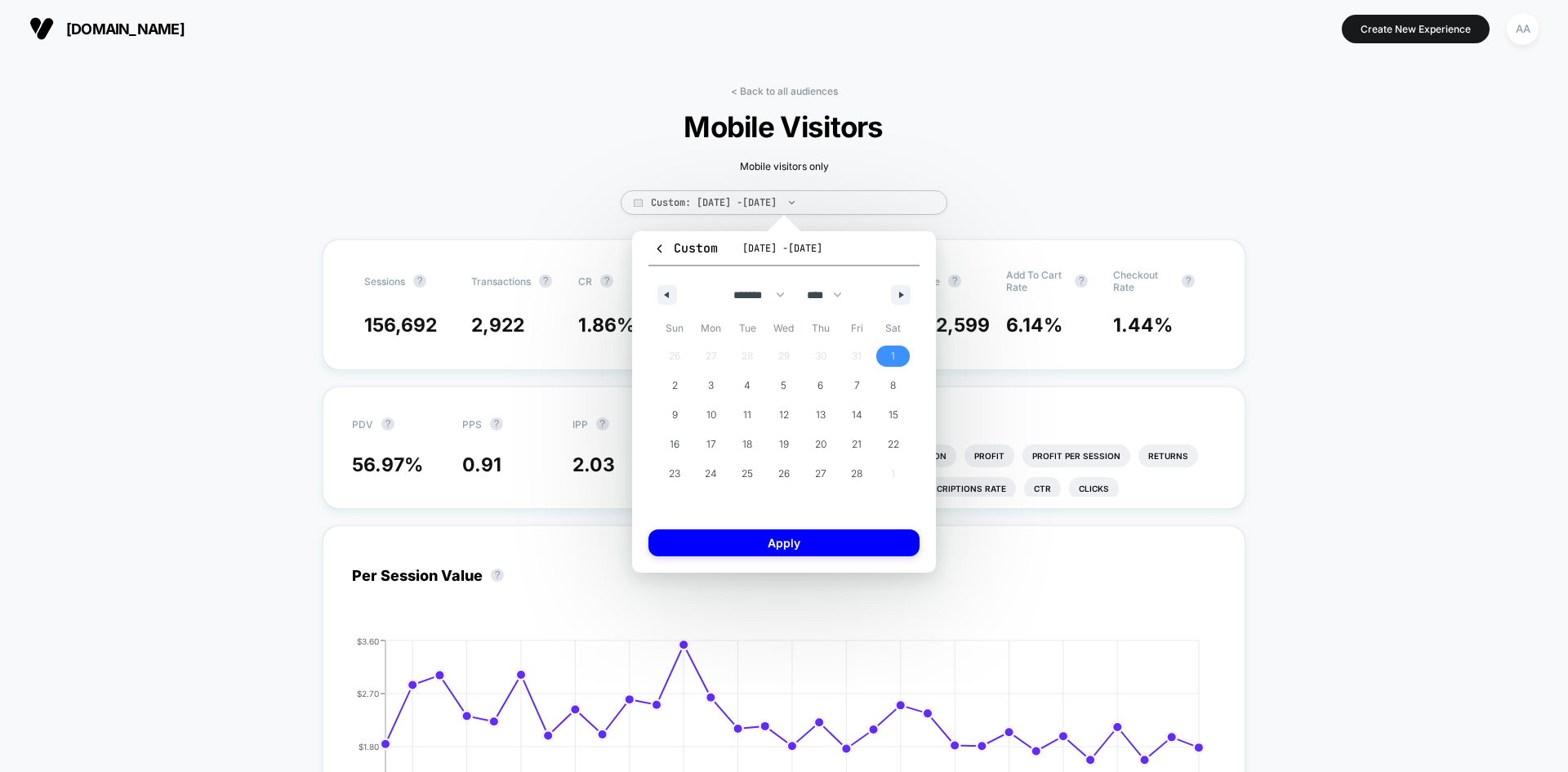
click at [883, 358] on span "1" at bounding box center [893, 356] width 37 height 22
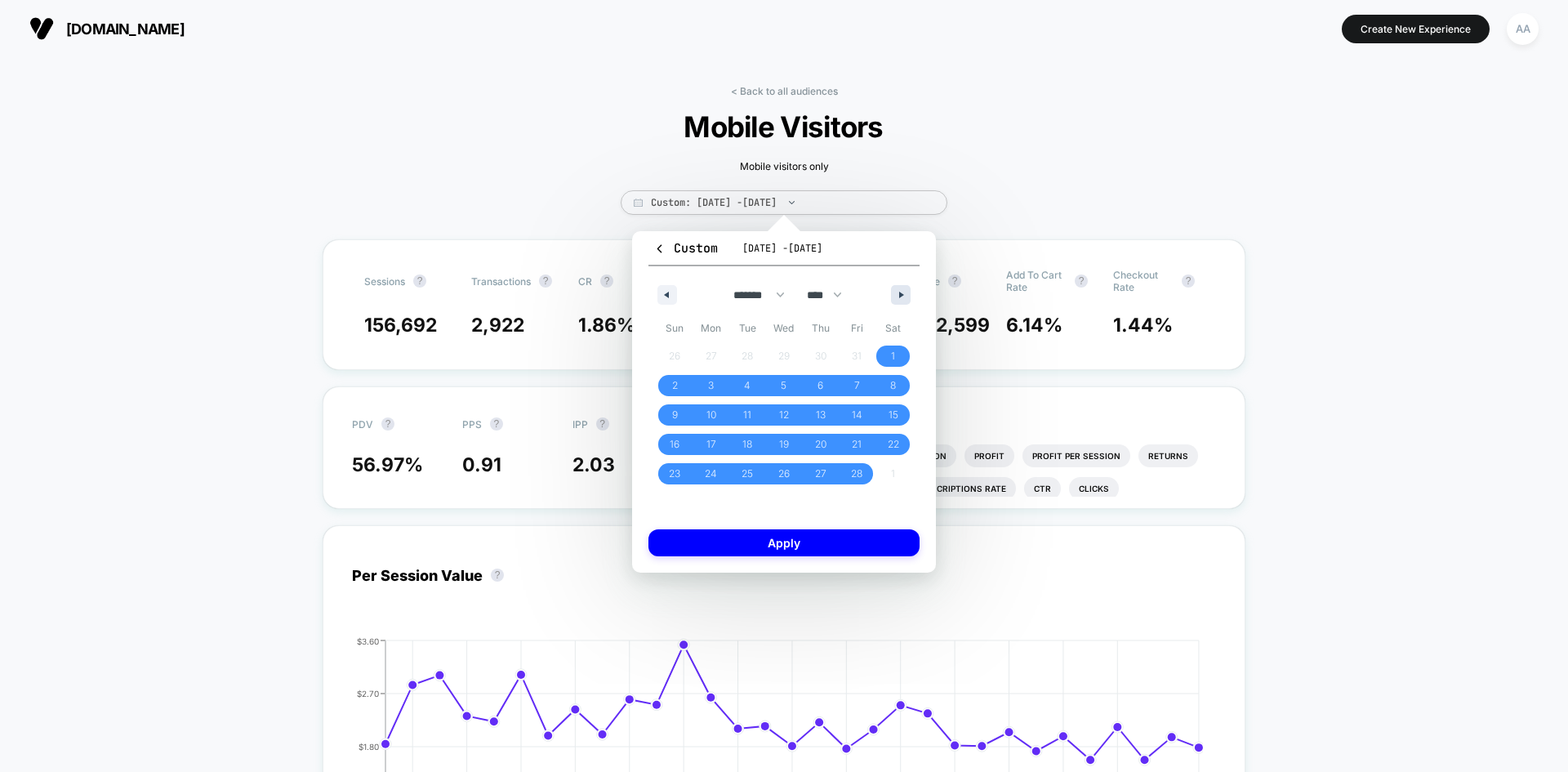
click at [905, 285] on button "button" at bounding box center [901, 295] width 20 height 20
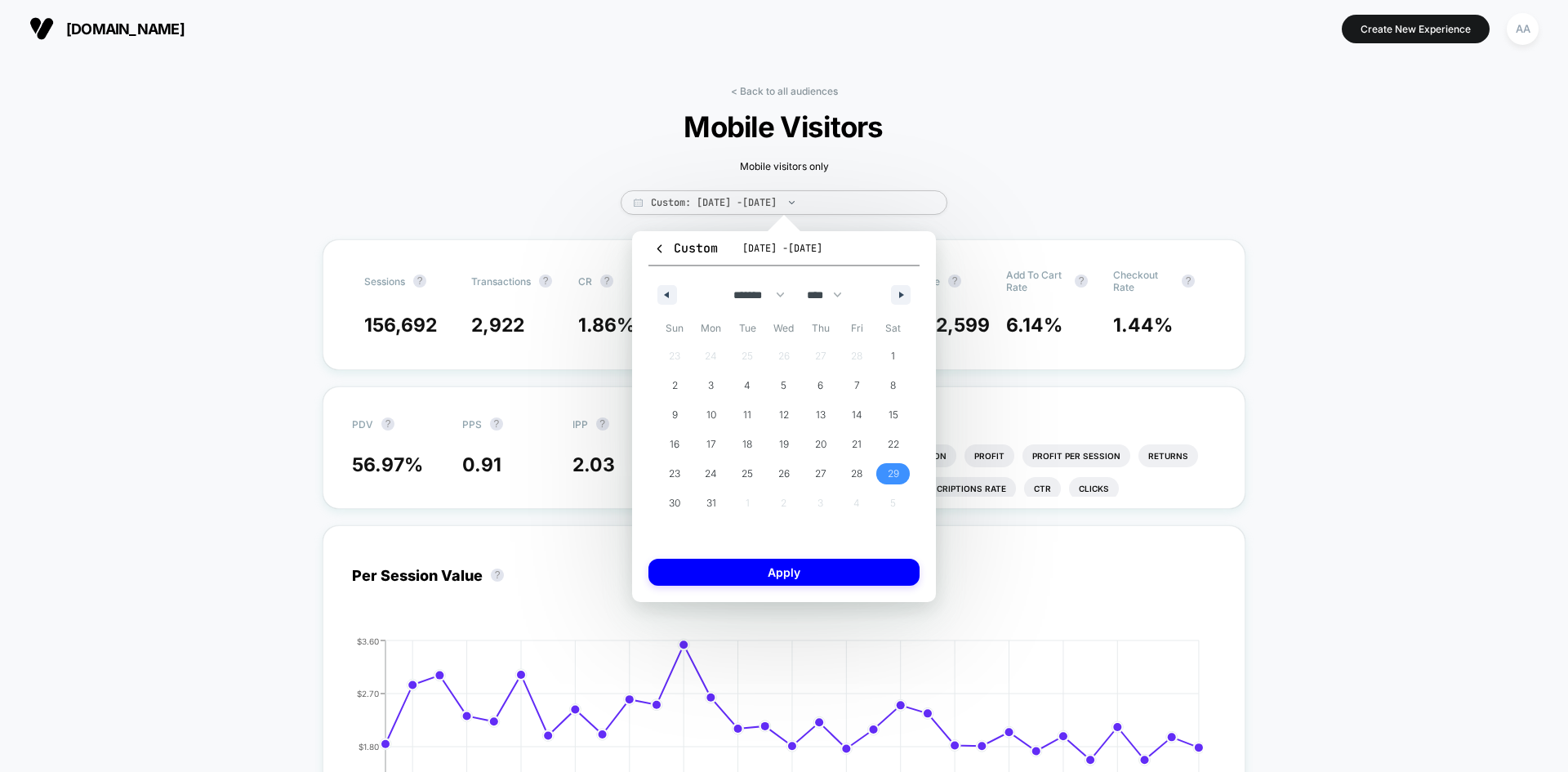
click at [889, 468] on span "29" at bounding box center [893, 474] width 11 height 29
click at [660, 288] on button "button" at bounding box center [666, 295] width 20 height 20
select select "*"
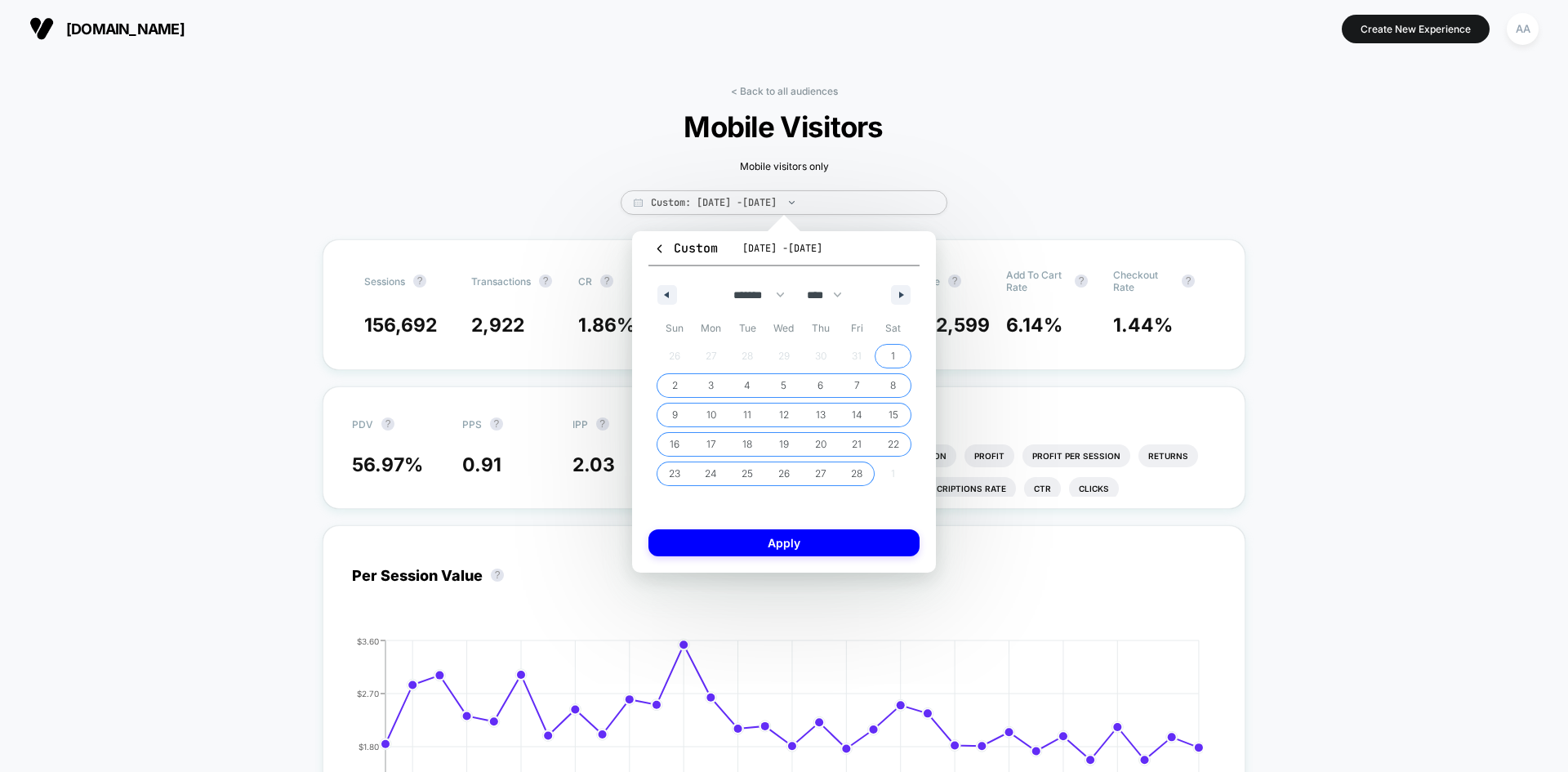
click at [897, 356] on span "1" at bounding box center [893, 356] width 37 height 22
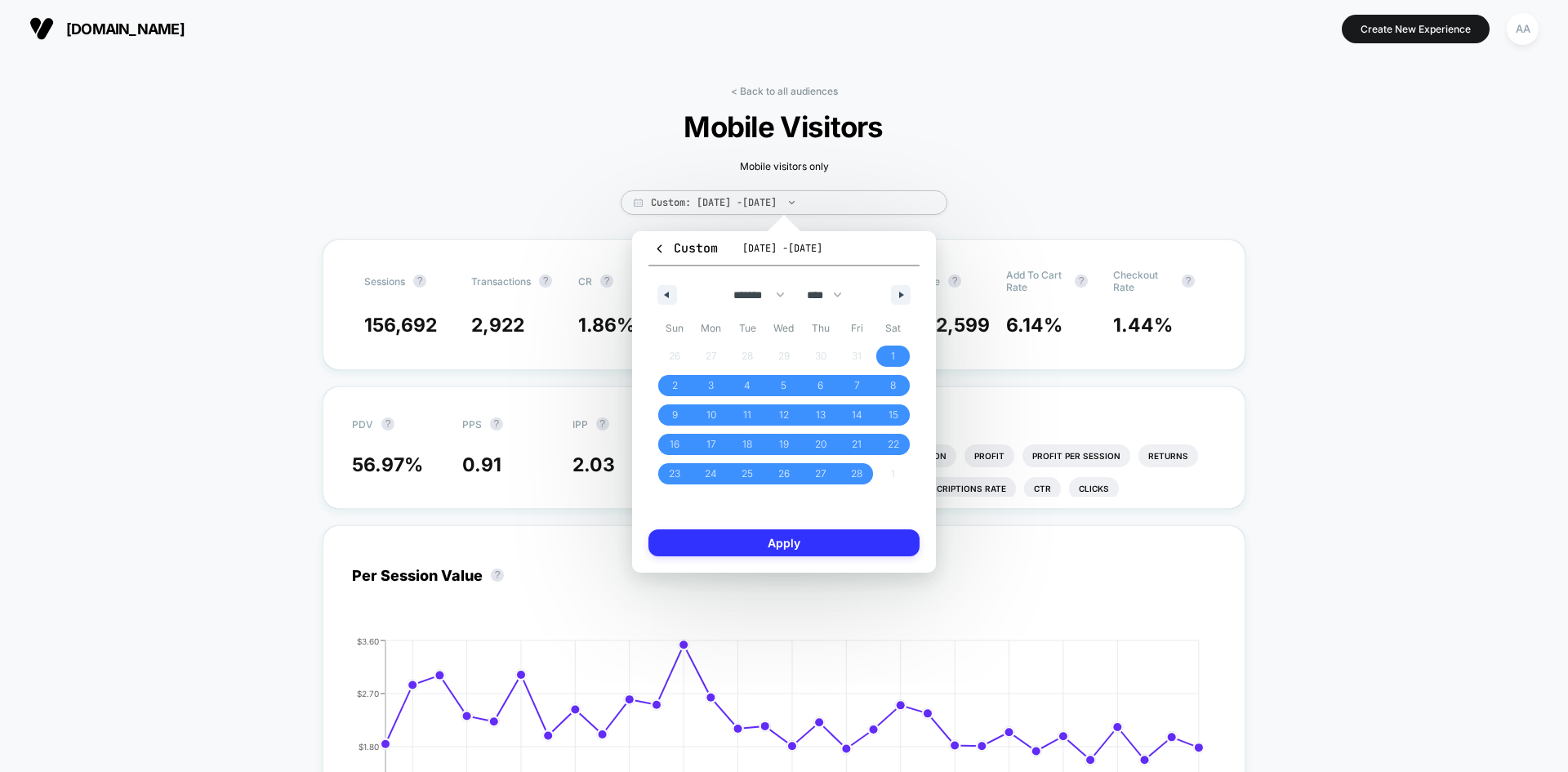
click at [801, 545] on button "Apply" at bounding box center [784, 542] width 271 height 27
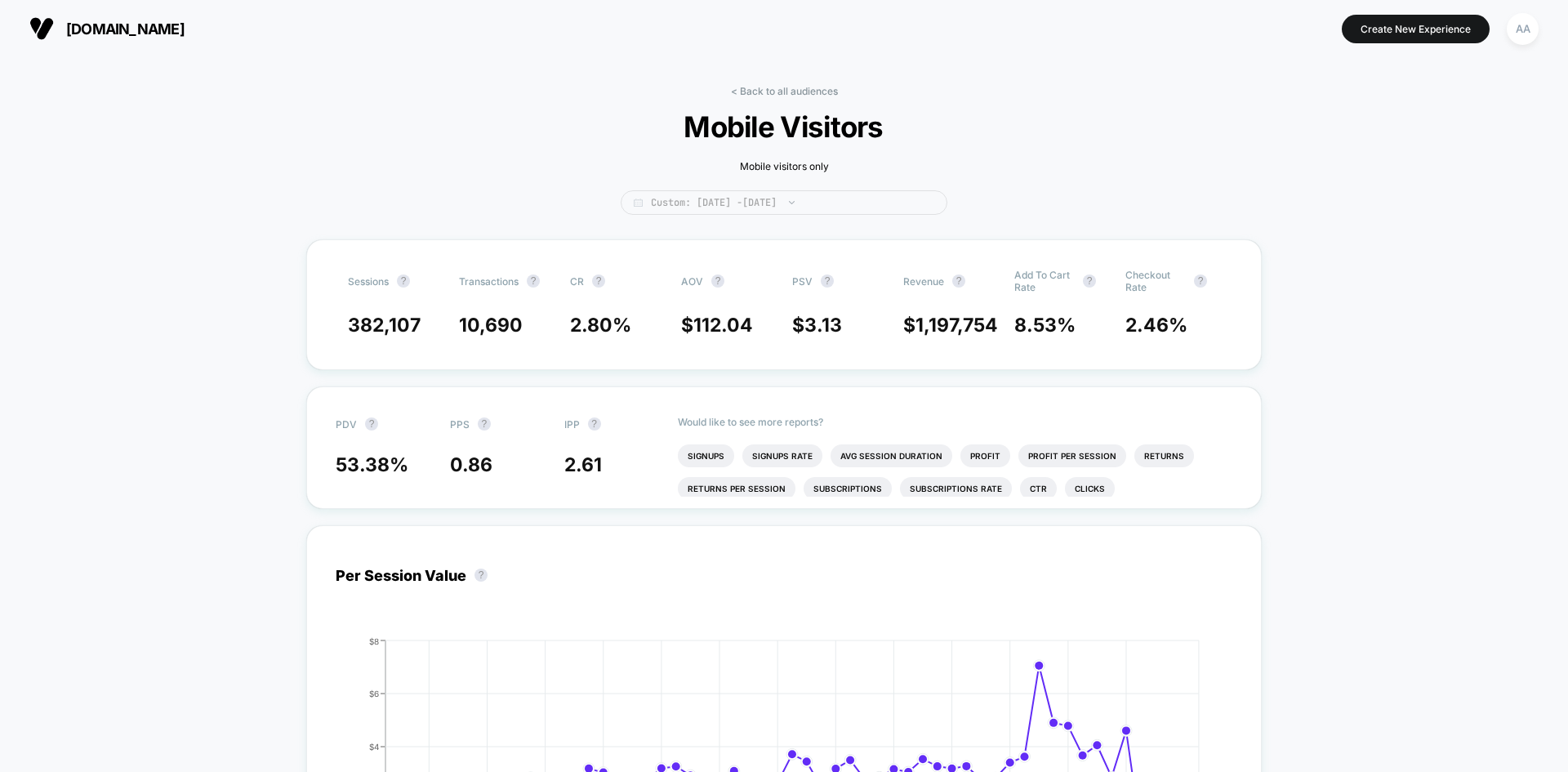
click at [703, 201] on span "Custom: [DATE] - [DATE]" at bounding box center [784, 202] width 326 height 24
select select "*"
select select "****"
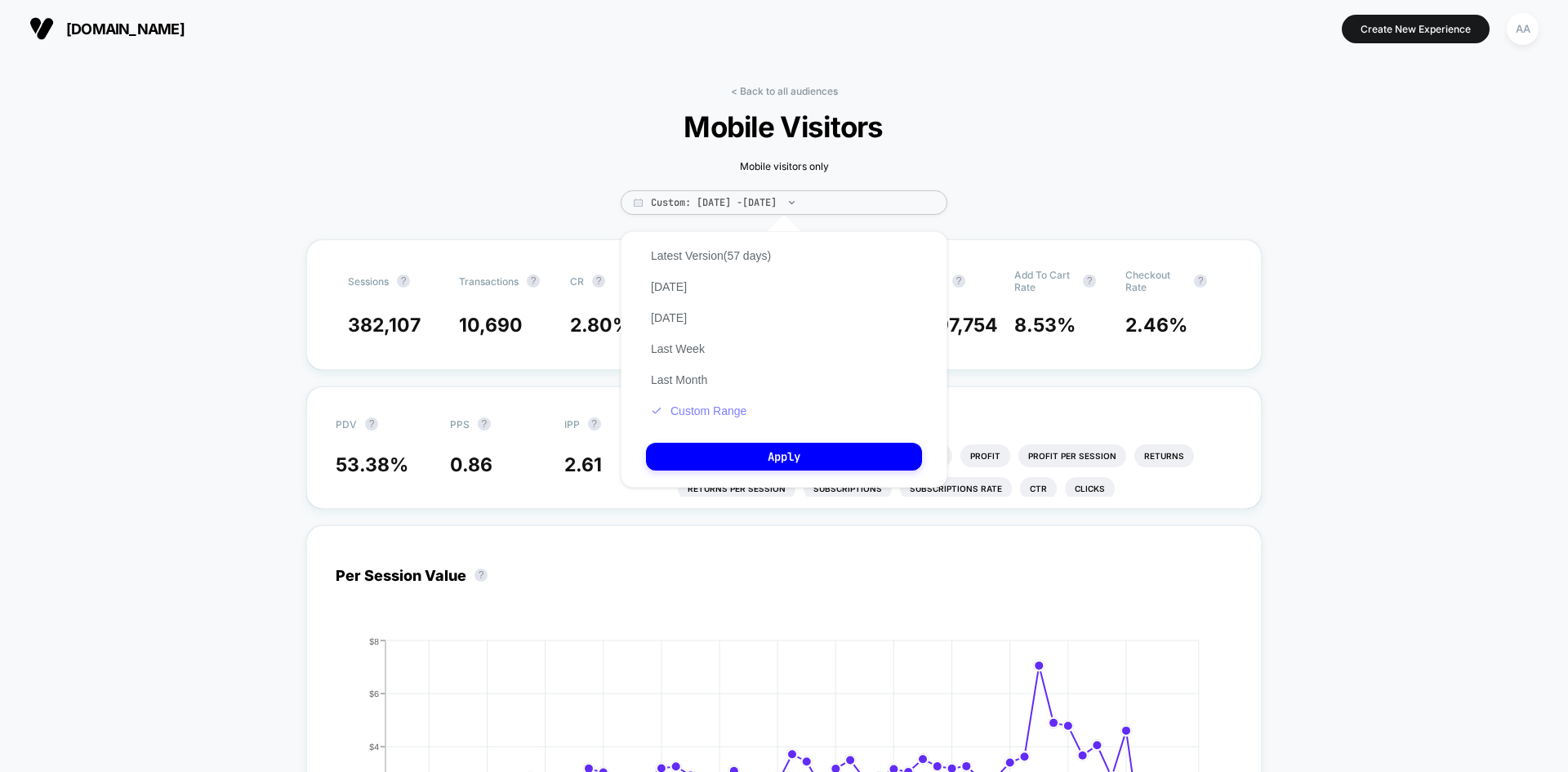
click at [721, 412] on button "Custom Range" at bounding box center [698, 410] width 105 height 15
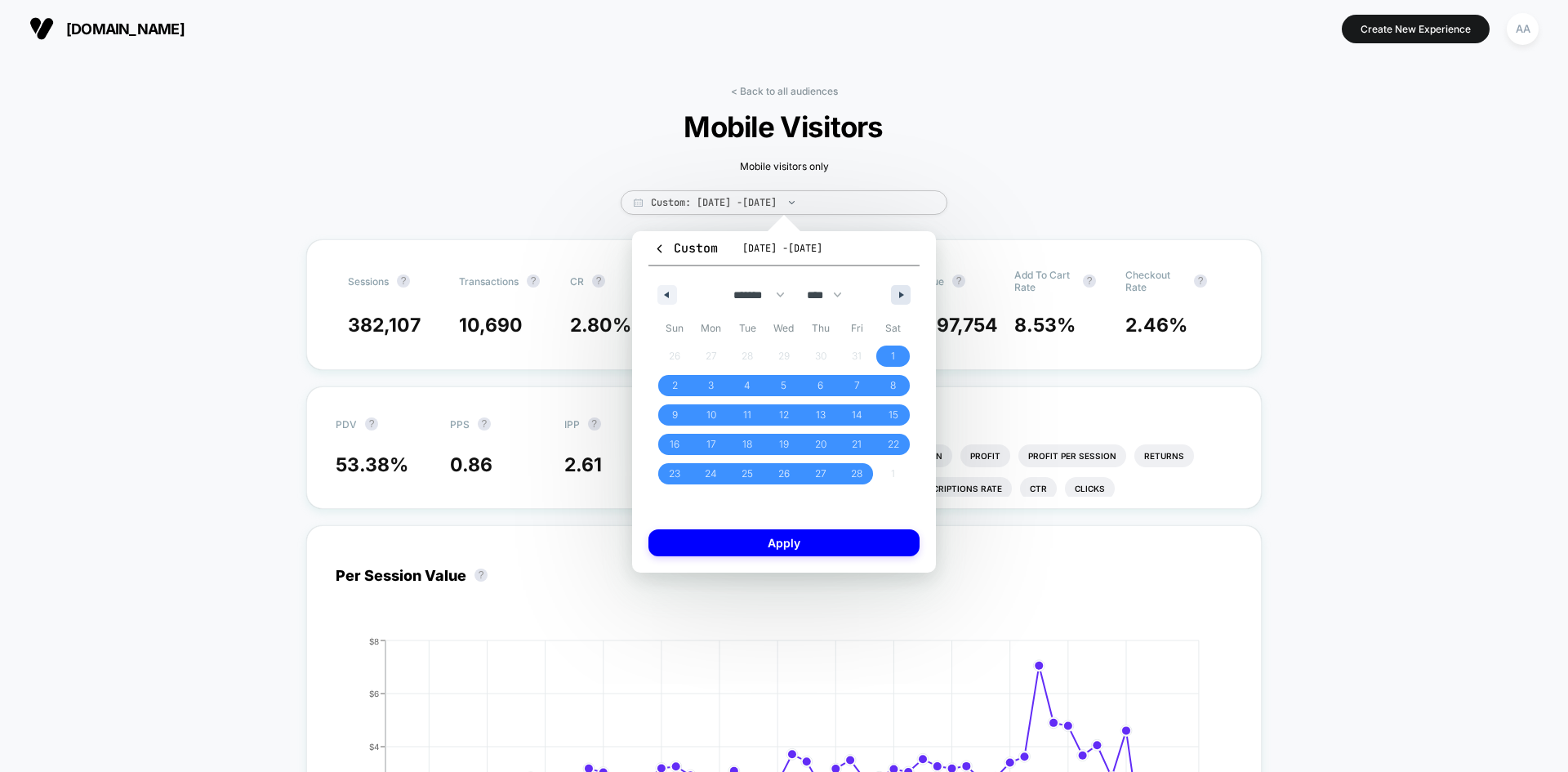
click at [903, 296] on icon "button" at bounding box center [902, 296] width 8 height 7
click at [902, 296] on icon "button" at bounding box center [902, 296] width 8 height 7
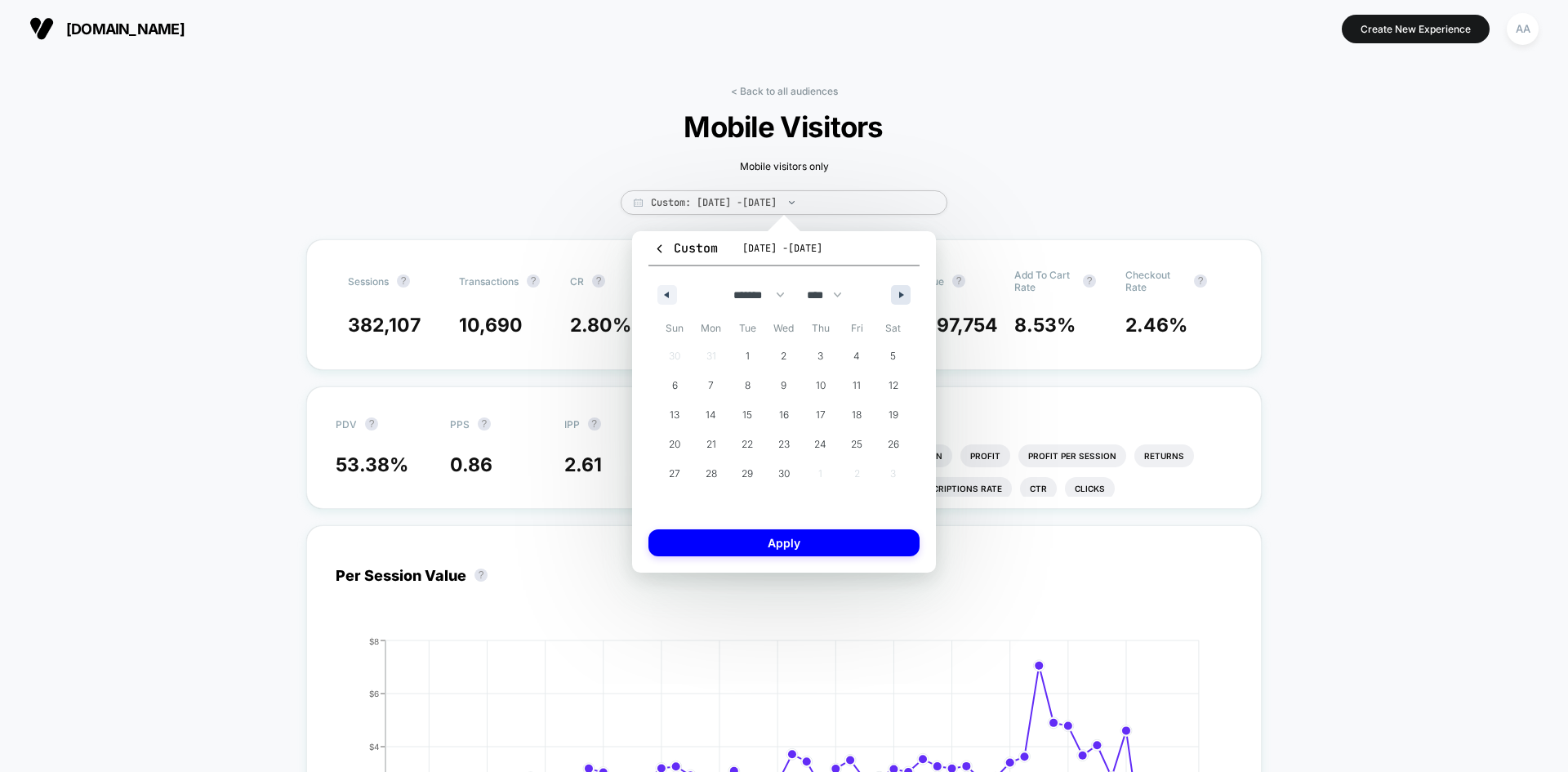
click at [902, 295] on icon "button" at bounding box center [902, 296] width 8 height 7
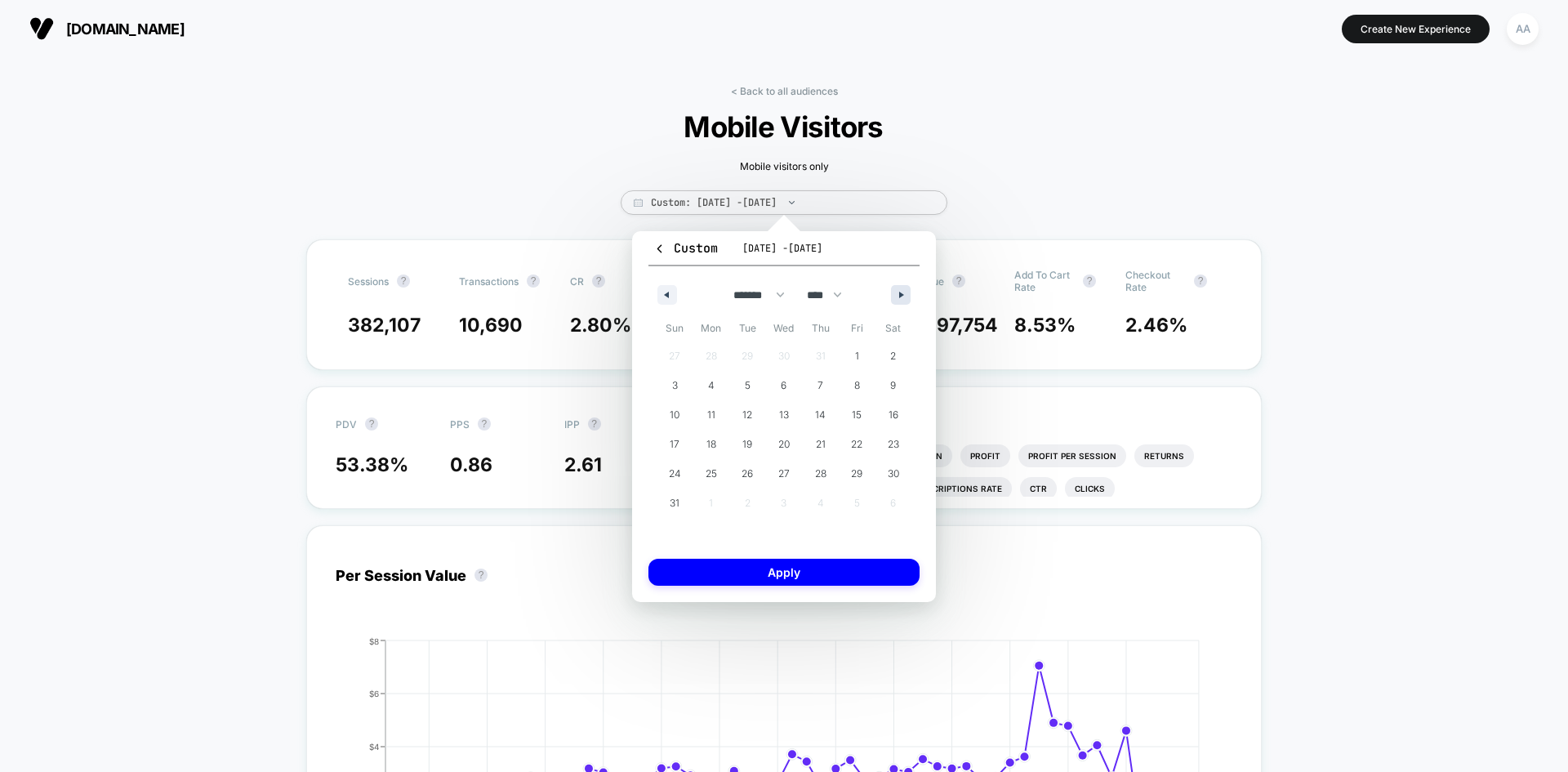
click at [902, 295] on icon "button" at bounding box center [902, 296] width 8 height 7
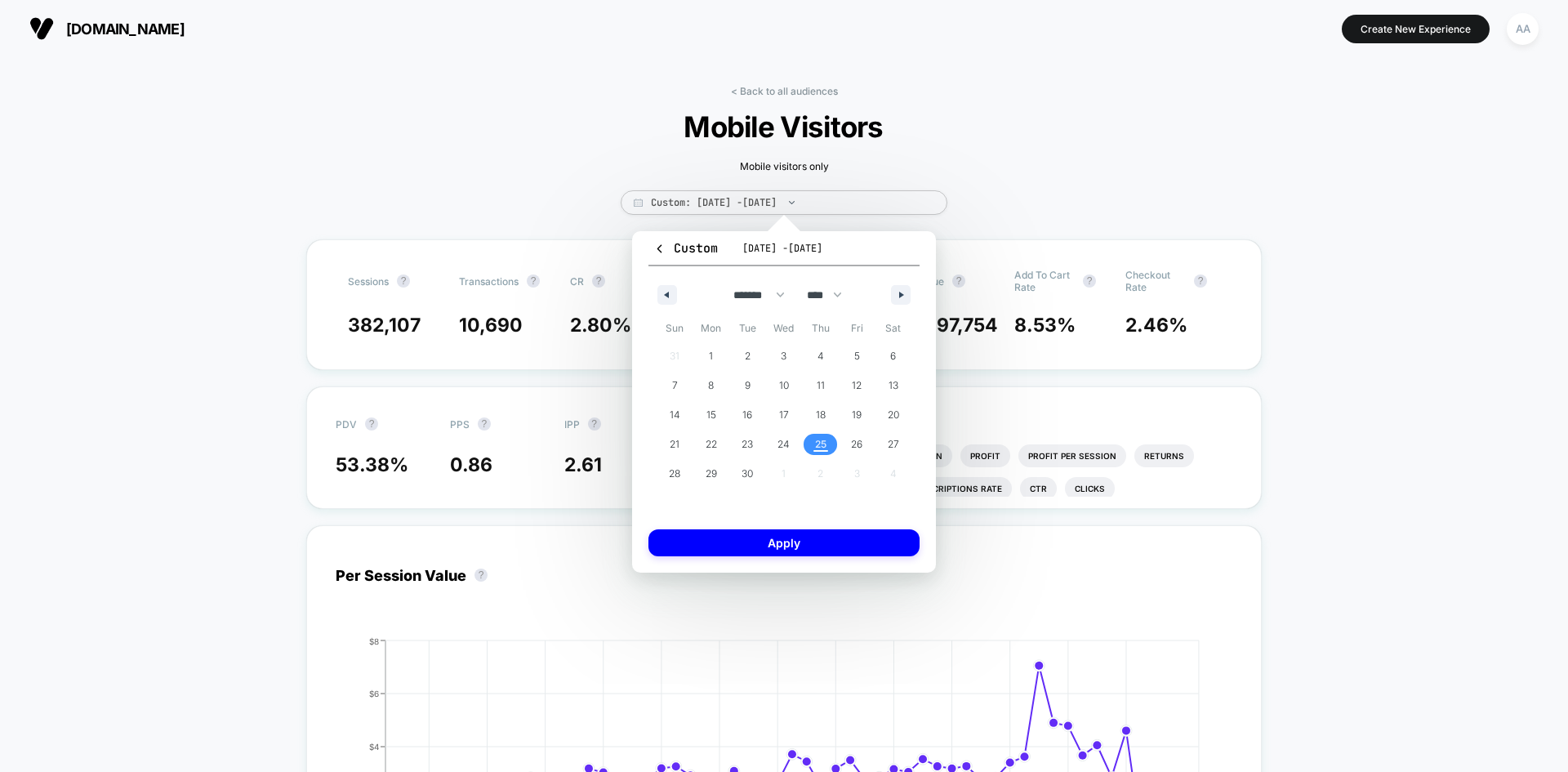
click at [826, 435] on span "25" at bounding box center [820, 445] width 11 height 29
click at [665, 294] on icon "button" at bounding box center [664, 296] width 8 height 7
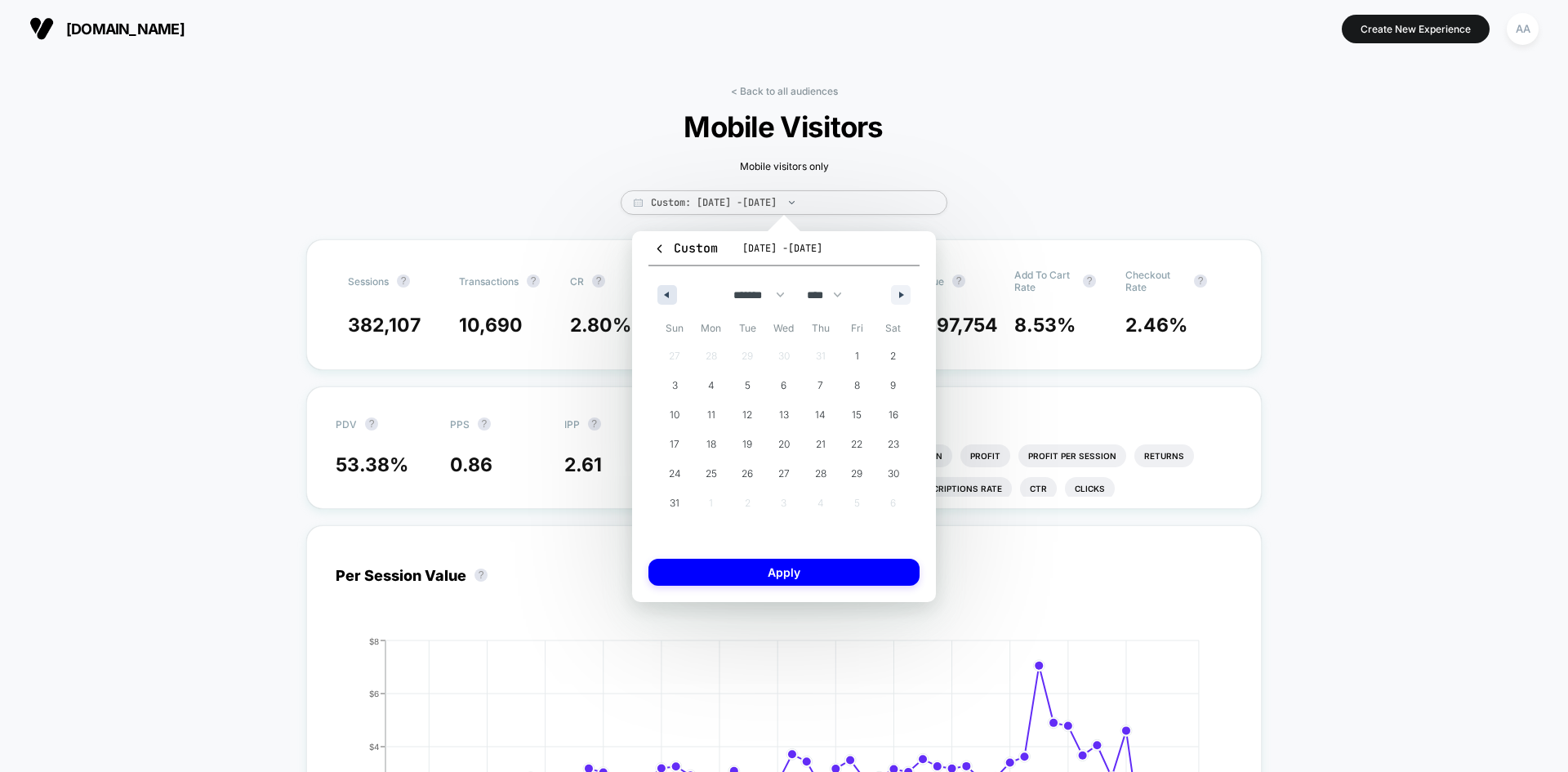
click at [665, 293] on icon "button" at bounding box center [664, 296] width 8 height 7
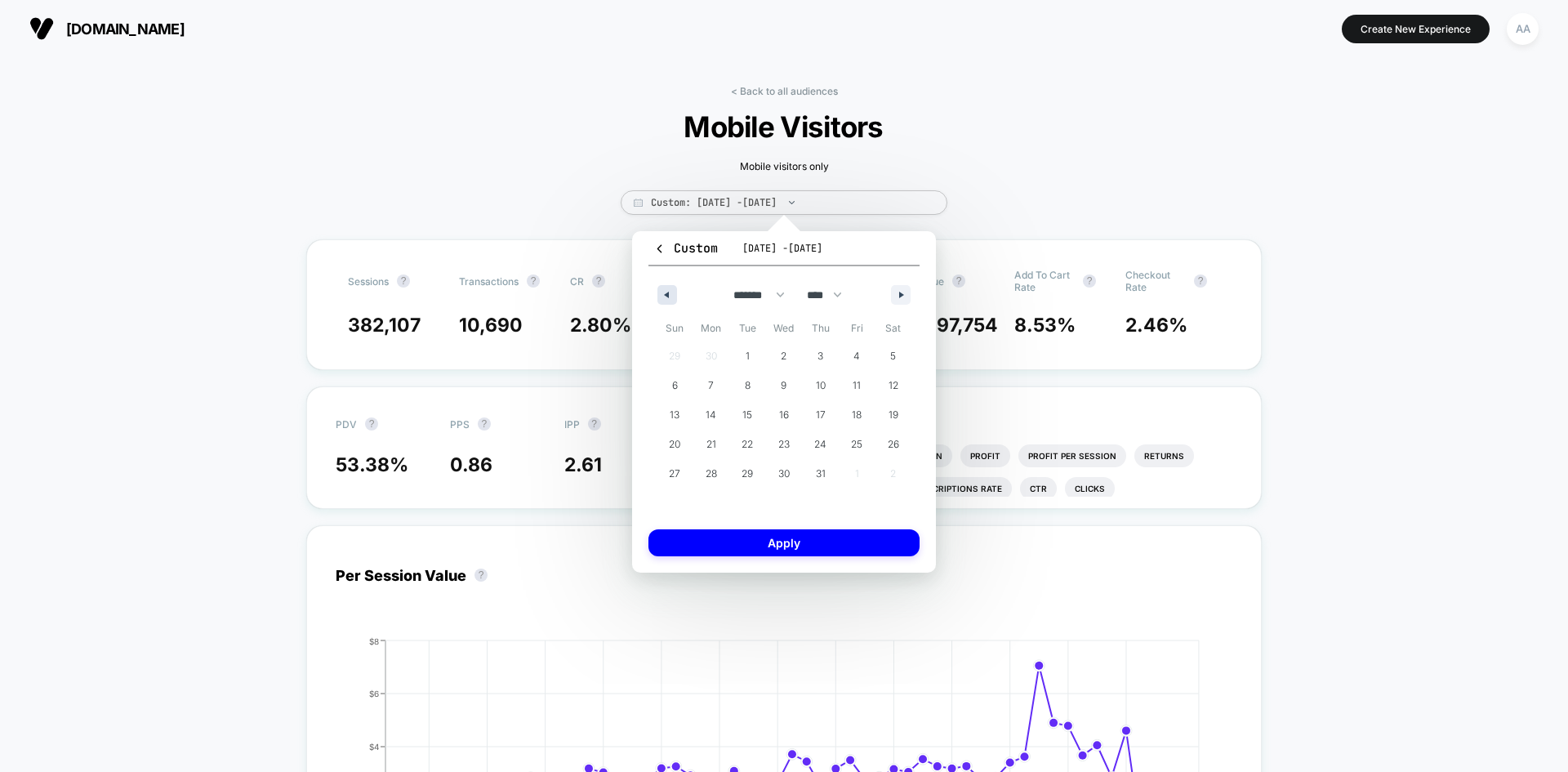
click at [665, 293] on icon "button" at bounding box center [664, 296] width 8 height 7
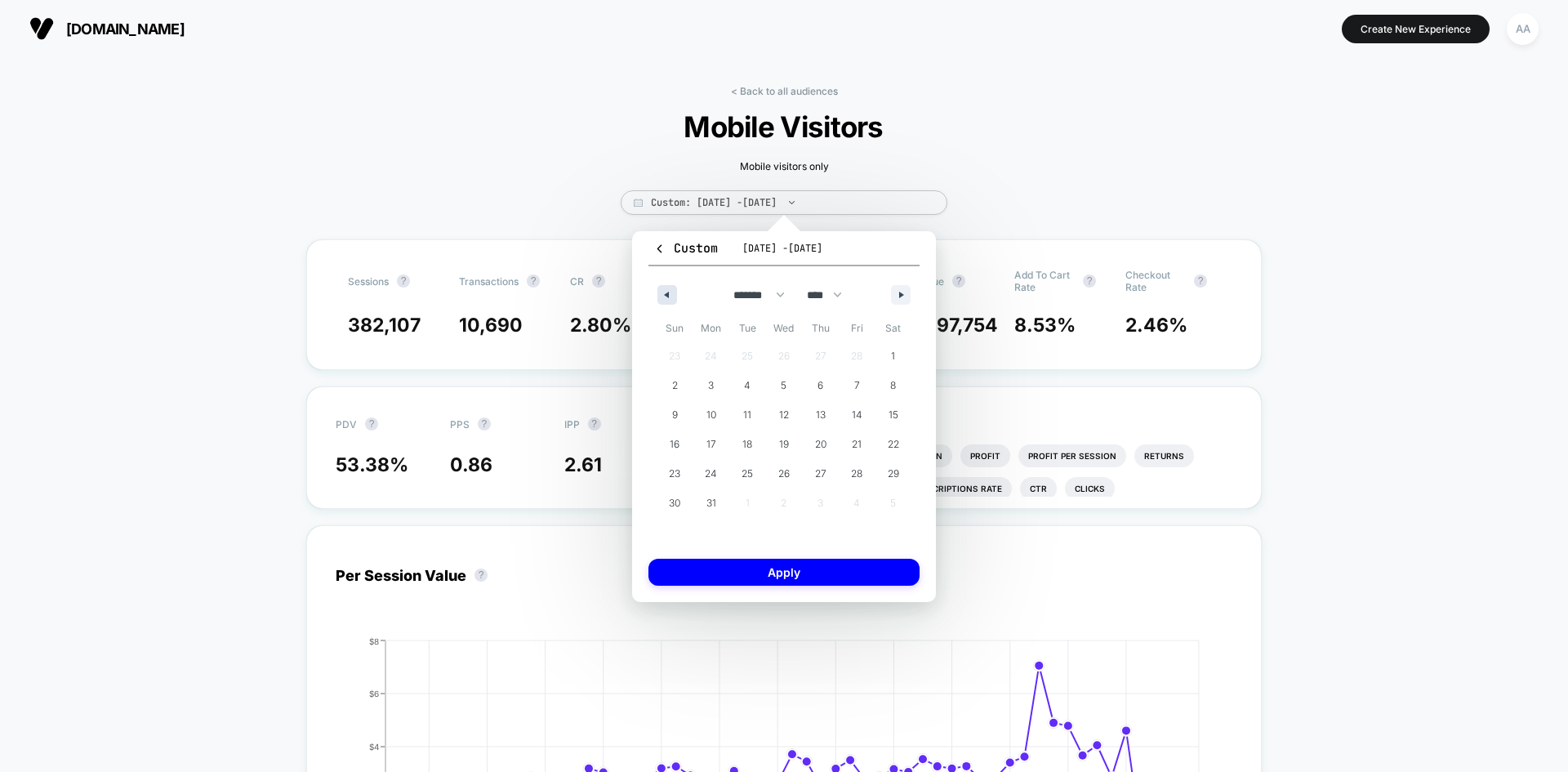
click at [665, 293] on icon "button" at bounding box center [664, 296] width 8 height 7
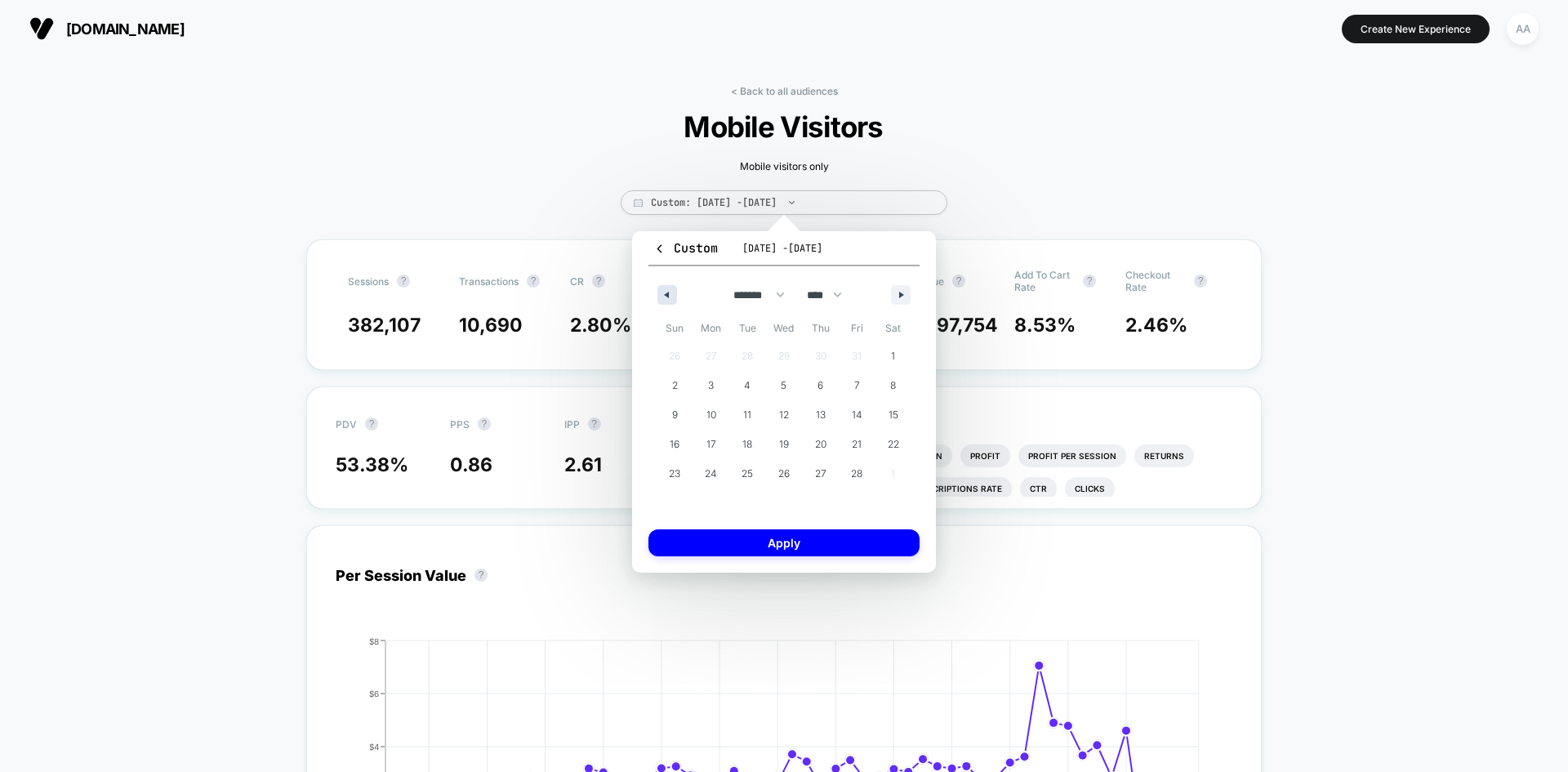
click at [665, 294] on icon "button" at bounding box center [664, 296] width 8 height 7
select select "*"
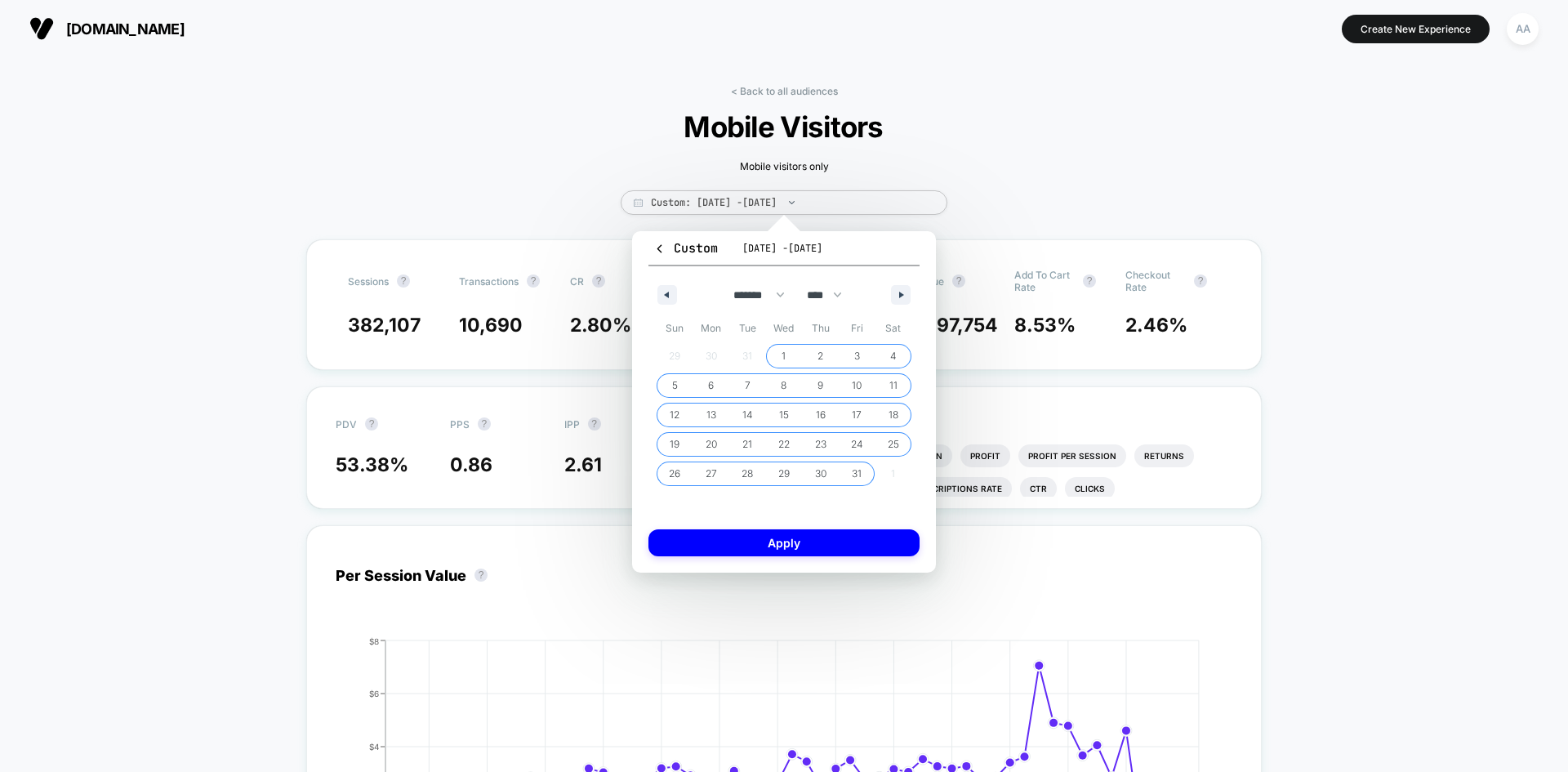
click at [790, 351] on span "1" at bounding box center [784, 356] width 37 height 22
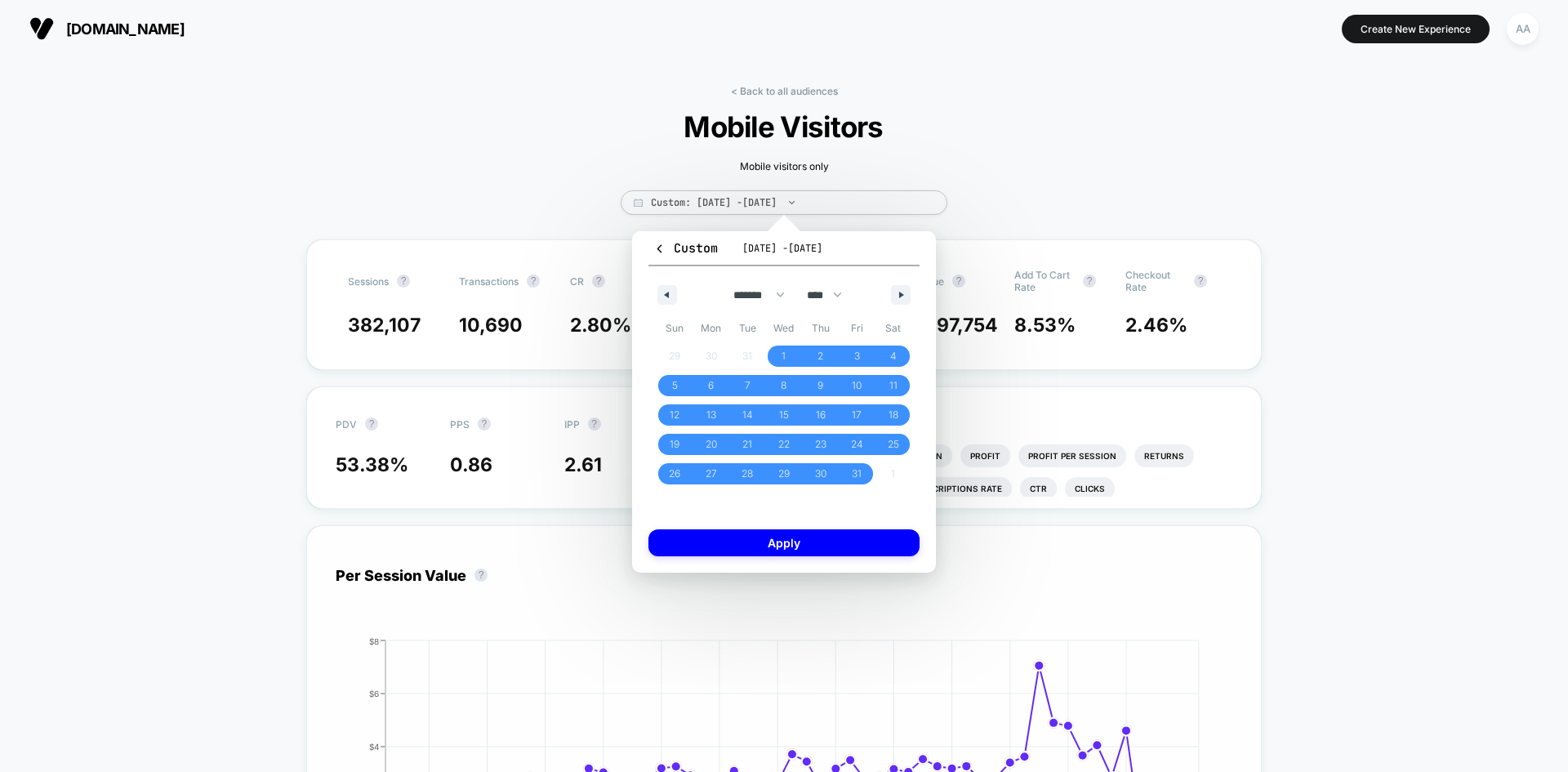
drag, startPoint x: 822, startPoint y: 546, endPoint x: 815, endPoint y: 539, distance: 9.9
click at [821, 545] on button "Apply" at bounding box center [784, 542] width 271 height 27
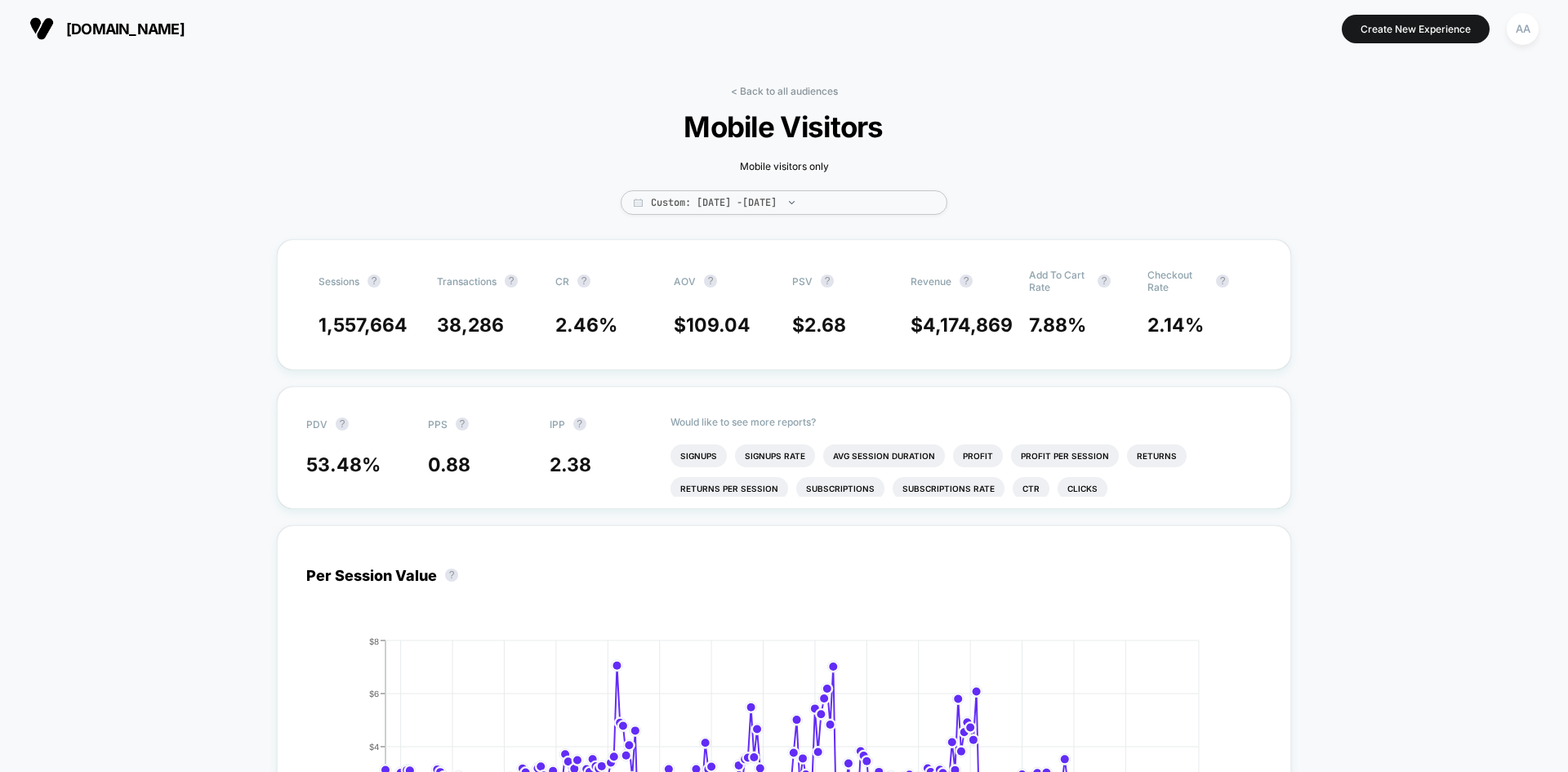
drag, startPoint x: 1236, startPoint y: 117, endPoint x: 1163, endPoint y: 127, distance: 73.7
drag, startPoint x: 1160, startPoint y: 124, endPoint x: 1081, endPoint y: 115, distance: 79.5
click at [775, 104] on div "< Back to all audiences Mobile Visitors Mobile visitors only Custom: [DATE] - […" at bounding box center [784, 162] width 490 height 154
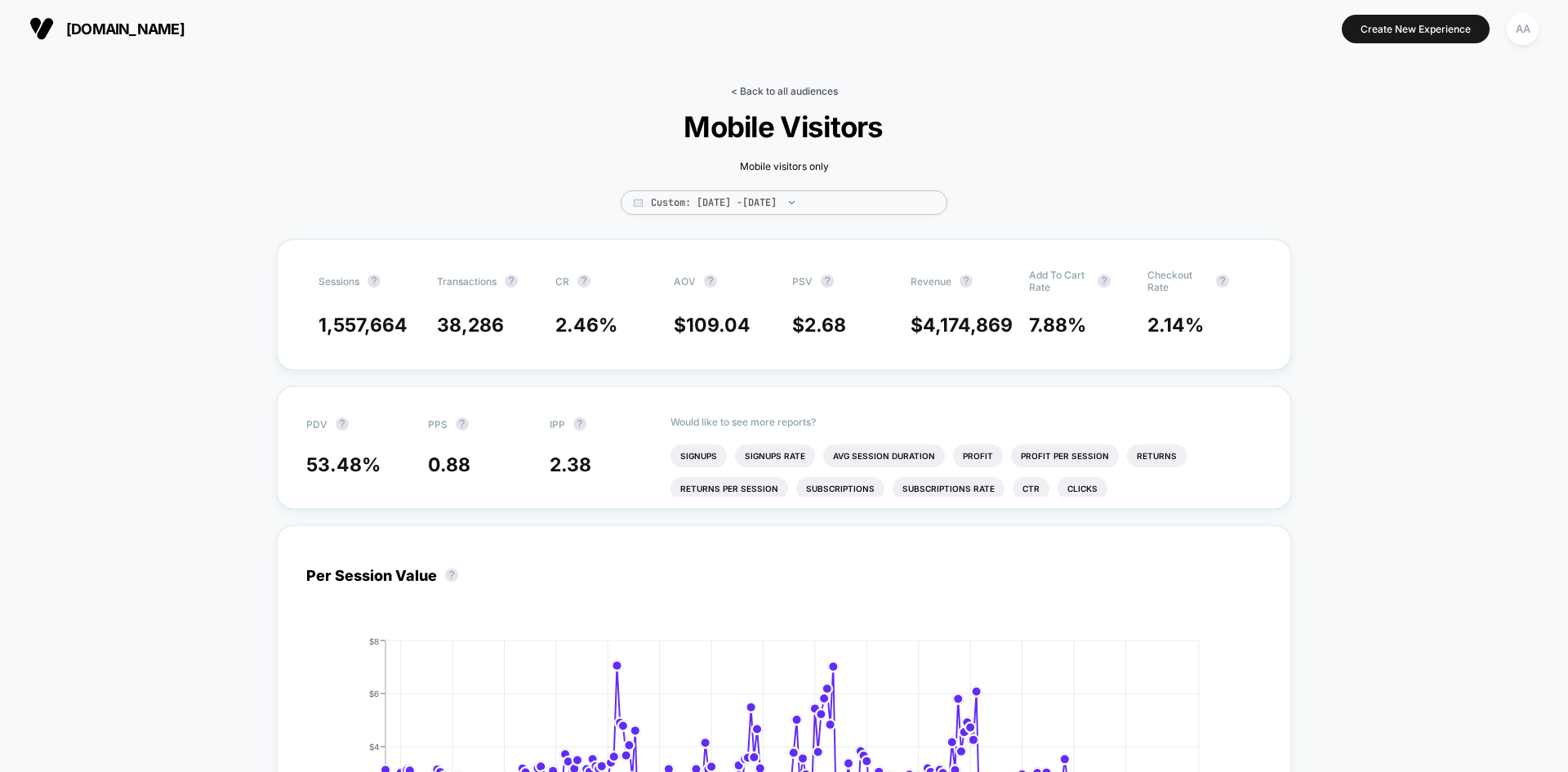
click at [776, 90] on link "< Back to all audiences" at bounding box center [784, 91] width 107 height 12
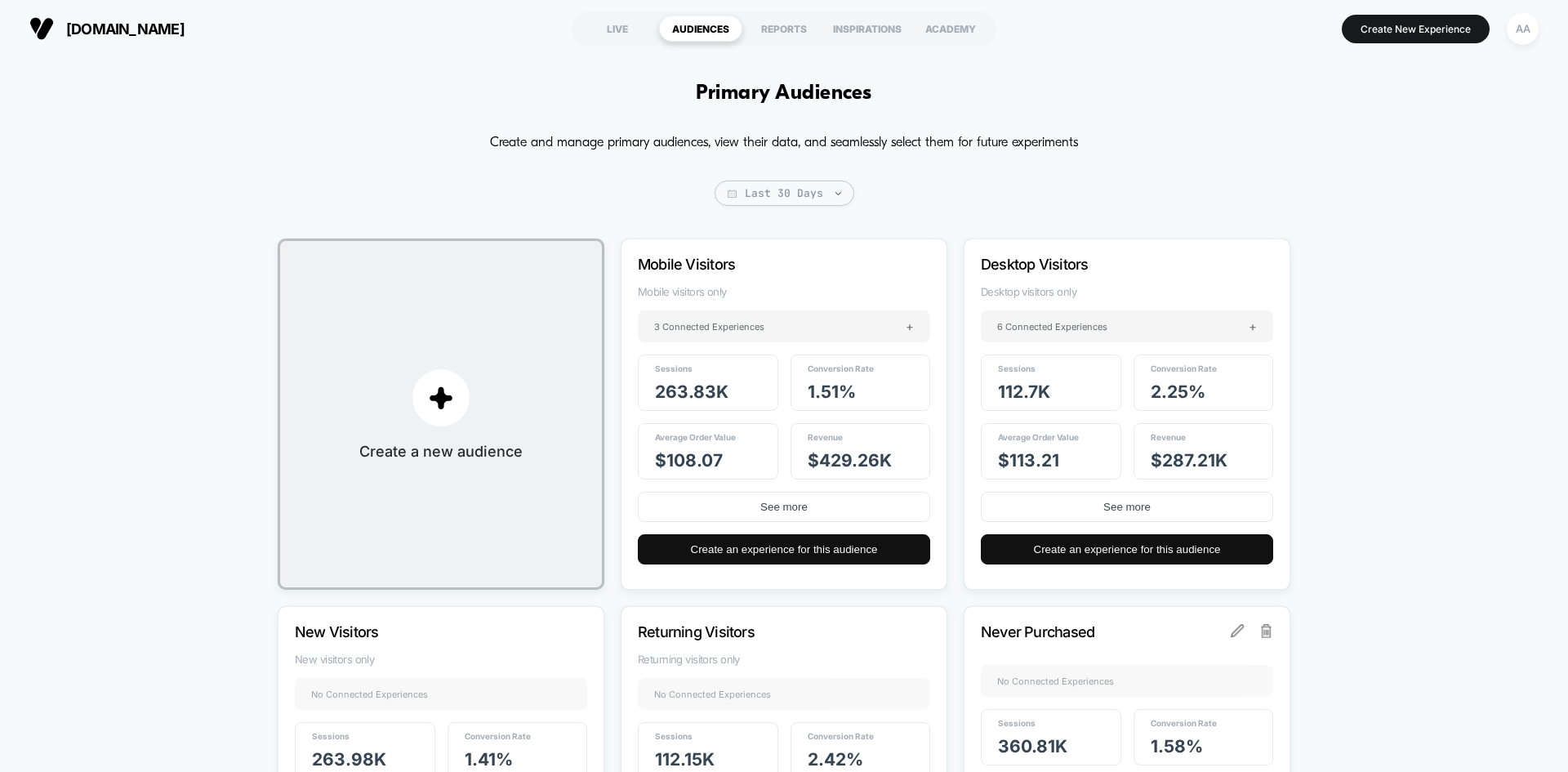
click at [861, 513] on button "See more" at bounding box center [784, 507] width 292 height 30
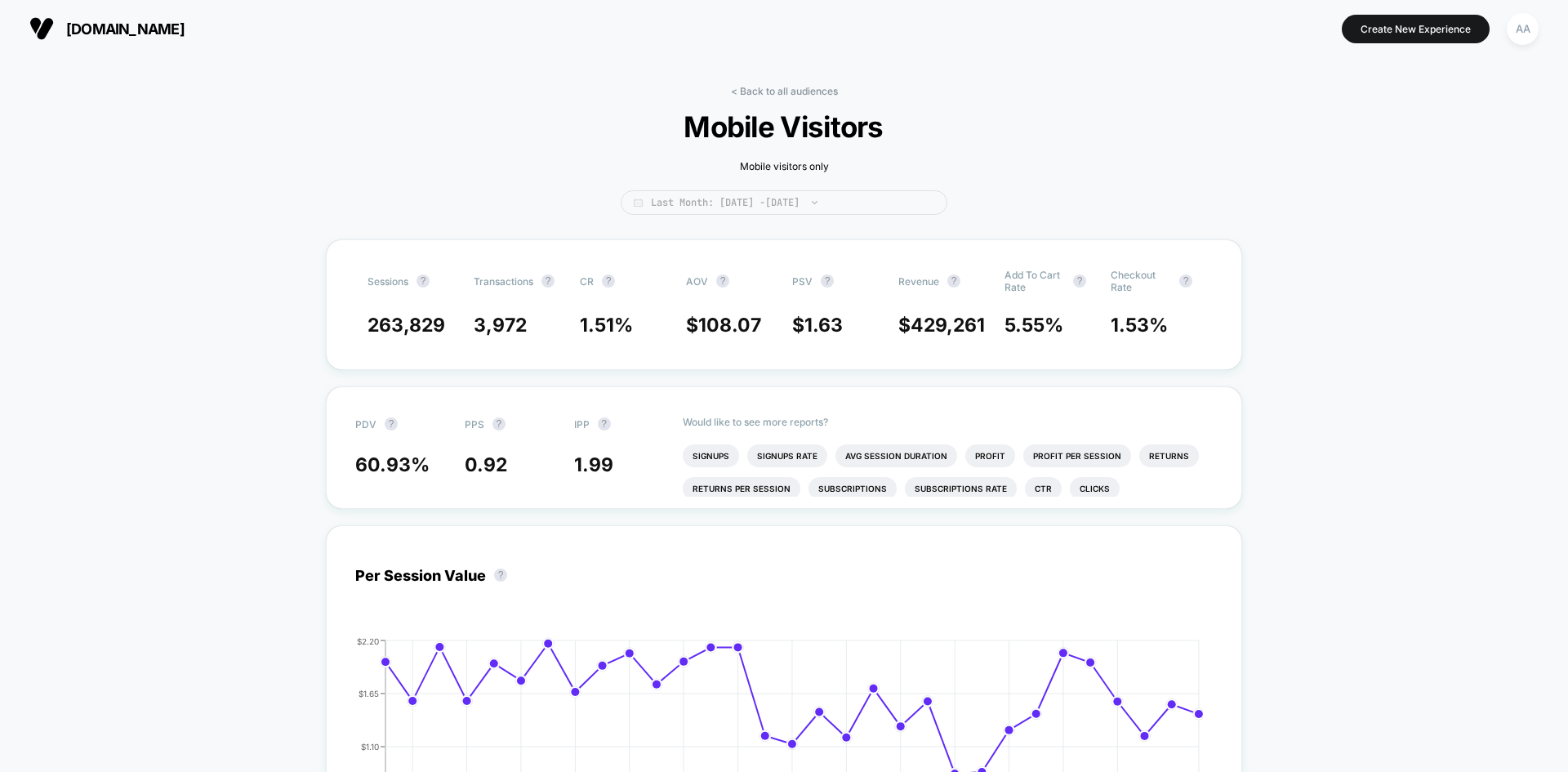
click at [822, 200] on span "Last Month: [DATE] - [DATE]" at bounding box center [784, 202] width 326 height 24
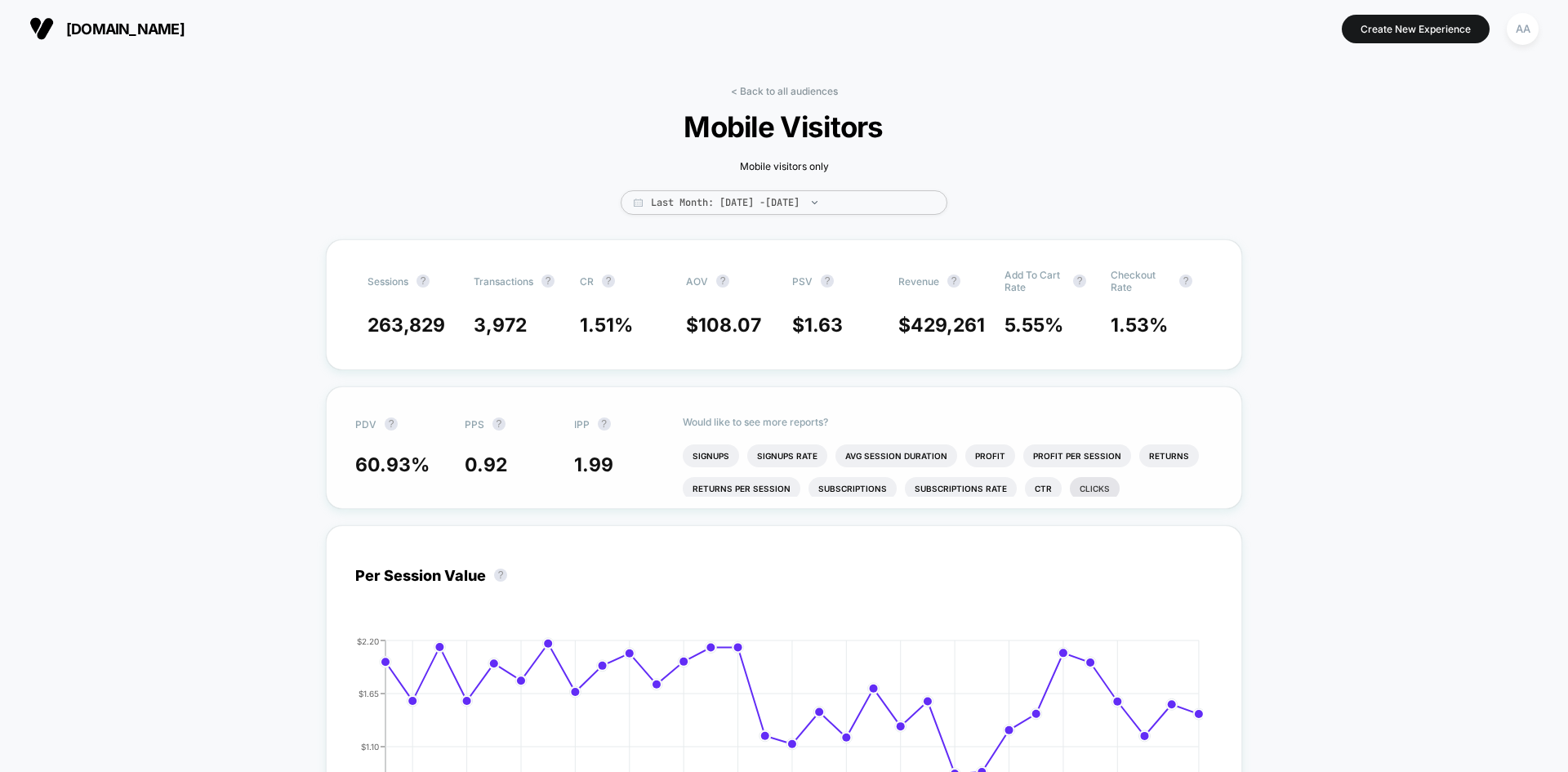
click at [1069, 496] on li "Clicks" at bounding box center [1094, 489] width 50 height 23
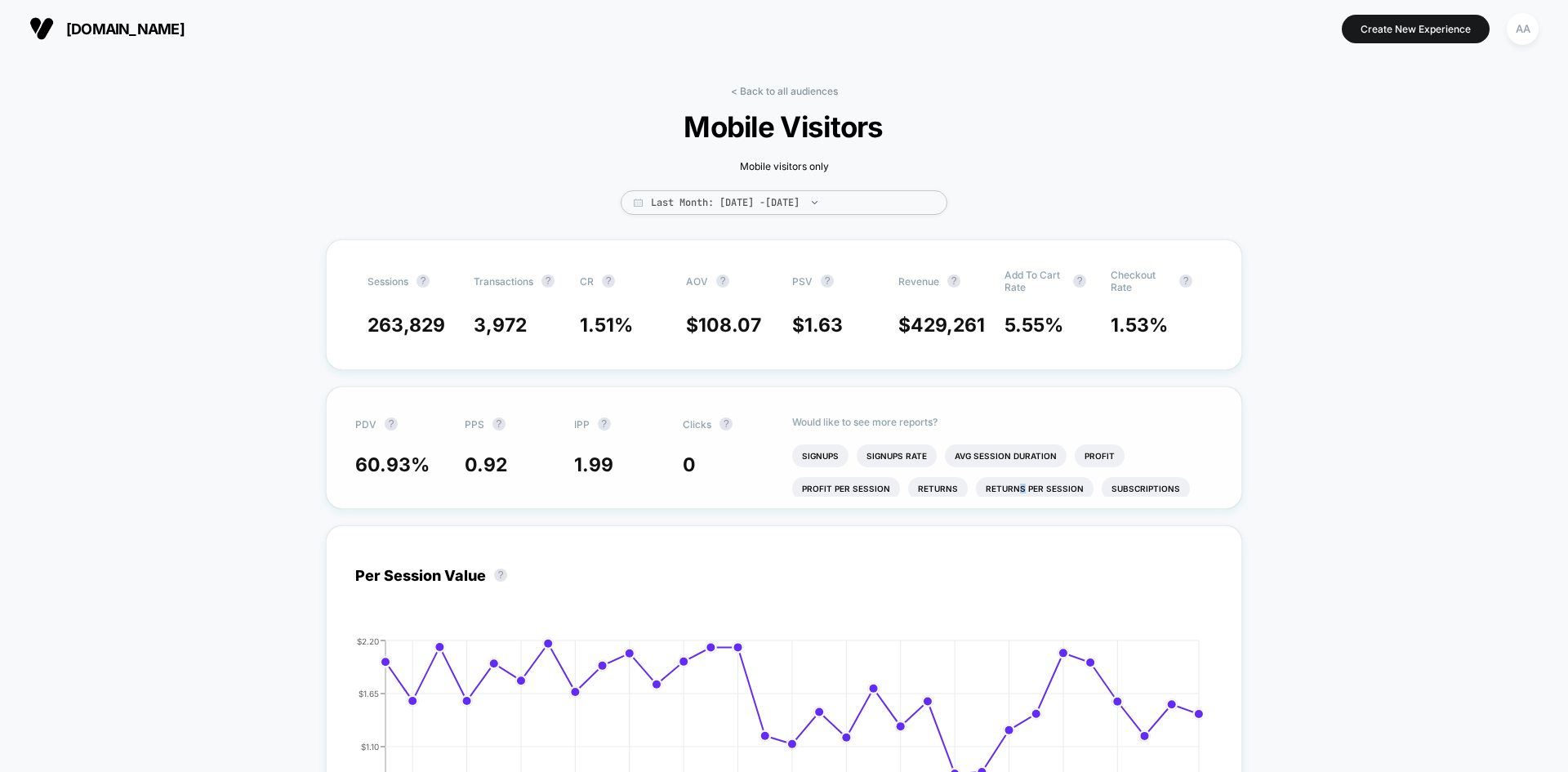
scroll to position [53, 0]
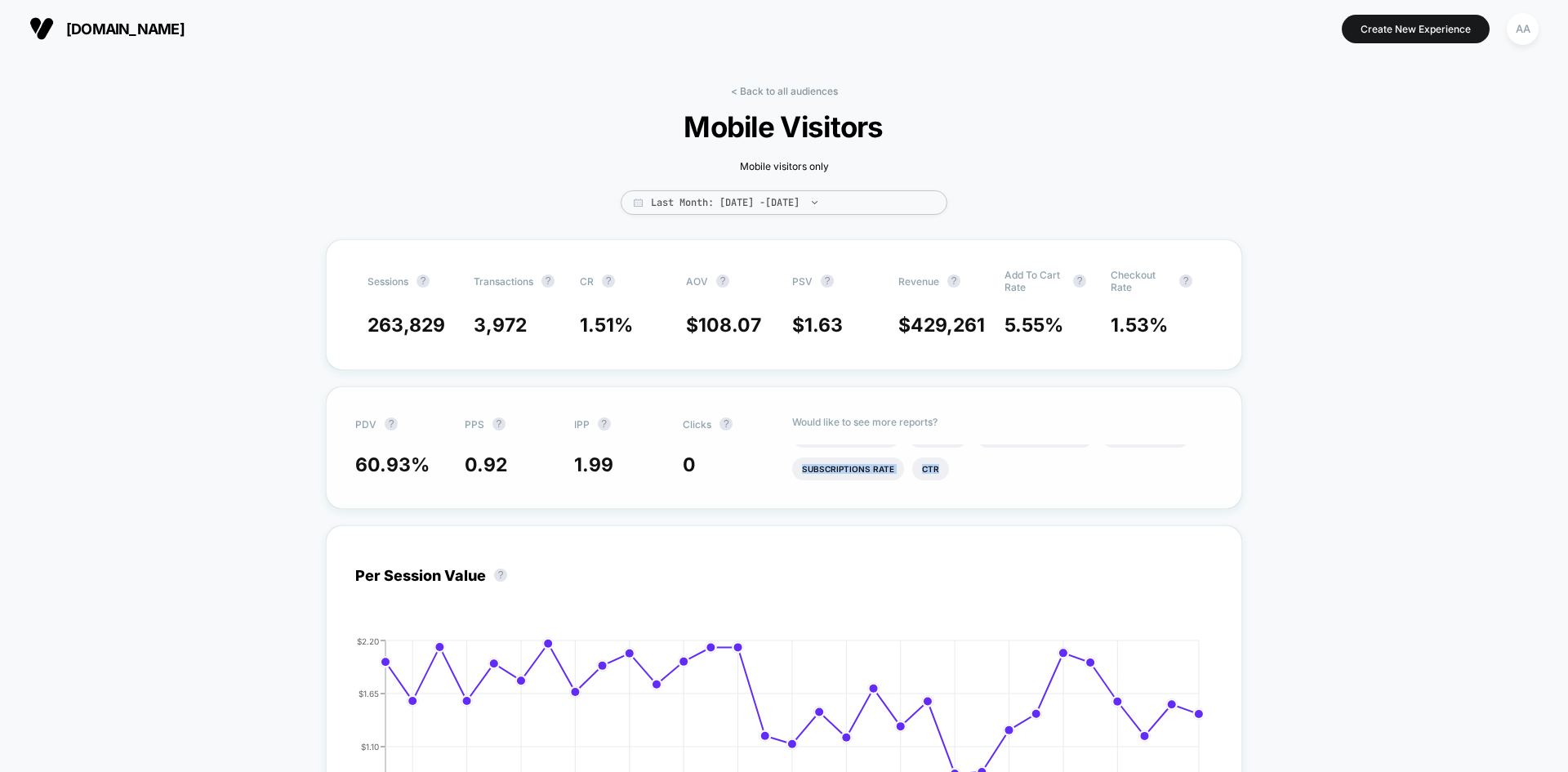
drag, startPoint x: 1019, startPoint y: 495, endPoint x: 907, endPoint y: 487, distance: 112.3
click at [908, 487] on ul "Signups Signups Rate Avg Session Duration Profit Profit Per Session Returns Ret…" at bounding box center [1002, 470] width 420 height 53
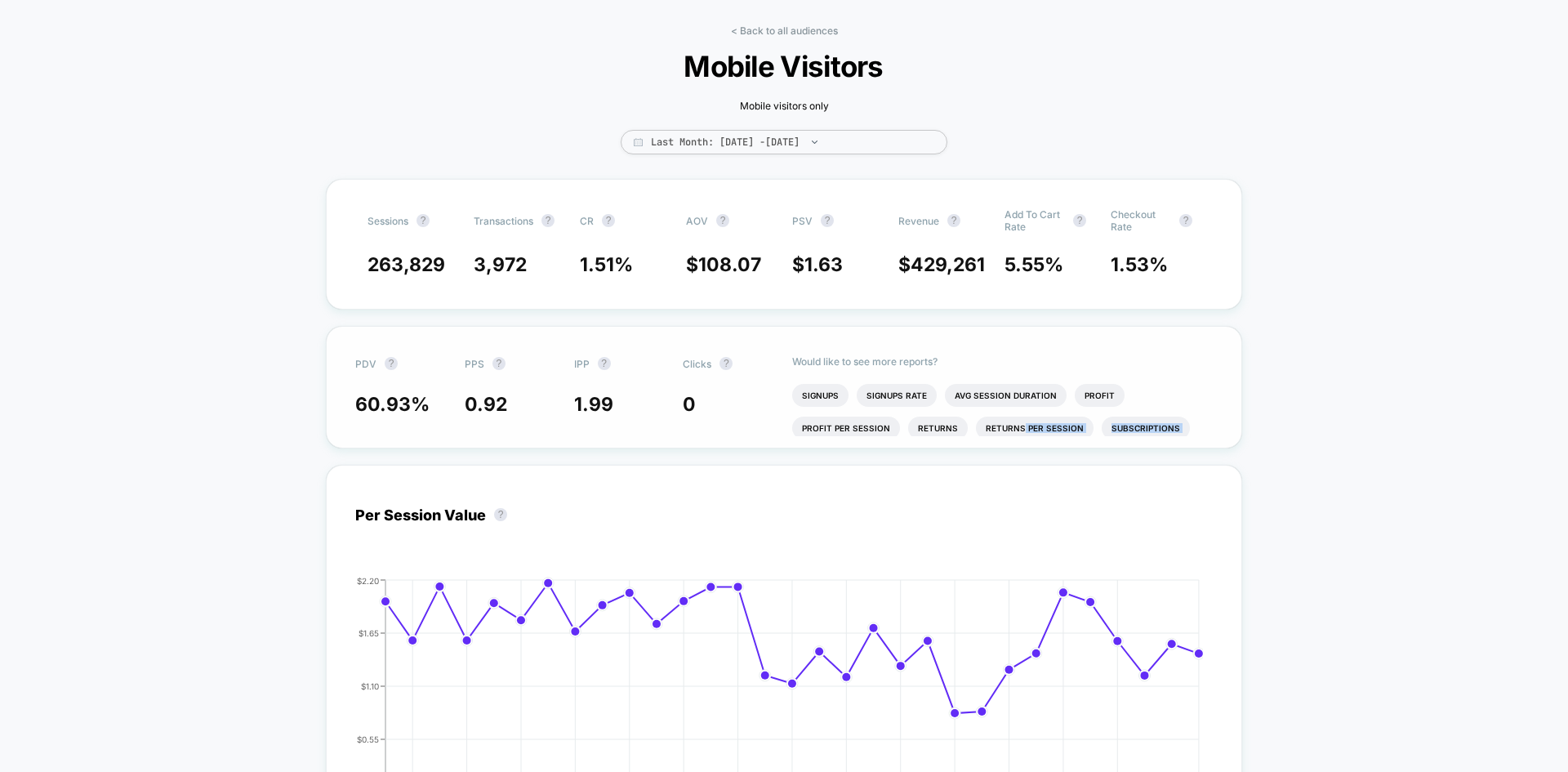
scroll to position [0, 0]
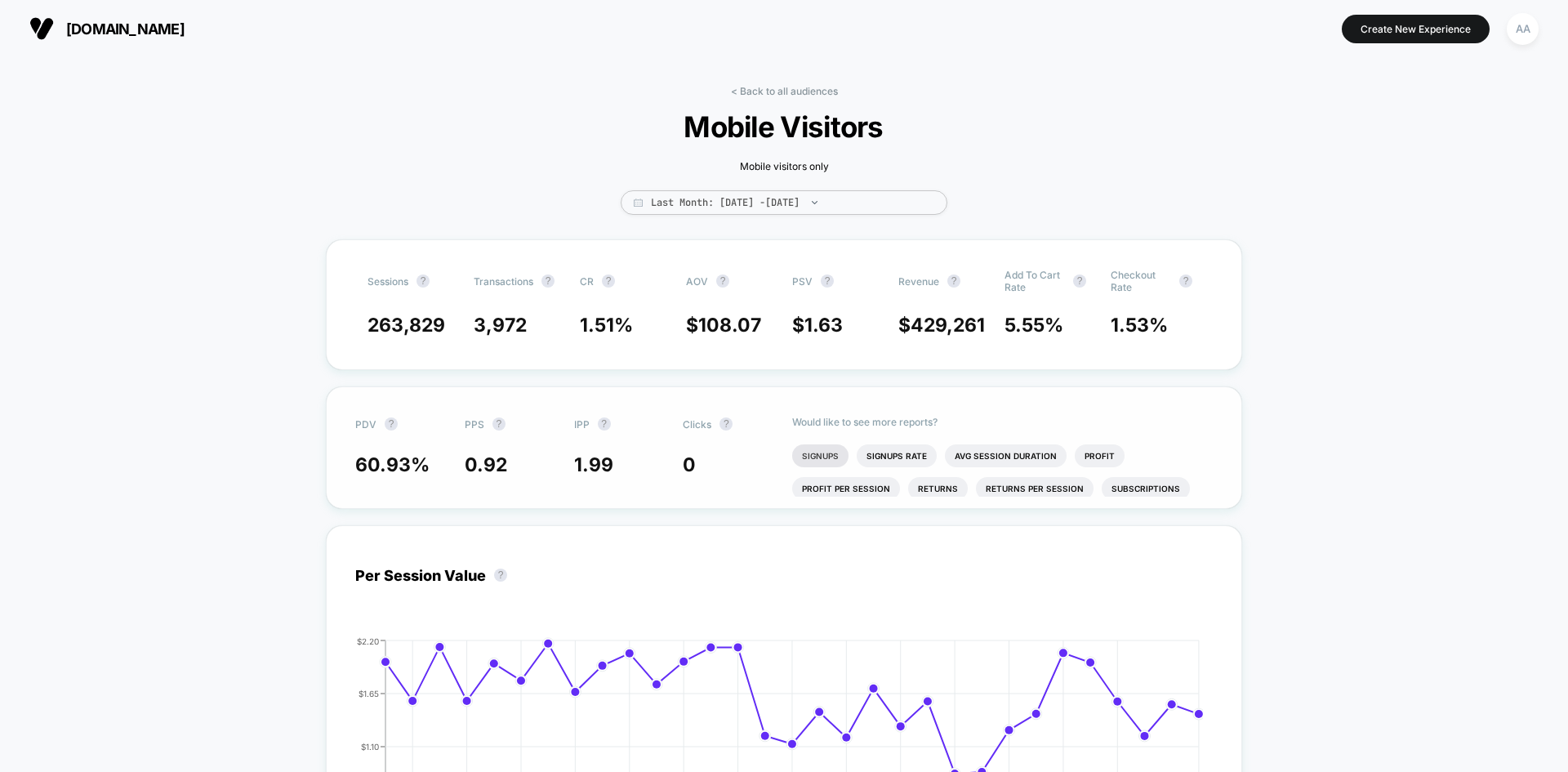
click at [823, 456] on li "Signups" at bounding box center [820, 456] width 56 height 23
click at [949, 458] on li "Signups Rate" at bounding box center [941, 456] width 80 height 23
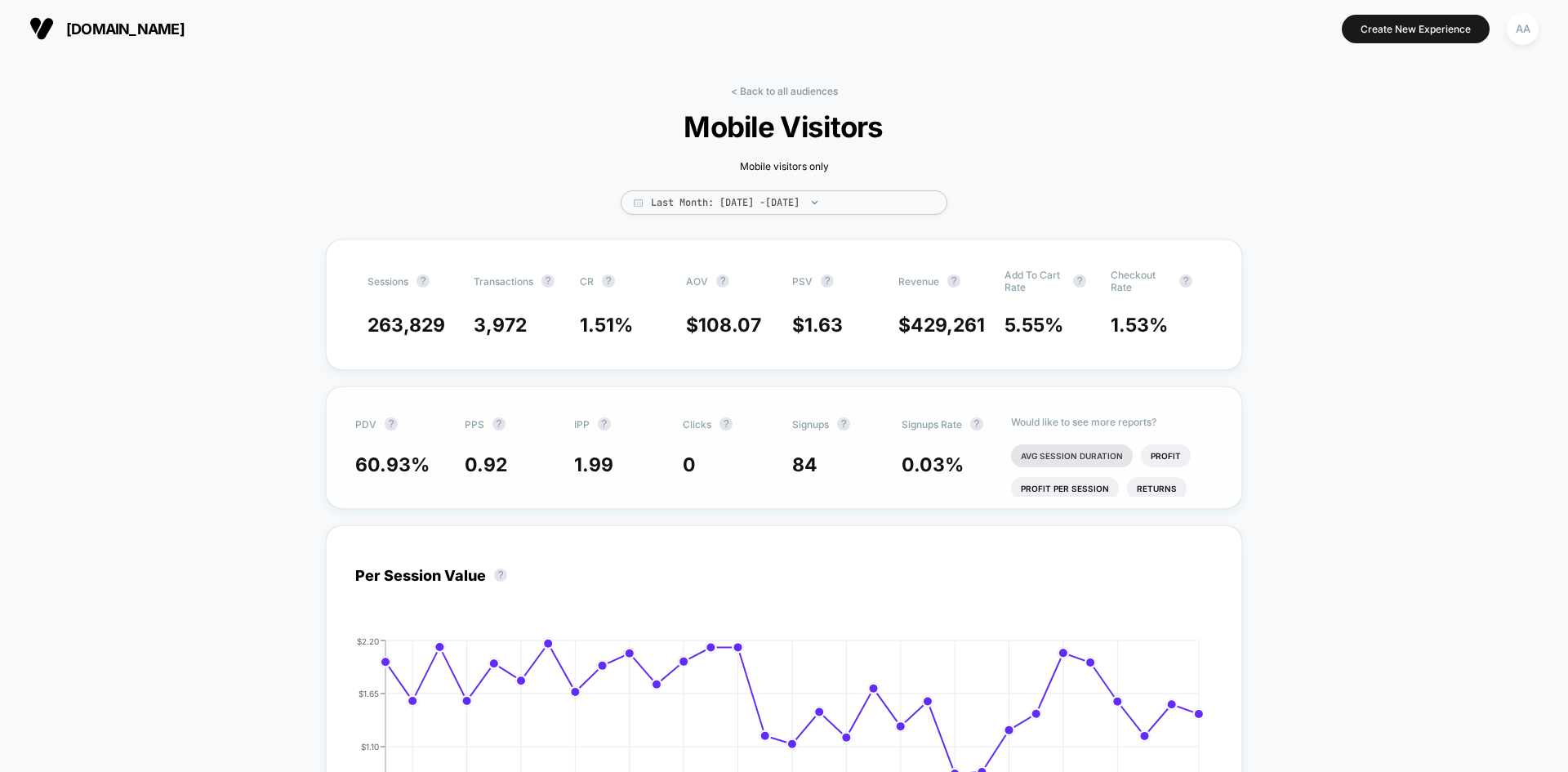
click at [1054, 460] on li "Avg Session Duration" at bounding box center [1071, 456] width 121 height 23
click at [1151, 463] on li "Profit" at bounding box center [1144, 468] width 50 height 23
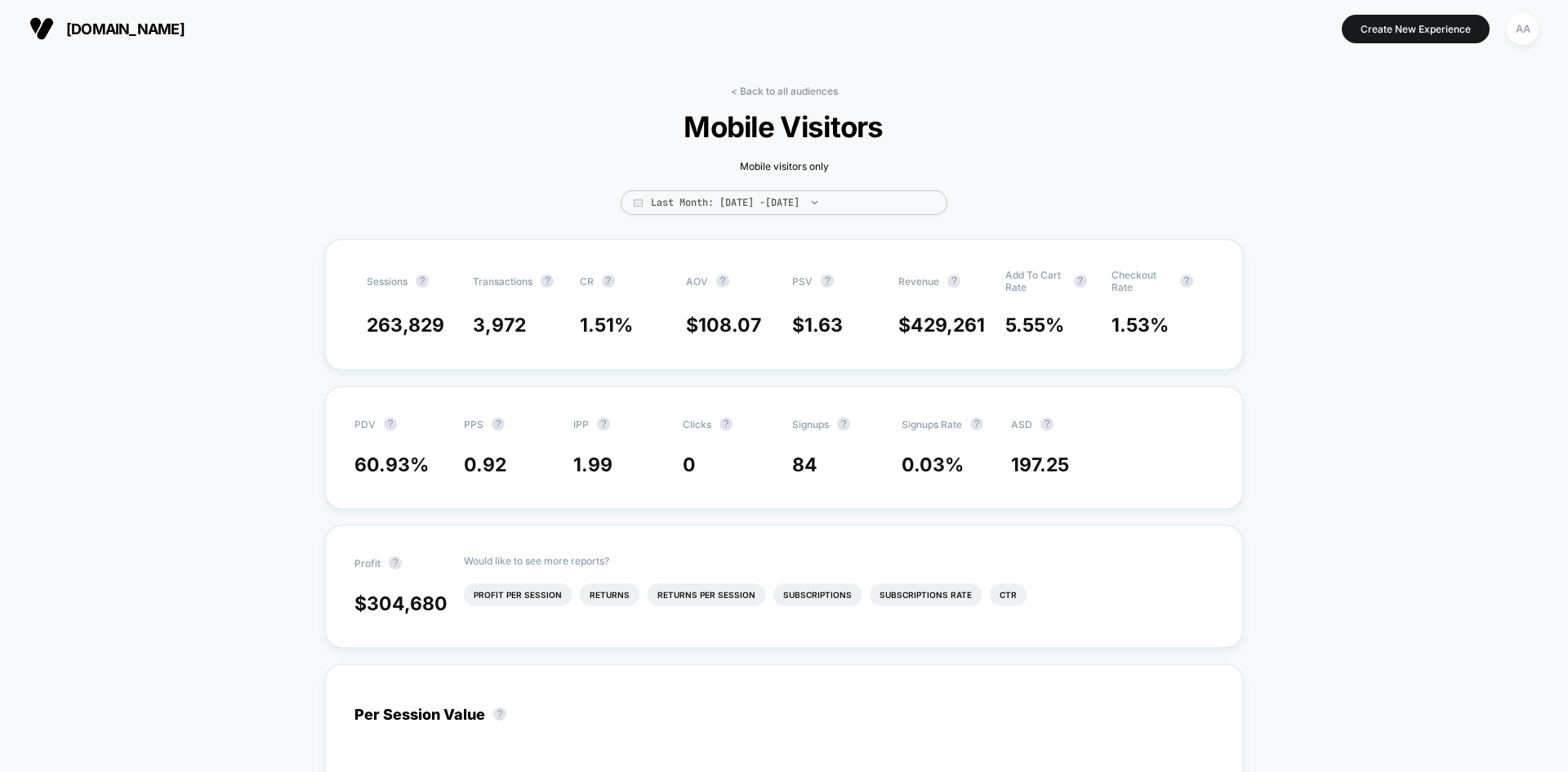
drag, startPoint x: 542, startPoint y: 595, endPoint x: 614, endPoint y: 610, distance: 73.5
click at [549, 595] on li "Profit Per Session" at bounding box center [518, 595] width 108 height 23
drag, startPoint x: 623, startPoint y: 606, endPoint x: 681, endPoint y: 607, distance: 58.0
click at [623, 607] on li "Returns" at bounding box center [603, 595] width 59 height 23
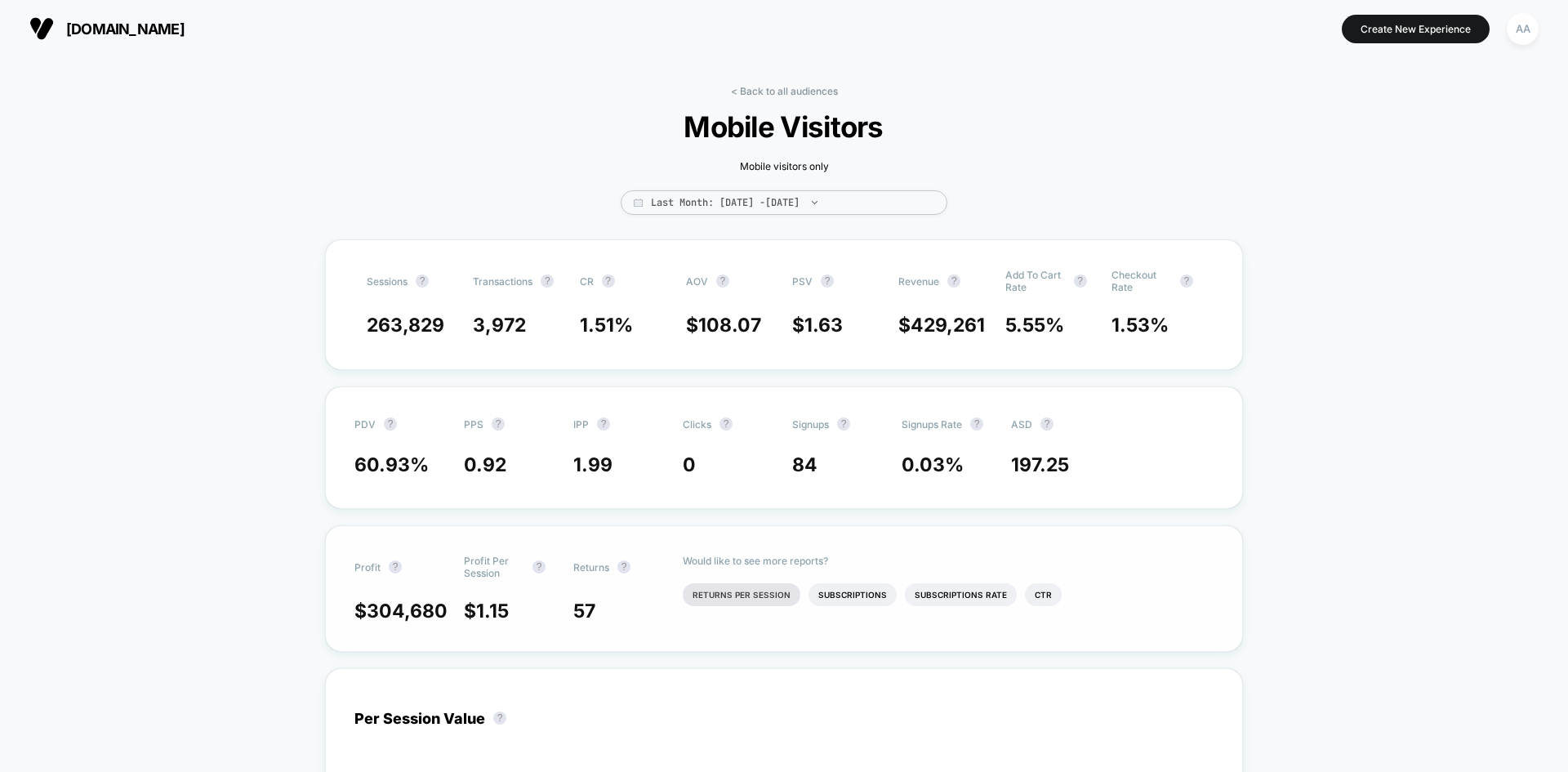
click at [714, 607] on li "Returns Per Session" at bounding box center [741, 595] width 118 height 23
drag, startPoint x: 834, startPoint y: 607, endPoint x: 901, endPoint y: 607, distance: 67.0
click at [834, 607] on li "Subscriptions" at bounding box center [836, 595] width 88 height 23
drag, startPoint x: 940, startPoint y: 598, endPoint x: 964, endPoint y: 601, distance: 24.2
click at [940, 600] on li "Subscriptions Rate" at bounding box center [958, 595] width 112 height 23
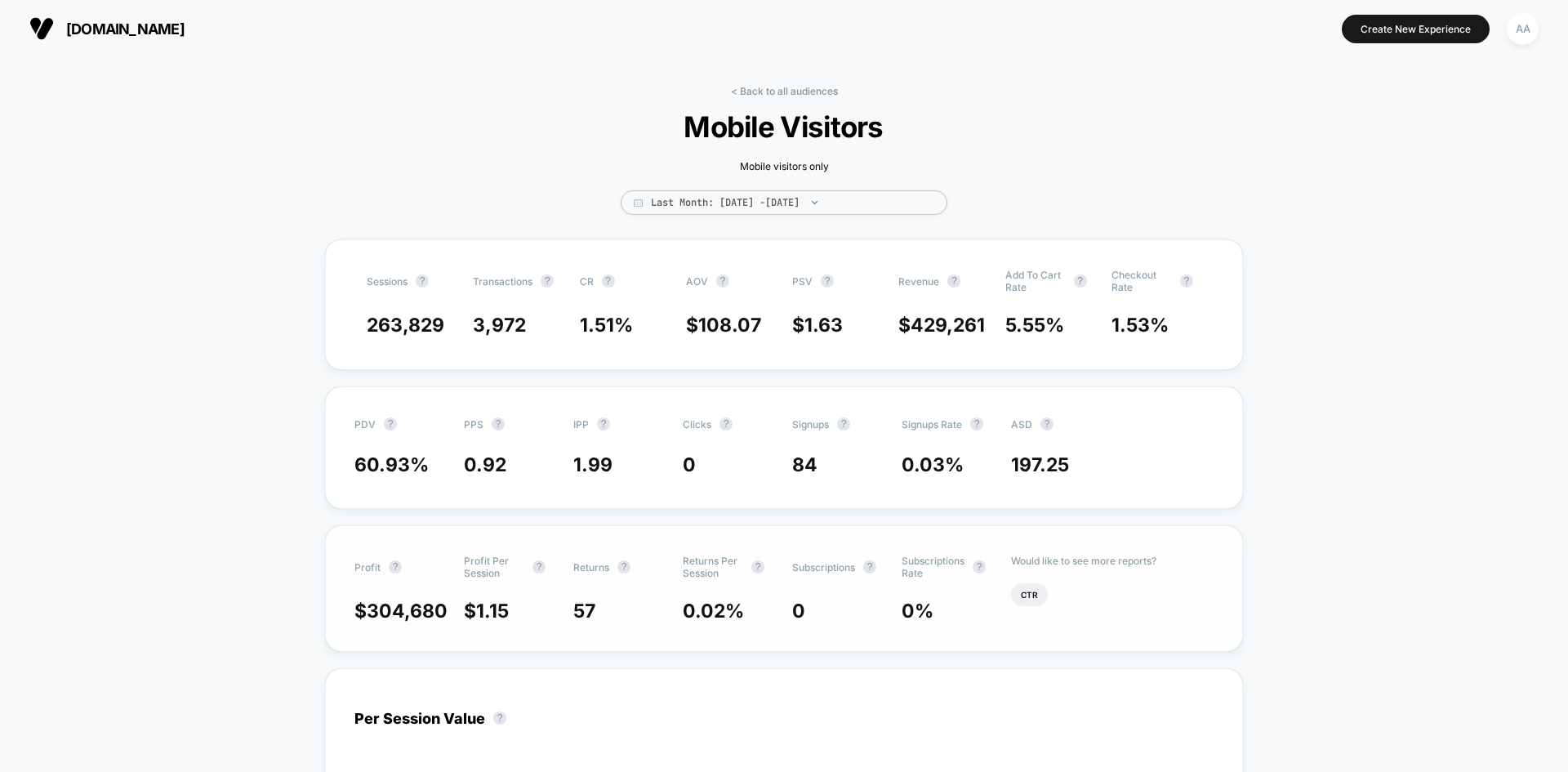
click at [1038, 595] on li "Ctr" at bounding box center [1029, 595] width 37 height 23
click at [1019, 613] on span "0 %" at bounding box center [1026, 611] width 32 height 23
click at [1041, 578] on span "CTR ?" at bounding box center [1056, 567] width 90 height 24
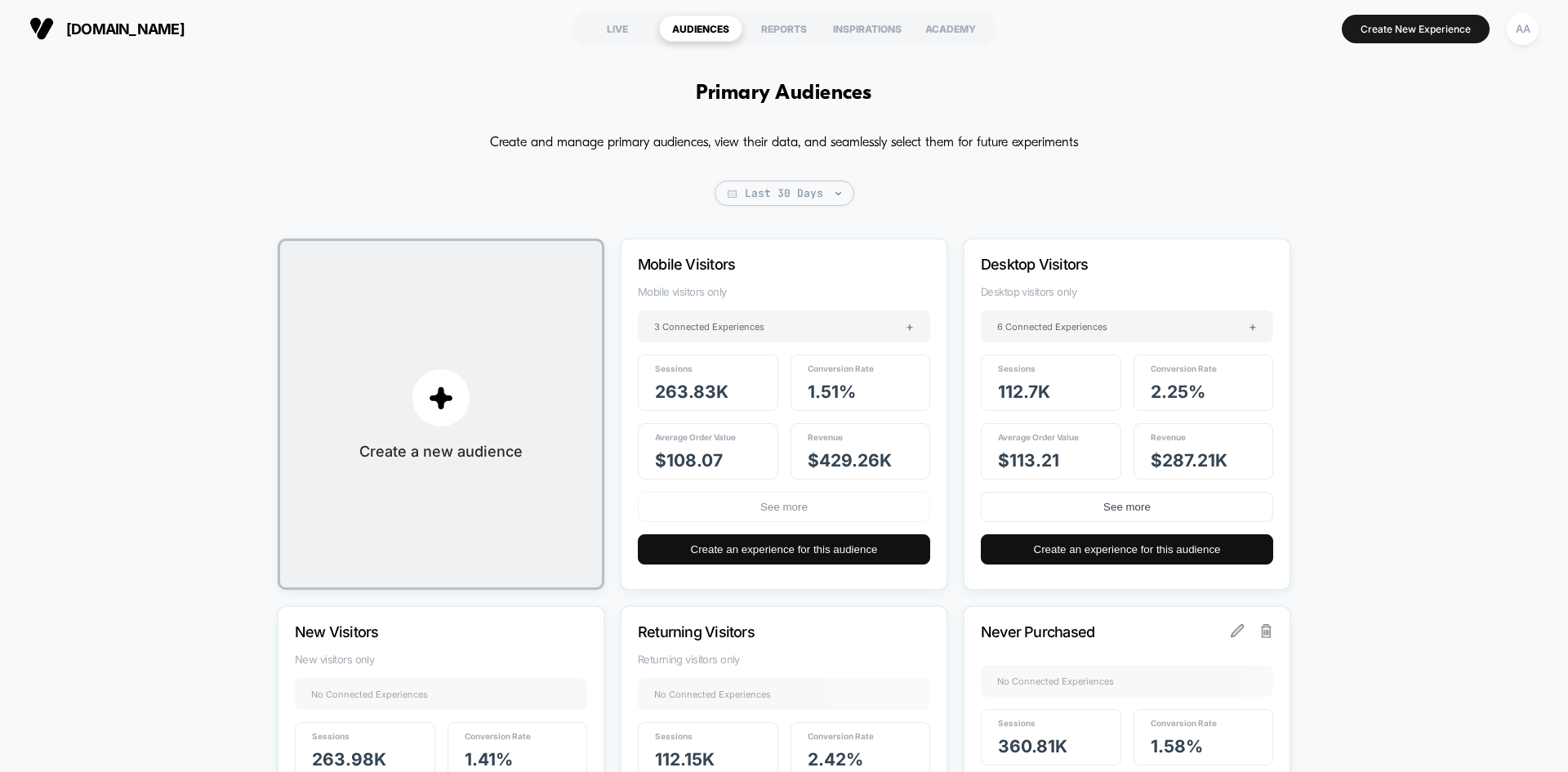
click at [827, 511] on button "See more" at bounding box center [784, 507] width 292 height 30
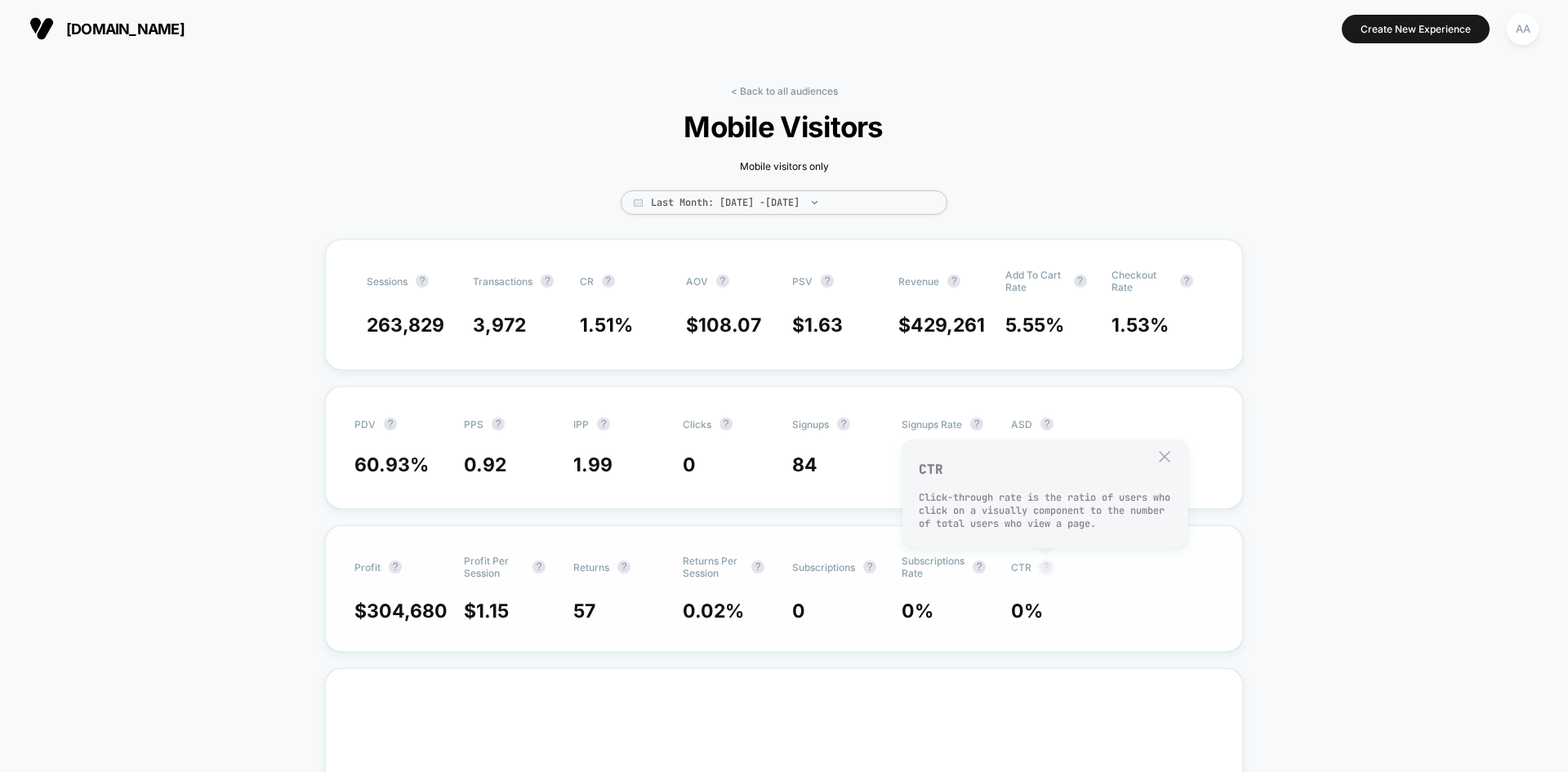
click at [1042, 572] on button "?" at bounding box center [1045, 567] width 13 height 13
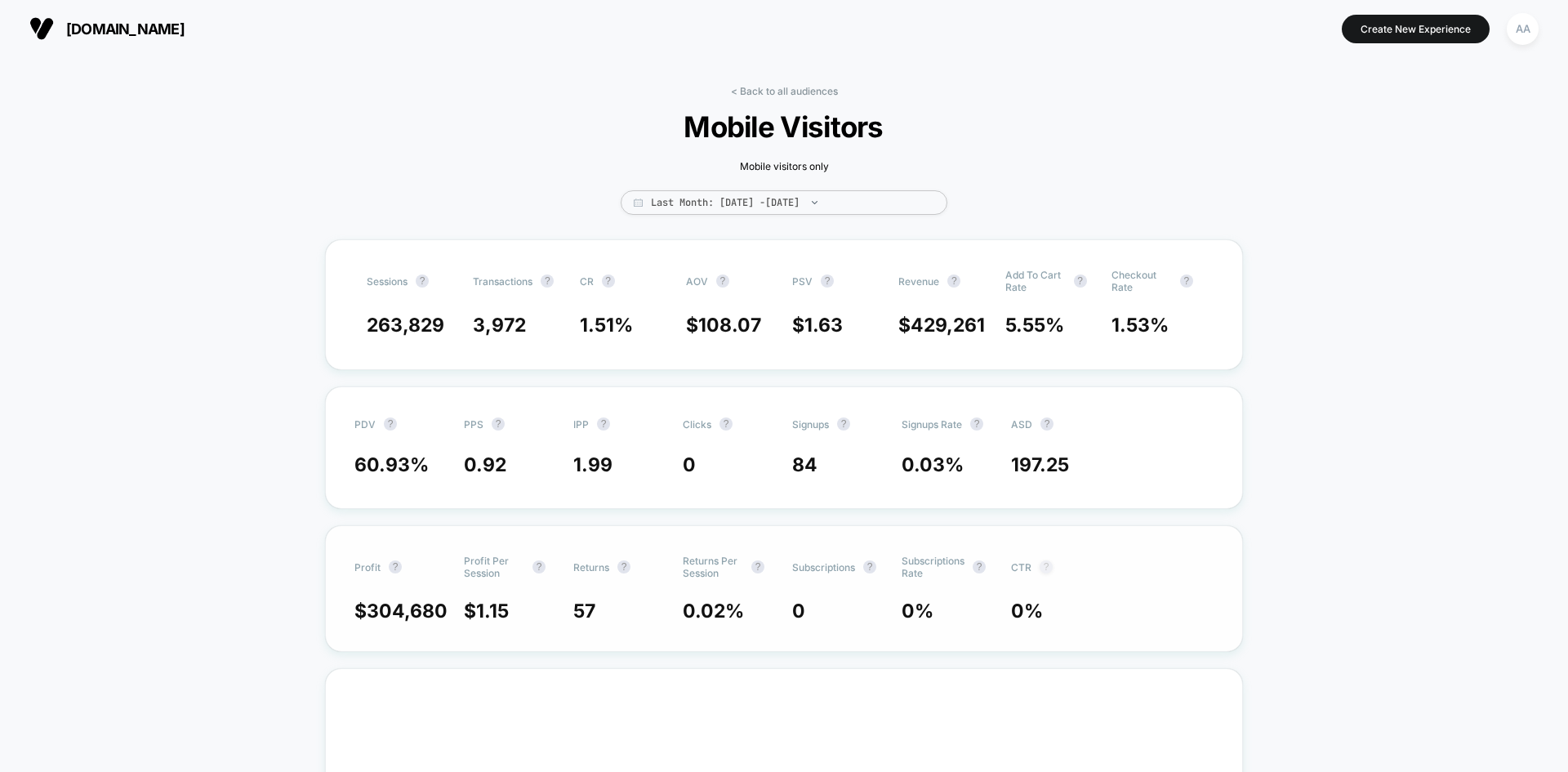
click at [1042, 571] on button "?" at bounding box center [1045, 567] width 13 height 13
drag, startPoint x: 1042, startPoint y: 608, endPoint x: 1049, endPoint y: 628, distance: 21.2
click at [1049, 628] on div "Profit ? Profit Per Session ? Returns ? Returns Per Session ? Subscriptions ? S…" at bounding box center [784, 588] width 918 height 127
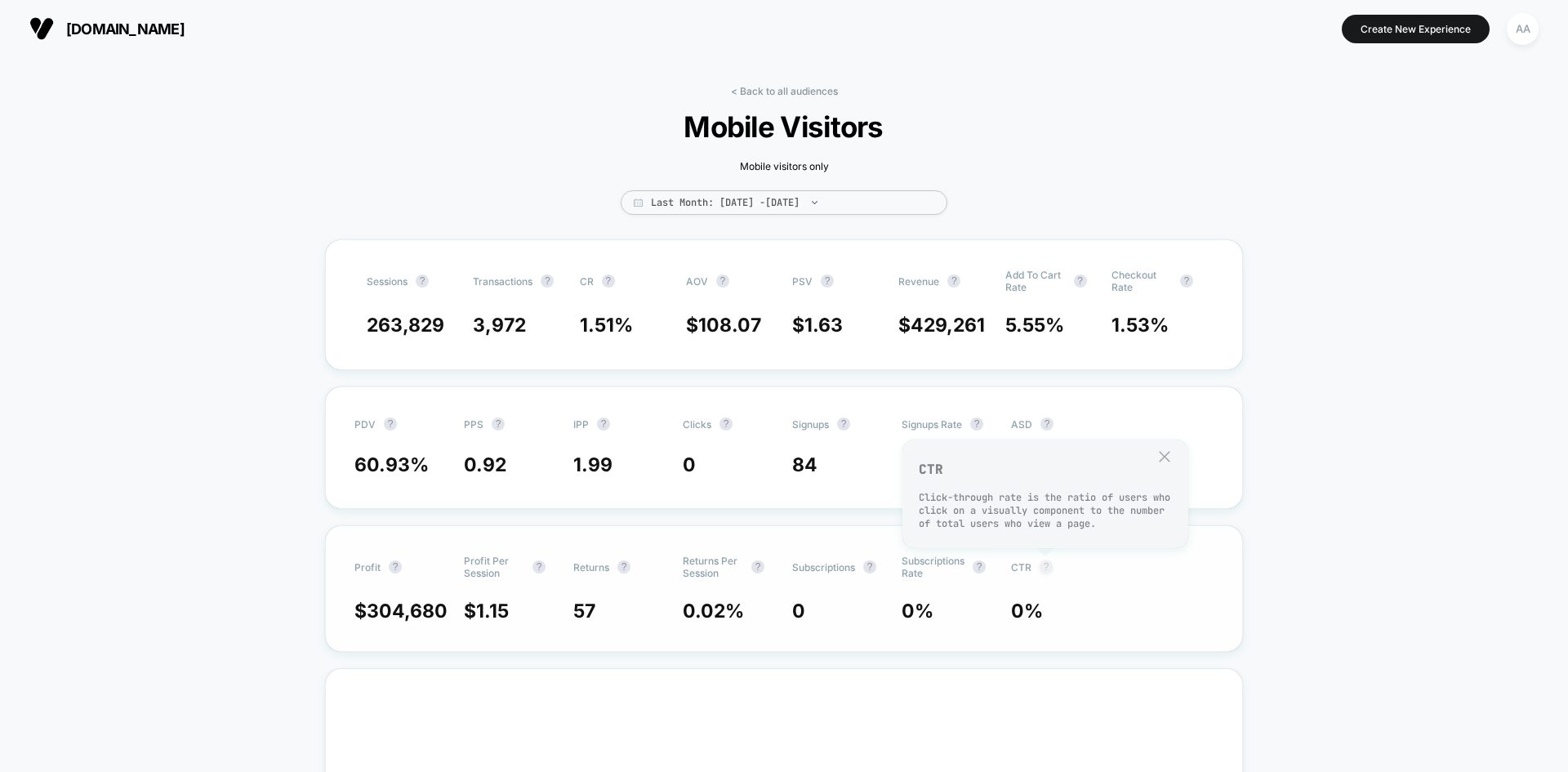
click at [1044, 564] on button "?" at bounding box center [1045, 567] width 13 height 13
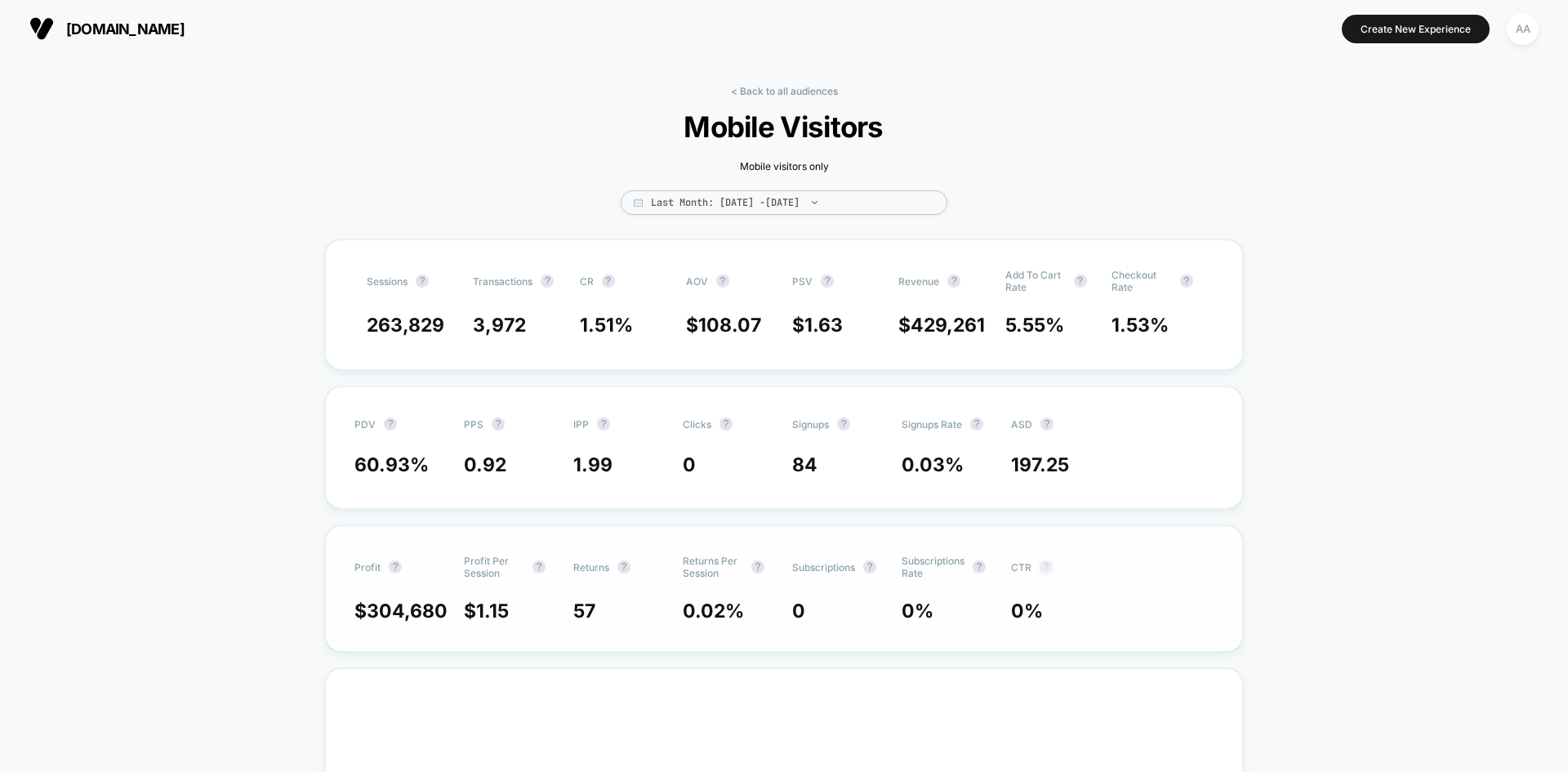
click at [1046, 574] on button "?" at bounding box center [1045, 567] width 13 height 13
drag, startPoint x: 1124, startPoint y: 593, endPoint x: 1054, endPoint y: 568, distance: 74.3
click at [1054, 568] on span "CTR ?" at bounding box center [1056, 567] width 90 height 24
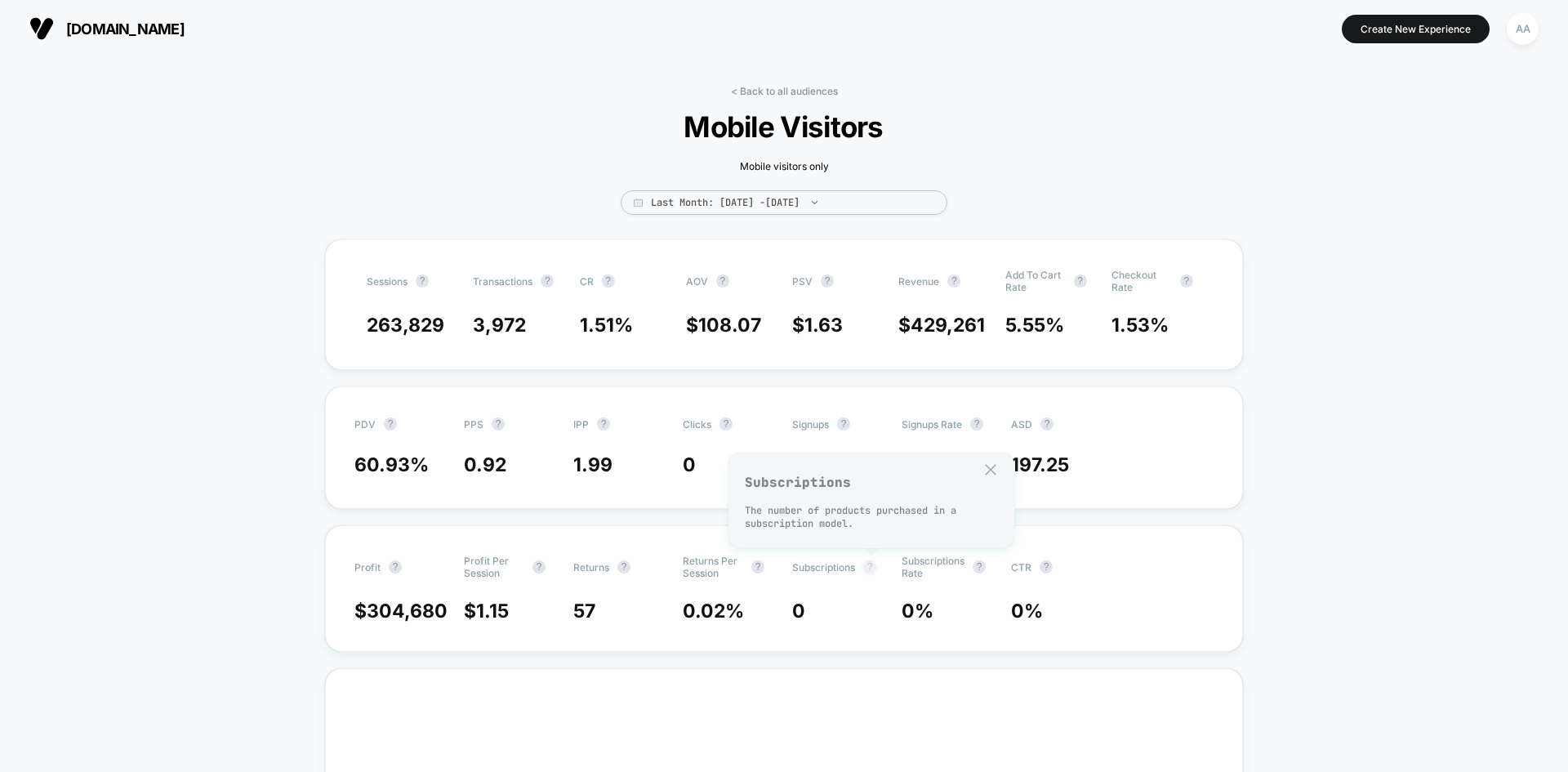
click at [874, 572] on button "?" at bounding box center [869, 567] width 13 height 13
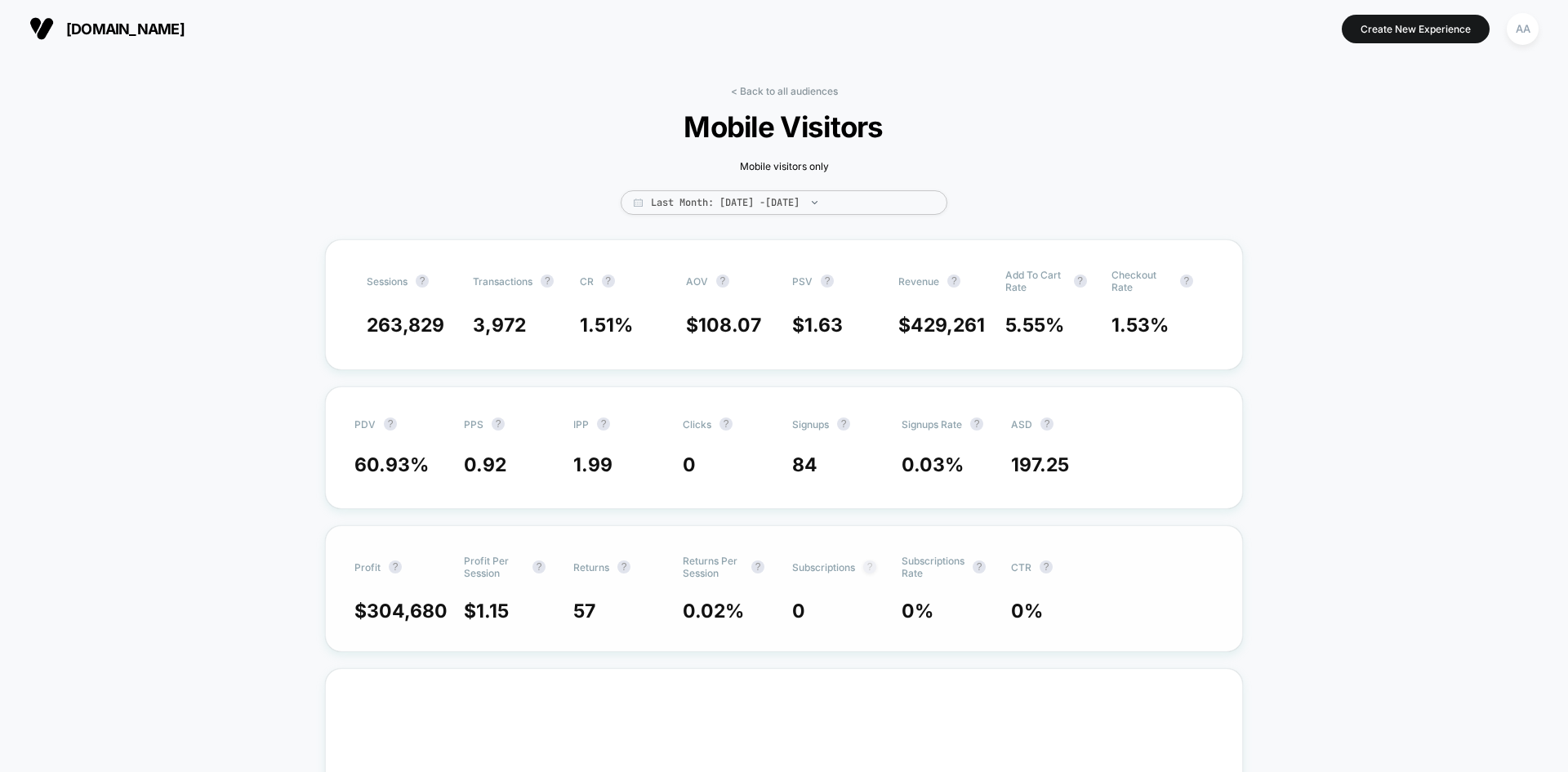
click at [874, 573] on button "?" at bounding box center [869, 567] width 13 height 13
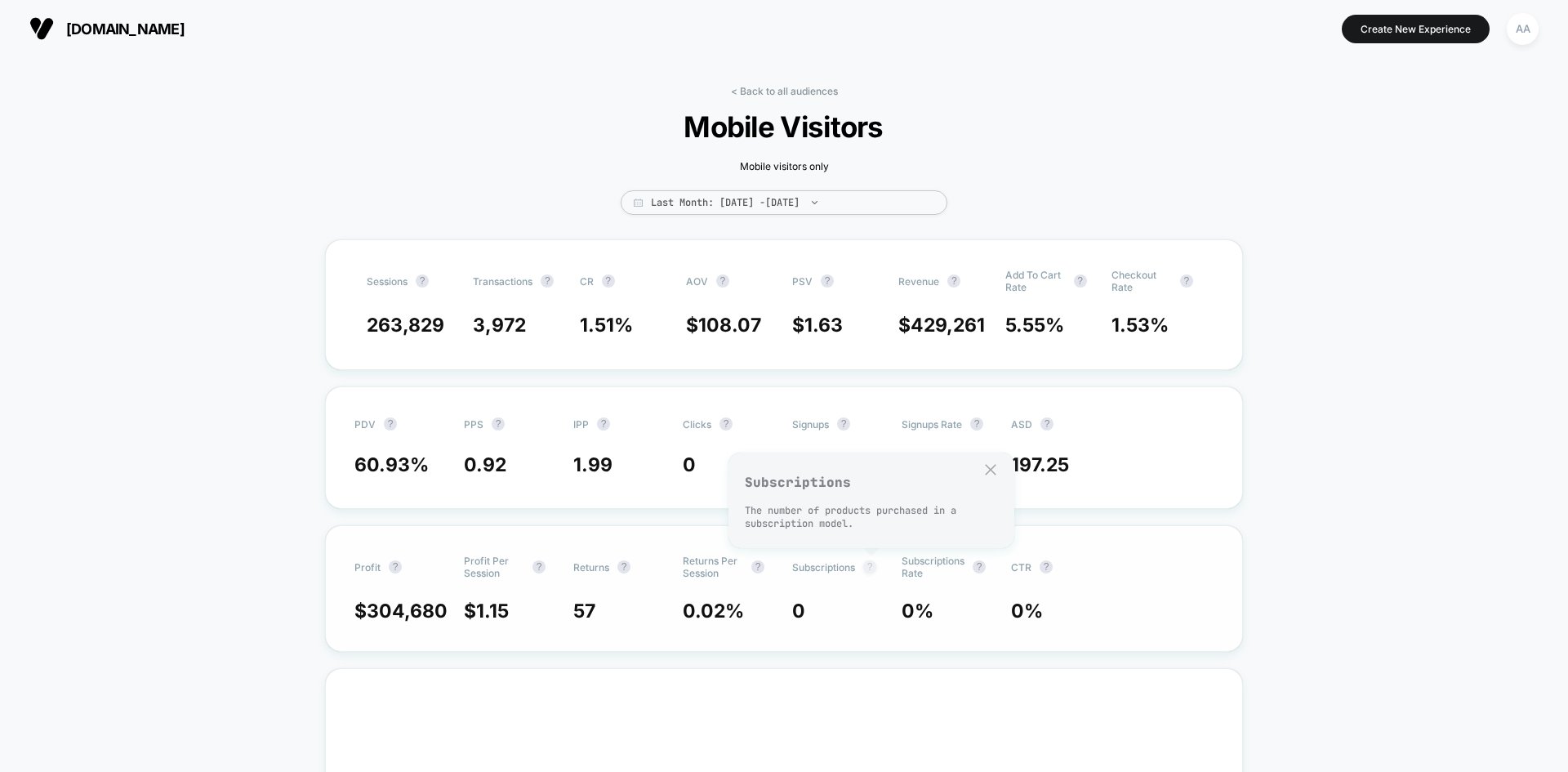
click at [874, 573] on button "?" at bounding box center [869, 567] width 13 height 13
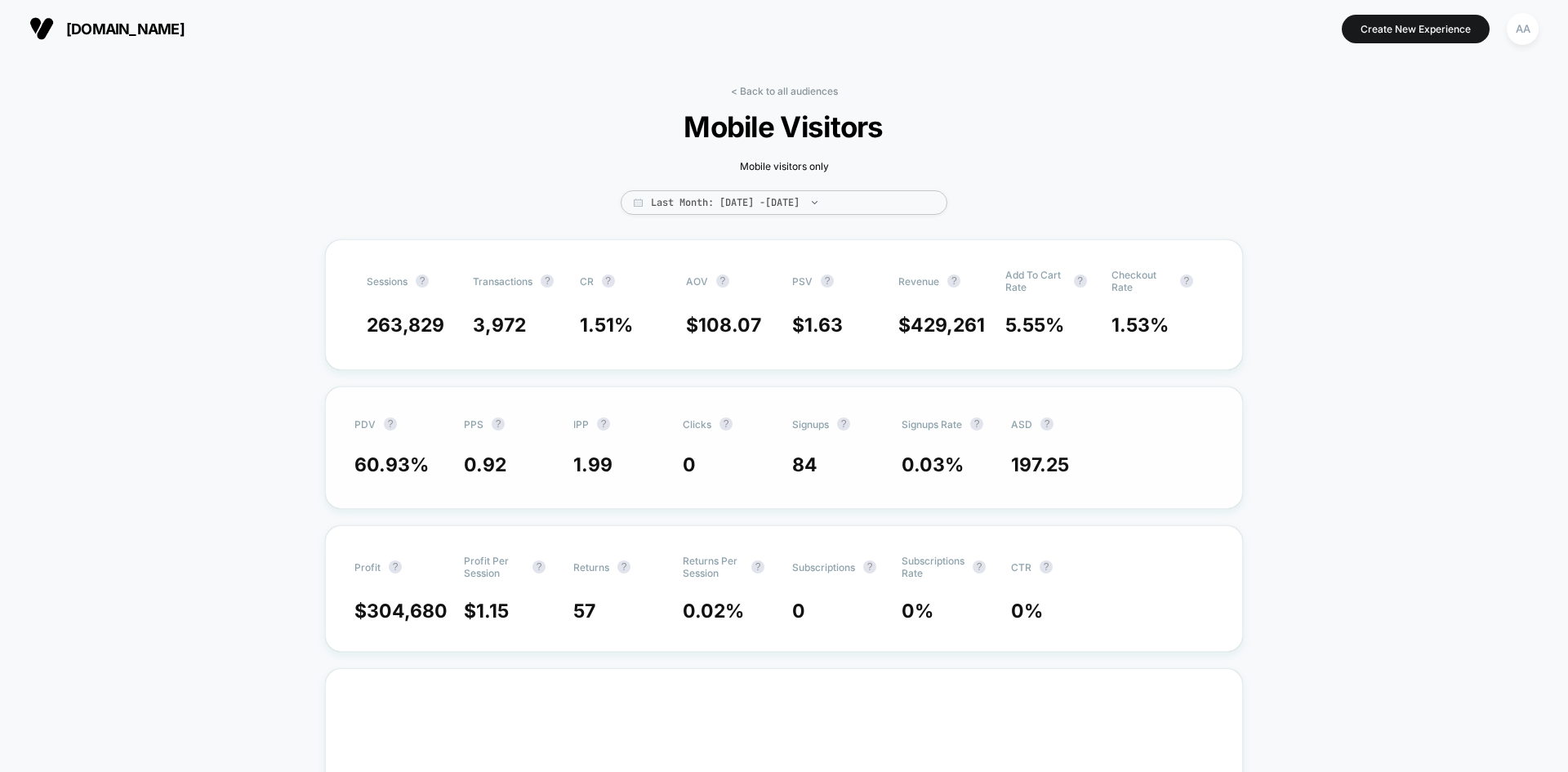
click at [1129, 444] on div "PDV ? PPS ? IPP ? Clicks ? Signups ? Signups Rate ? ASD ? 60.93 % 0.92 1.99 0 8…" at bounding box center [784, 448] width 918 height 122
drag, startPoint x: 685, startPoint y: 429, endPoint x: 697, endPoint y: 432, distance: 12.4
click at [693, 433] on div "PDV ? PPS ? IPP ? Clicks ? Signups ? Signups Rate ? ASD ?" at bounding box center [784, 425] width 859 height 17
click at [697, 431] on span "Clicks" at bounding box center [697, 425] width 28 height 12
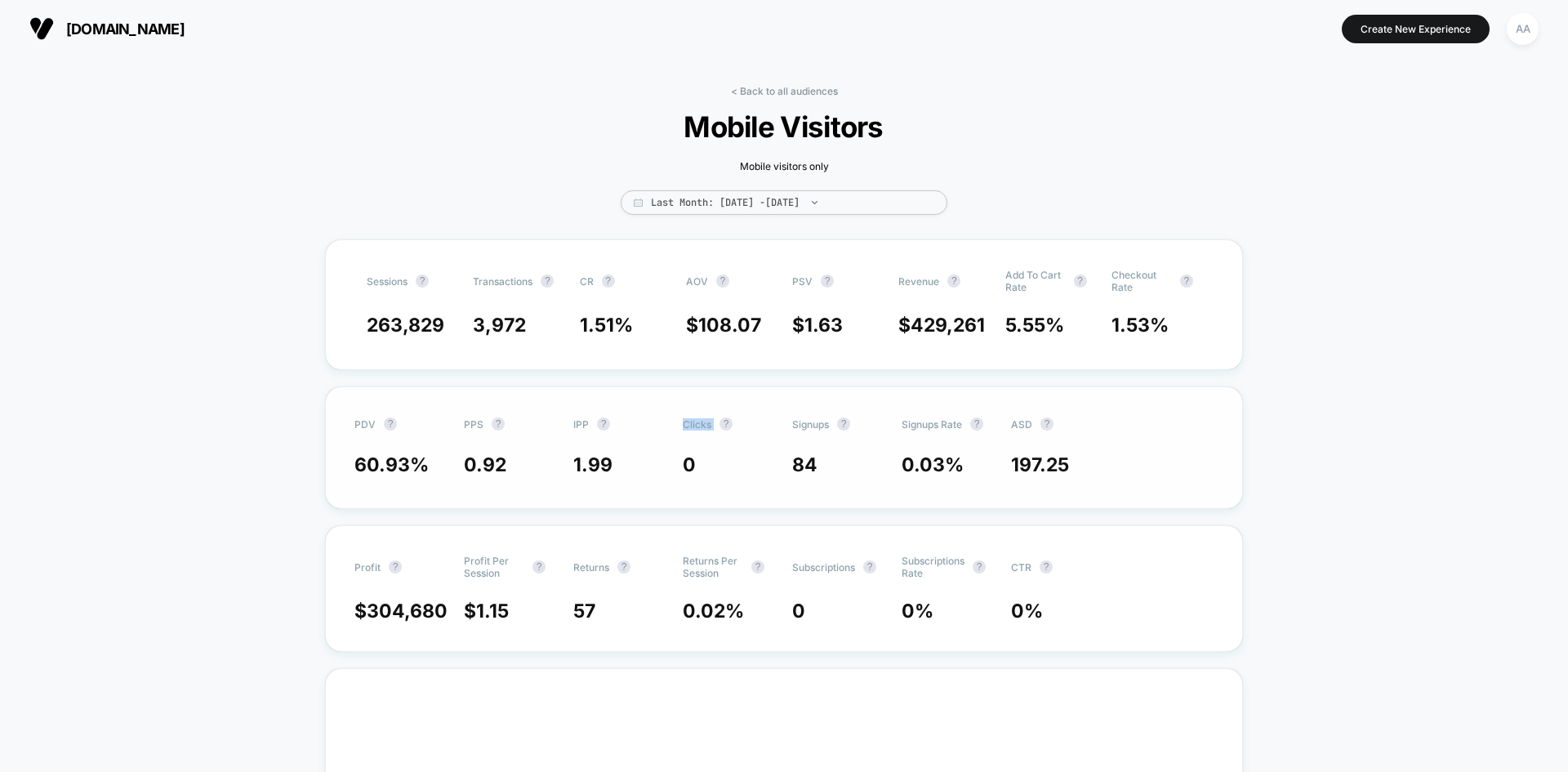
click at [697, 430] on span "Clicks" at bounding box center [697, 425] width 28 height 12
drag, startPoint x: 697, startPoint y: 430, endPoint x: 938, endPoint y: 420, distance: 241.2
click at [697, 431] on span "Clicks" at bounding box center [697, 425] width 28 height 12
drag, startPoint x: 1153, startPoint y: 422, endPoint x: 1137, endPoint y: 415, distance: 17.5
click at [1137, 415] on div "PDV ? PPS ? IPP ? Clicks ? Signups ? Signups Rate ? ASD ? 60.93 % 0.92 1.99 0 8…" at bounding box center [784, 448] width 918 height 122
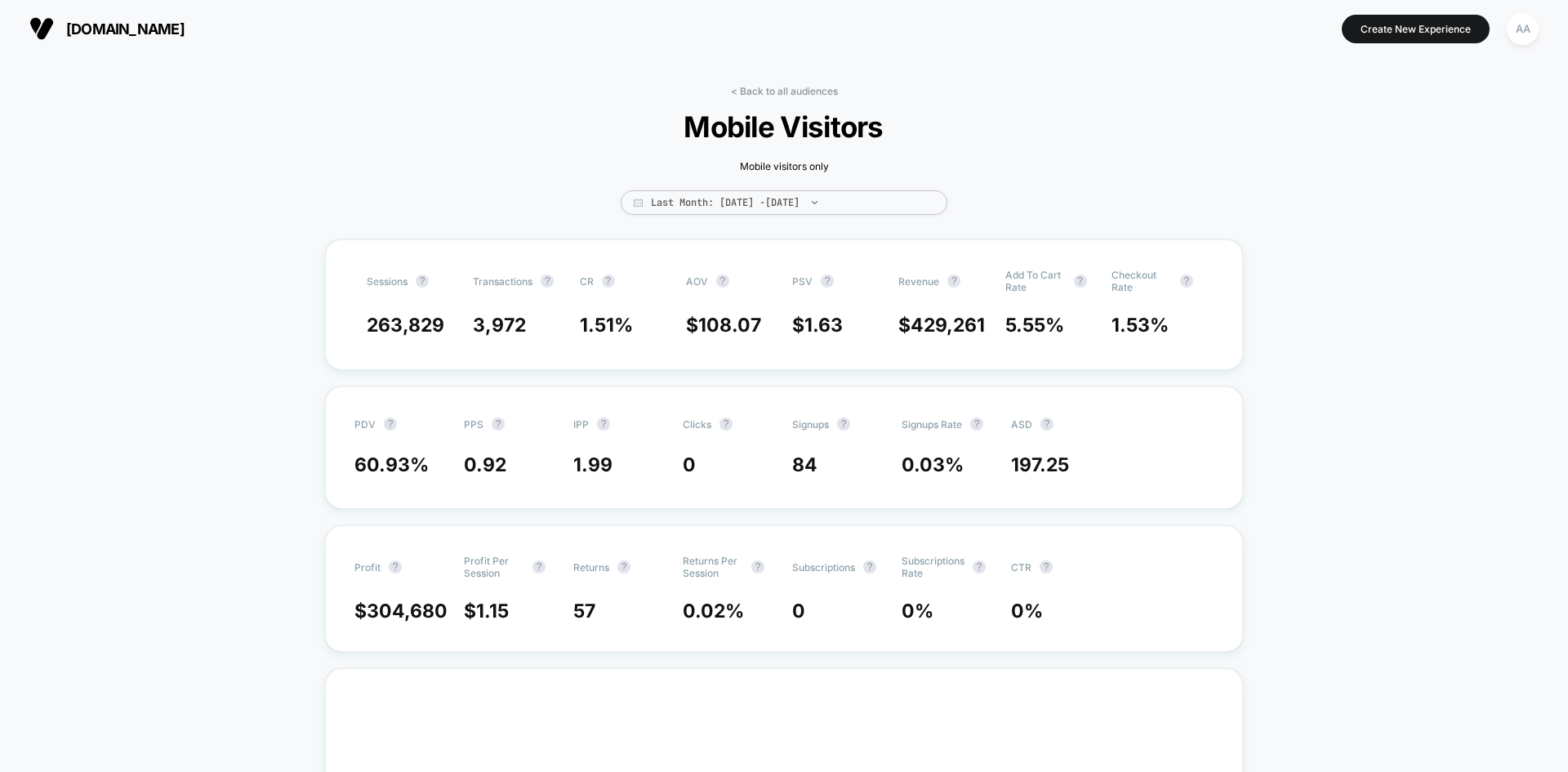
click at [728, 94] on div "< Back to all audiences Mobile Visitors Mobile visitors only Last Month: [DATE]…" at bounding box center [784, 162] width 490 height 154
click at [745, 91] on link "< Back to all audiences" at bounding box center [784, 91] width 107 height 12
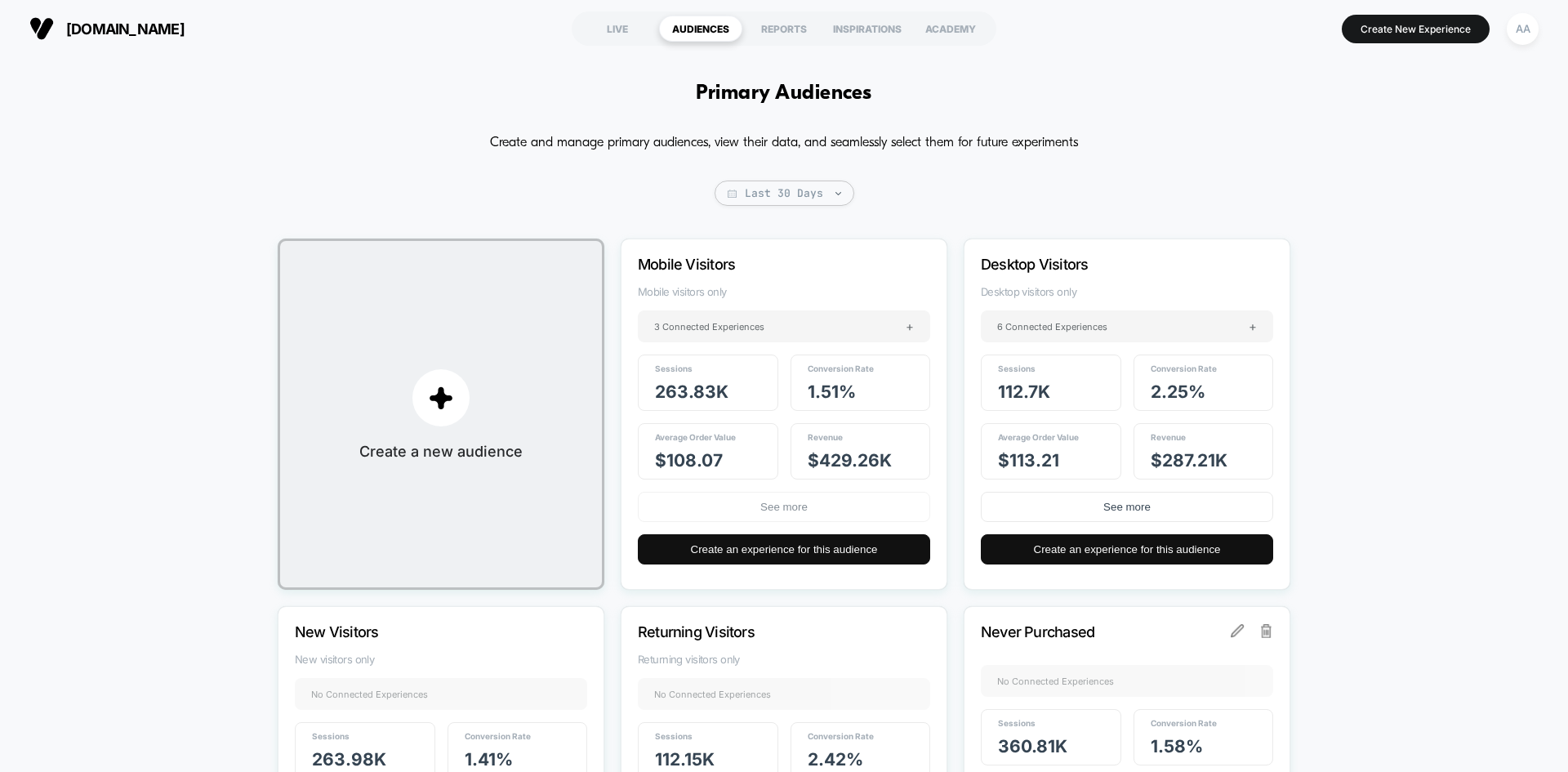
click at [774, 501] on button "See more" at bounding box center [784, 507] width 292 height 30
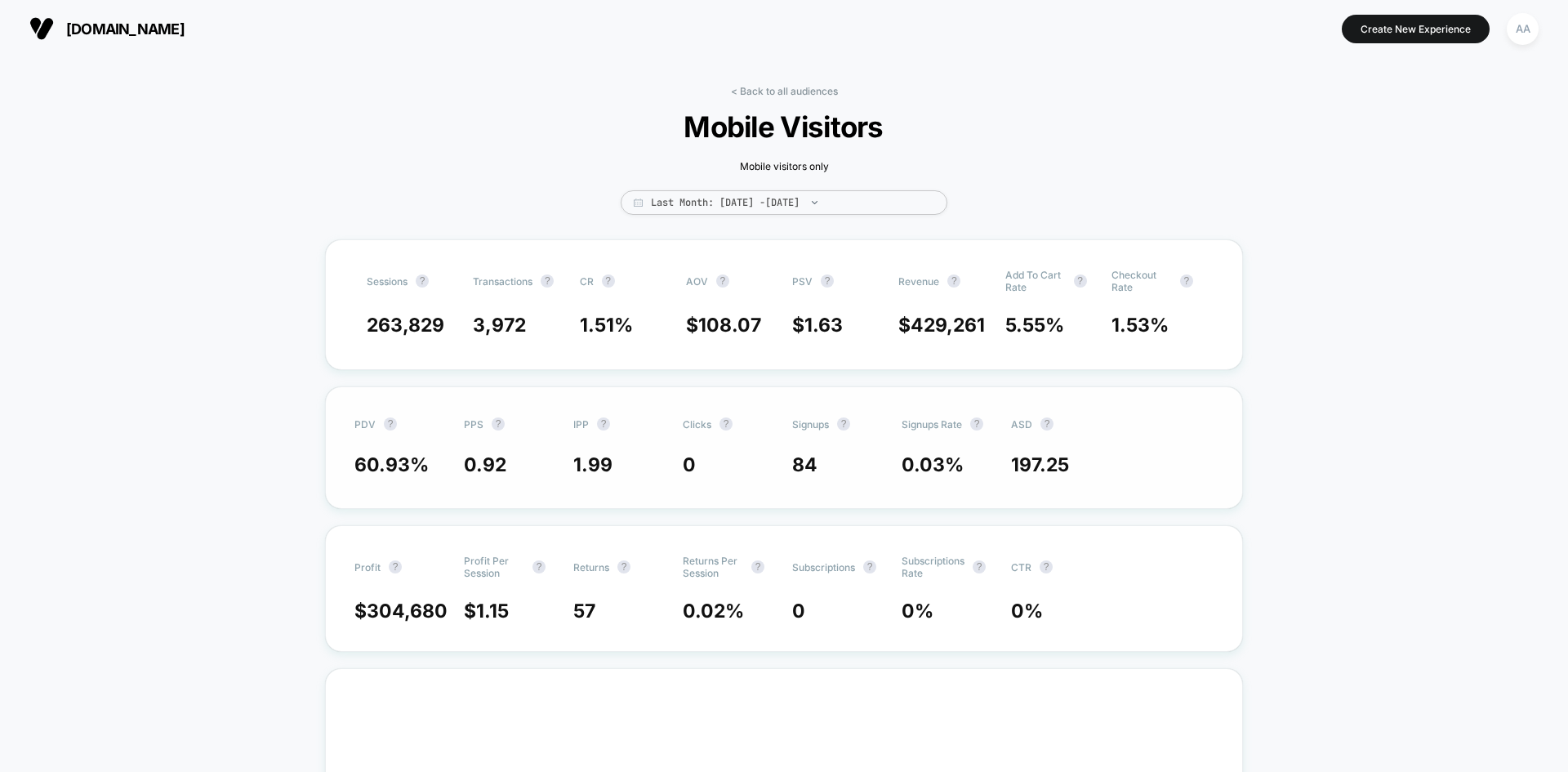
click at [1138, 440] on div "PDV ? PPS ? IPP ? Clicks ? Signups ? Signups Rate ? ASD ? 60.93 % 0.92 1.99 0 8…" at bounding box center [784, 448] width 918 height 122
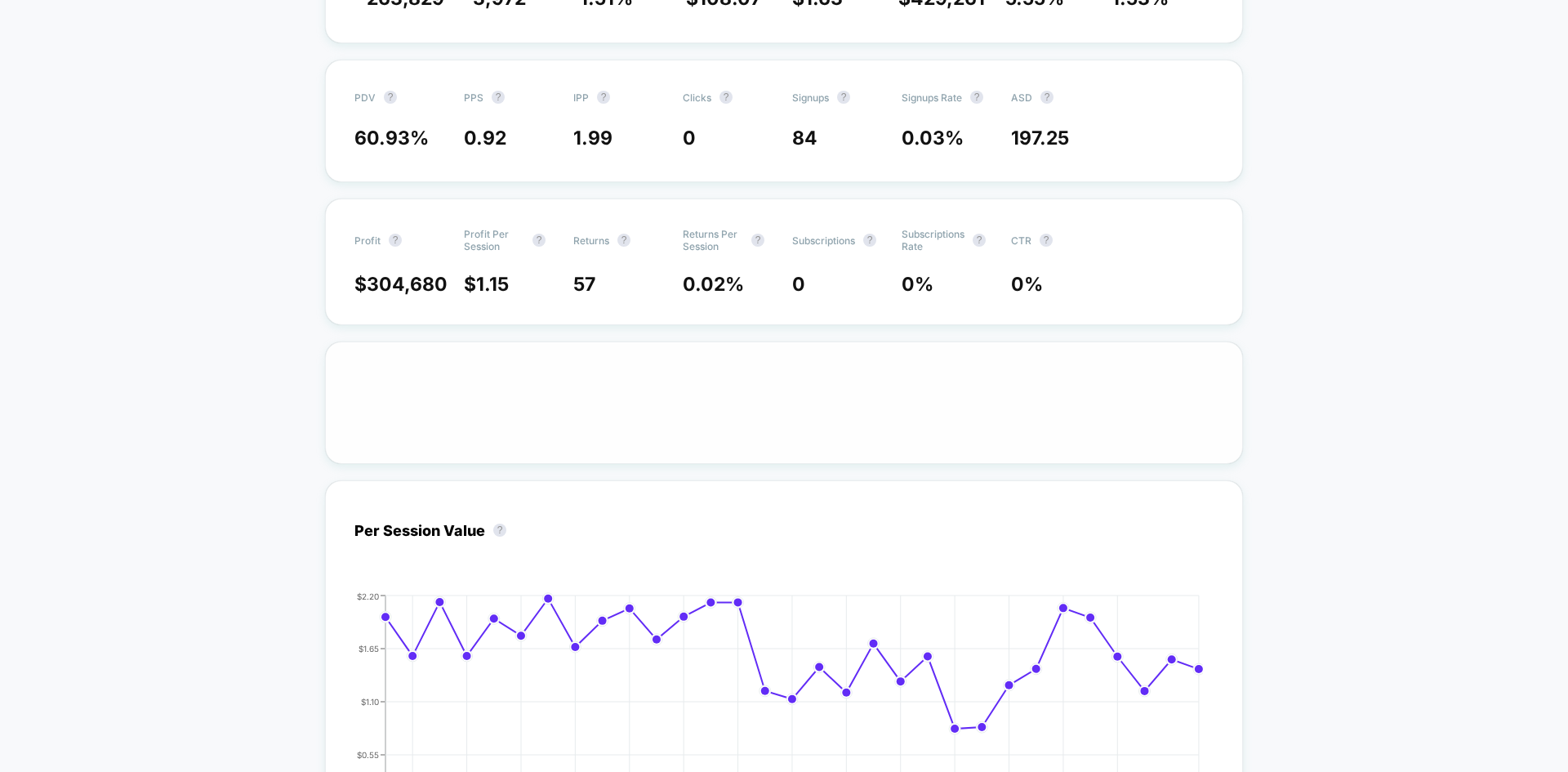
click at [964, 348] on div at bounding box center [784, 402] width 918 height 122
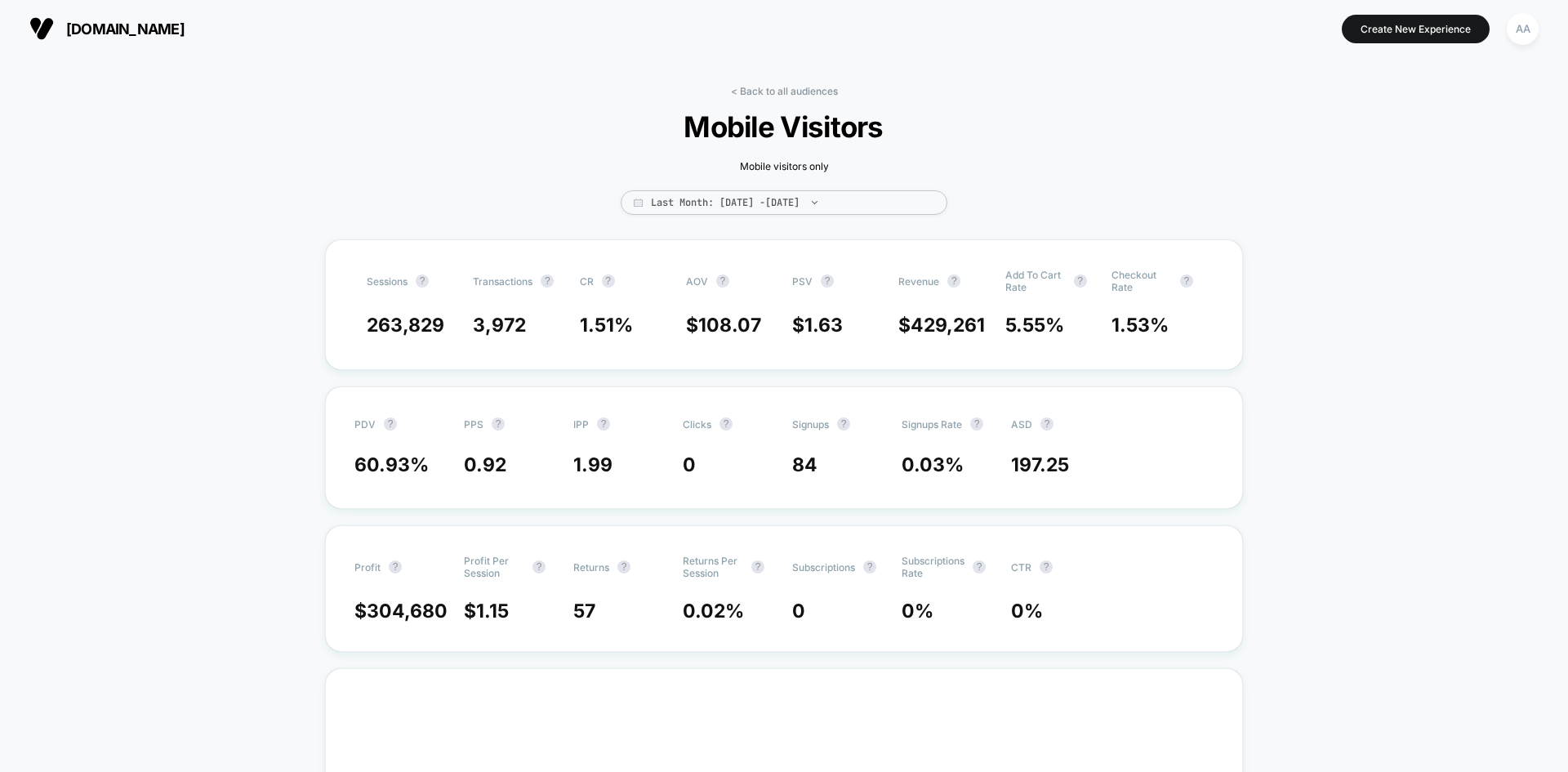
click at [774, 96] on link "< Back to all audiences" at bounding box center [784, 91] width 107 height 12
